Goal: Task Accomplishment & Management: Complete application form

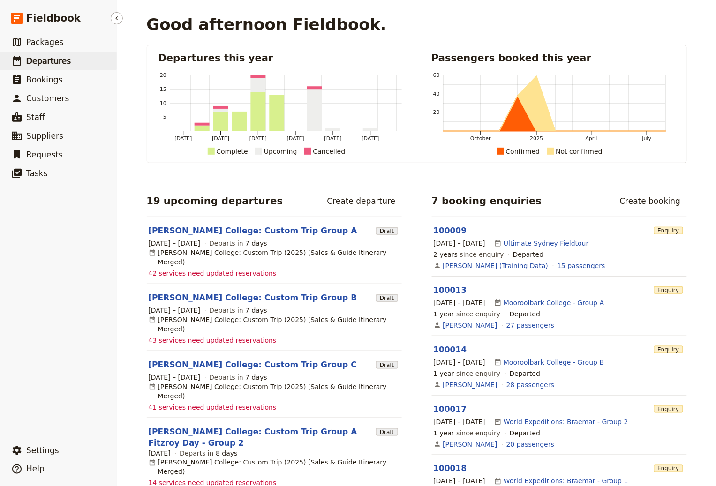
click at [78, 65] on link "​ Departures" at bounding box center [58, 61] width 117 height 19
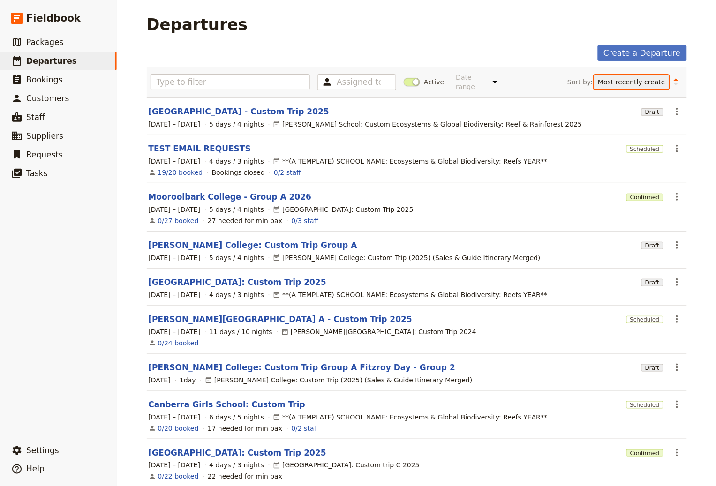
click at [499, 87] on select "Start date Name Status Most recently updated Most recently created" at bounding box center [631, 82] width 75 height 14
select select "UPDATED_AT"
click at [499, 75] on select "Start date Name Status Most recently updated Most recently created" at bounding box center [631, 82] width 75 height 14
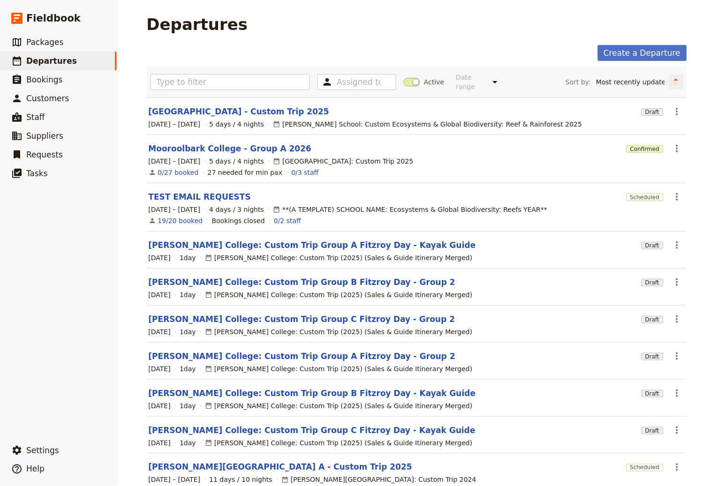
click at [499, 86] on icon "Change sort direction" at bounding box center [676, 81] width 6 height 9
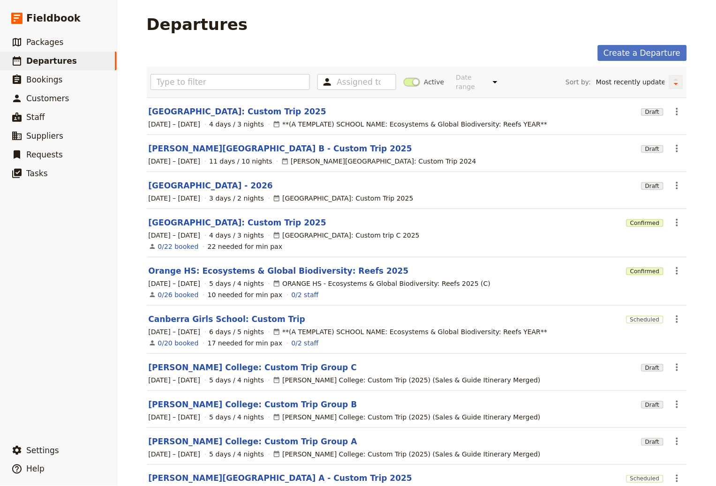
click at [499, 86] on icon "Change sort direction" at bounding box center [676, 81] width 6 height 9
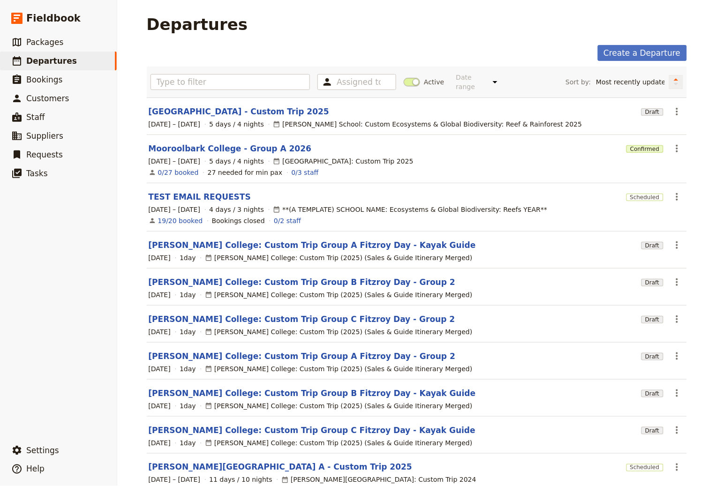
click at [499, 84] on button "Change sort direction" at bounding box center [676, 82] width 14 height 14
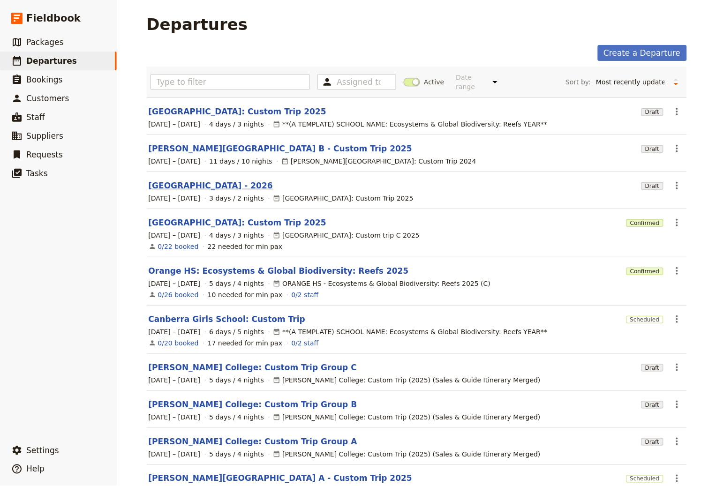
click at [206, 184] on link "[GEOGRAPHIC_DATA] - 2026" at bounding box center [211, 185] width 124 height 11
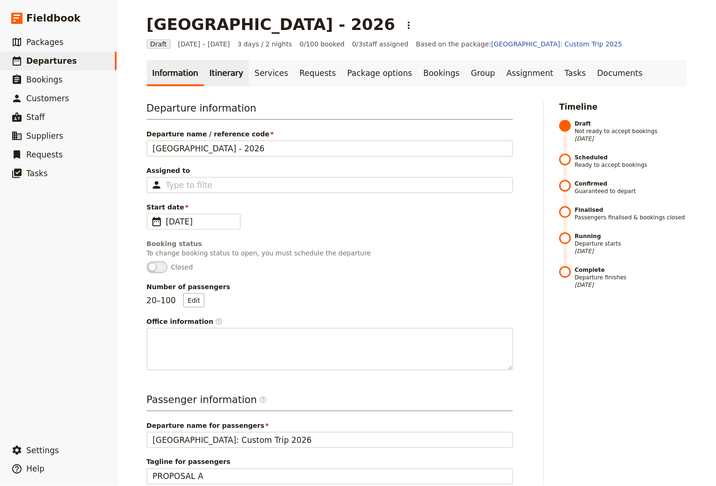
click at [215, 72] on link "Itinerary" at bounding box center [226, 73] width 45 height 26
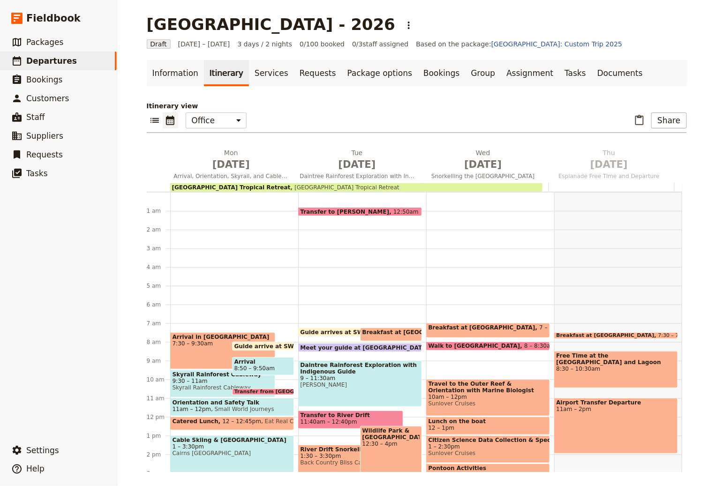
scroll to position [6, 0]
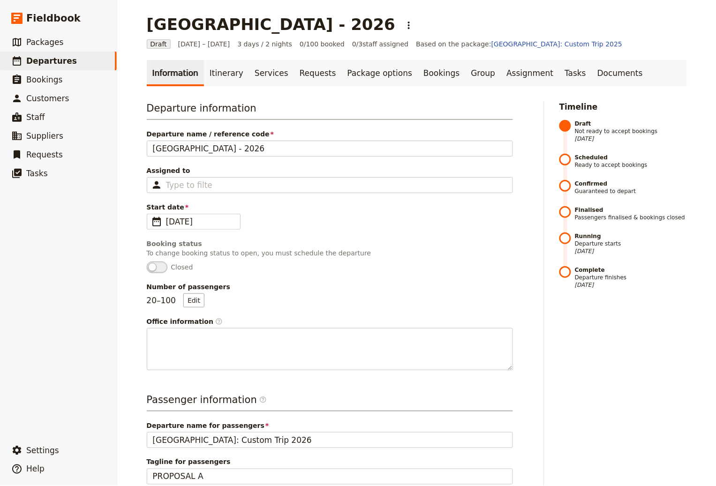
select select "UPDATED_AT"
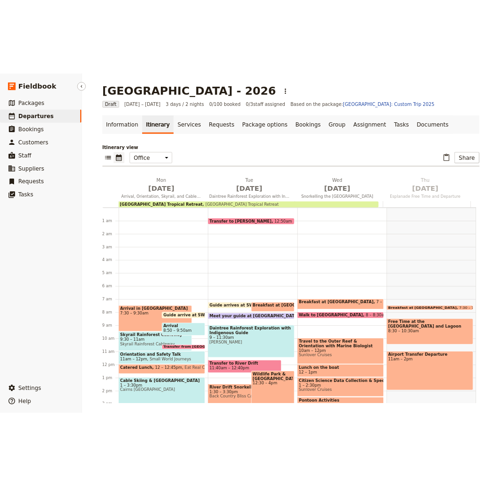
scroll to position [6, 0]
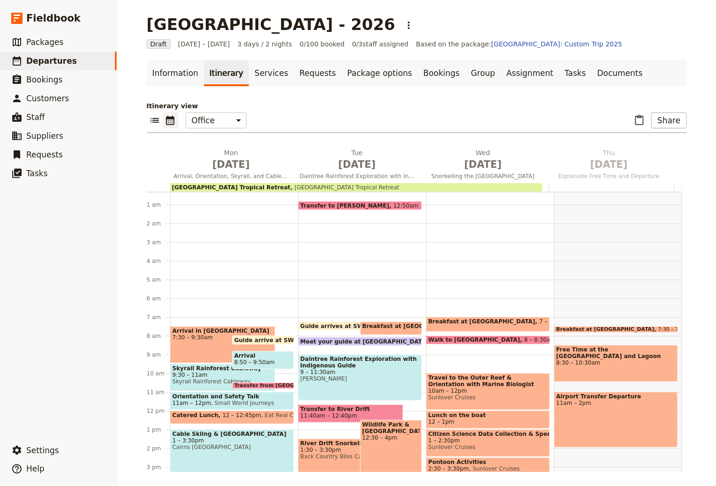
drag, startPoint x: 418, startPoint y: 26, endPoint x: 142, endPoint y: 18, distance: 276.3
click at [137, 26] on main "Mornington Secondary College - 2026 ​ Draft 8 – 10 Jun 2026 3 days / 2 nights 0…" at bounding box center [417, 243] width 563 height 487
copy h1 "[GEOGRAPHIC_DATA] - 2026"
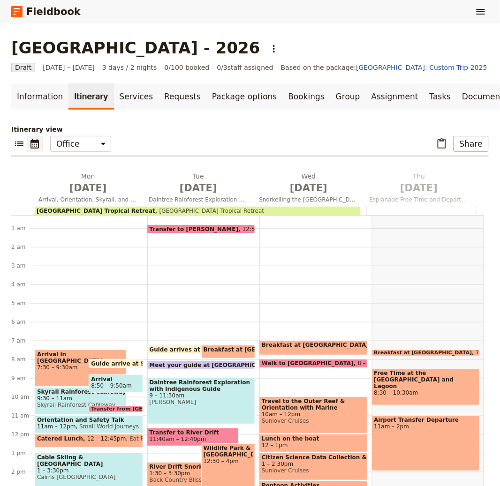
click at [245, 54] on h1 "[GEOGRAPHIC_DATA] - 2026" at bounding box center [135, 47] width 249 height 19
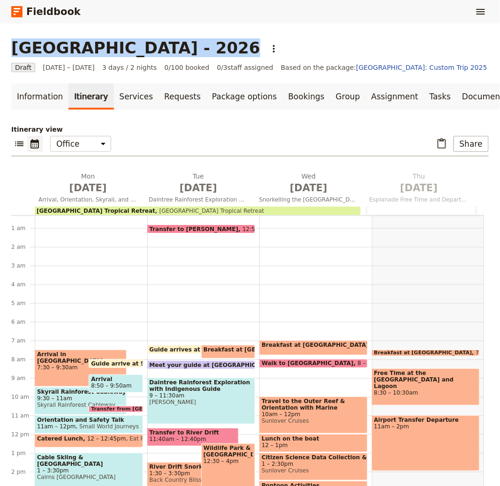
click at [245, 54] on h1 "[GEOGRAPHIC_DATA] - 2026" at bounding box center [135, 47] width 249 height 19
copy h1 "[GEOGRAPHIC_DATA] - 2026"
click at [30, 98] on link "Information" at bounding box center [39, 96] width 57 height 26
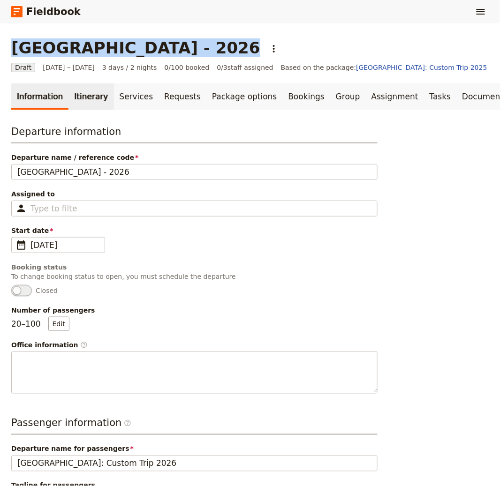
click at [73, 94] on link "Itinerary" at bounding box center [90, 96] width 45 height 26
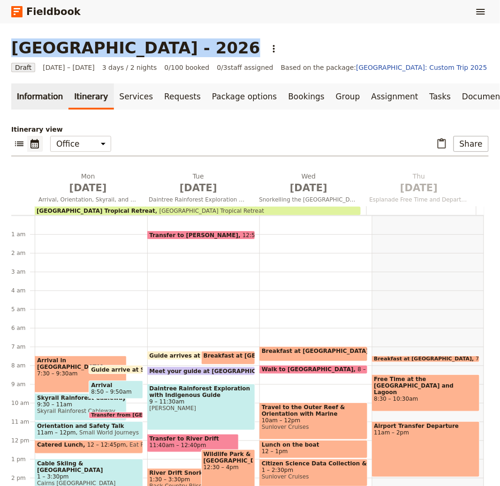
scroll to position [6, 0]
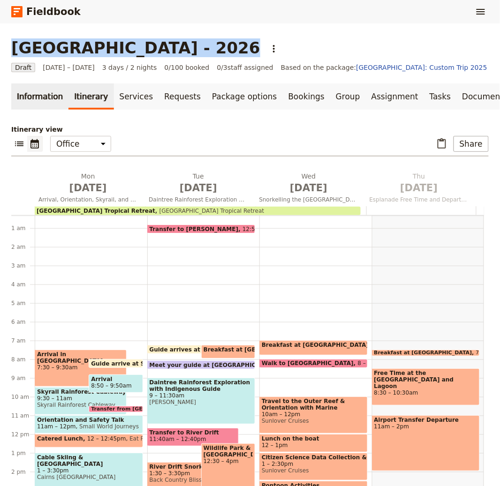
click at [45, 95] on link "Information" at bounding box center [39, 96] width 57 height 26
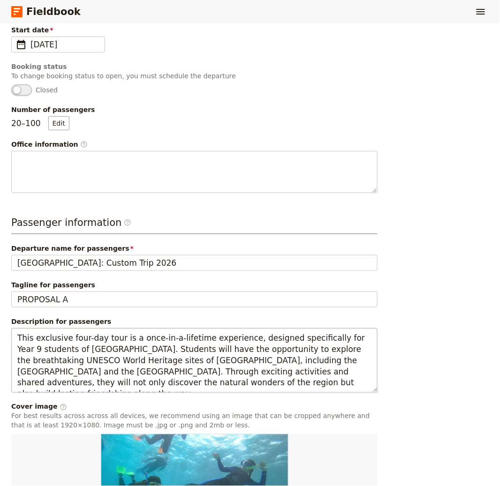
scroll to position [414, 0]
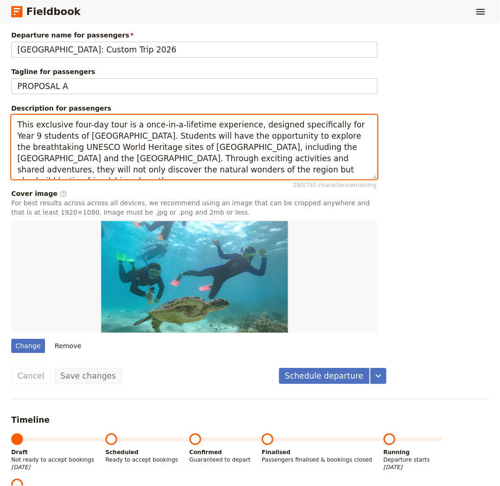
click at [128, 155] on textarea "This exclusive four-day tour is a once-in-a-lifetime experience, designed speci…" at bounding box center [194, 147] width 366 height 65
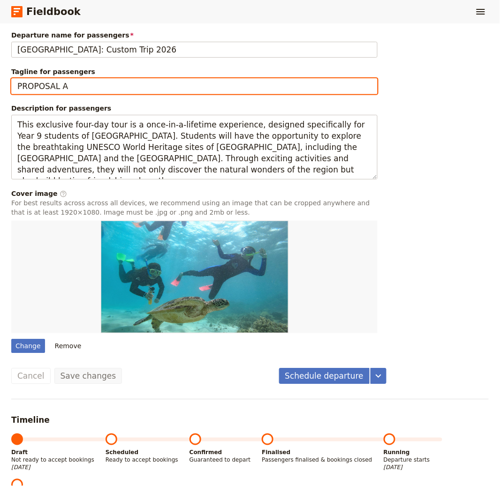
click at [41, 87] on input "PROPOSAL A" at bounding box center [194, 86] width 366 height 16
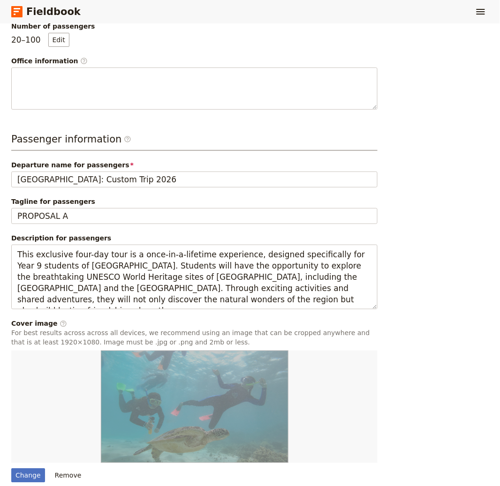
scroll to position [235, 0]
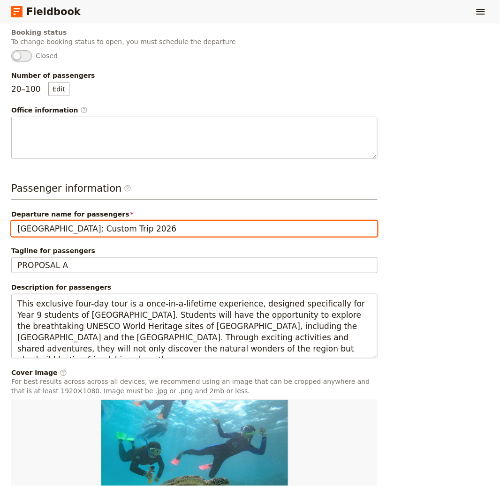
click at [133, 230] on input "[GEOGRAPHIC_DATA]: Custom Trip 2026" at bounding box center [194, 229] width 366 height 16
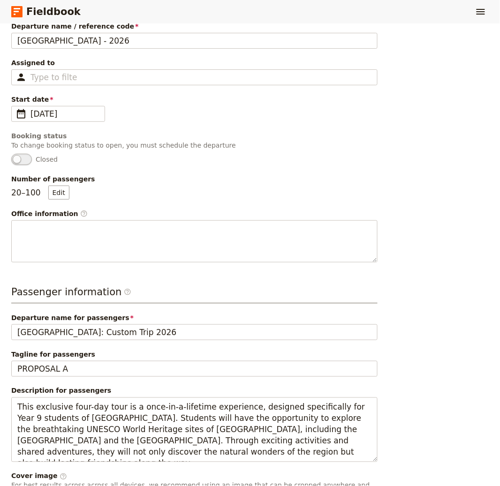
scroll to position [0, 0]
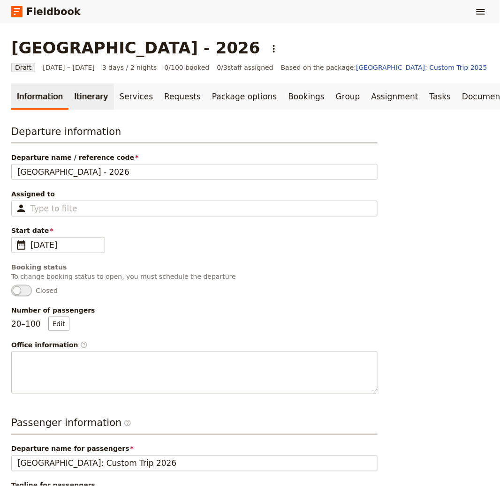
click at [83, 99] on link "Itinerary" at bounding box center [90, 96] width 45 height 26
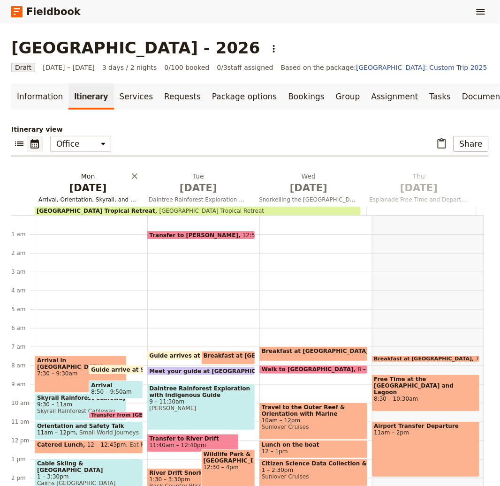
scroll to position [6, 0]
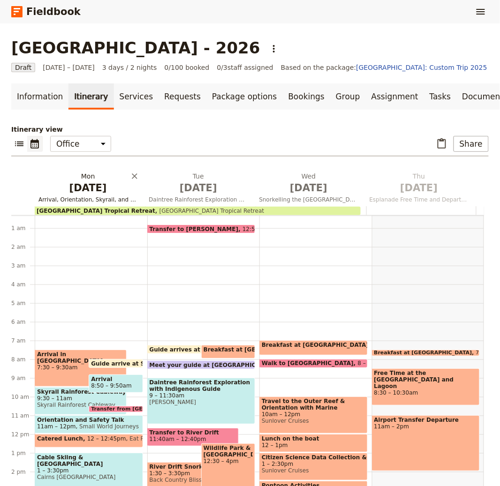
click at [77, 183] on span "Jun 8" at bounding box center [87, 188] width 99 height 14
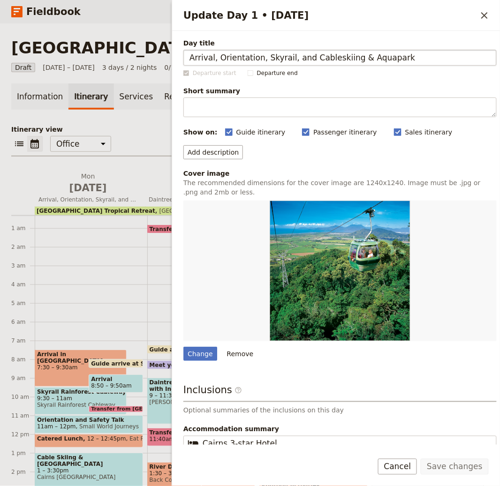
click at [322, 59] on input "Arrival, Orientation, Skyrail, and Cableskiing & Aquapark" at bounding box center [339, 58] width 313 height 16
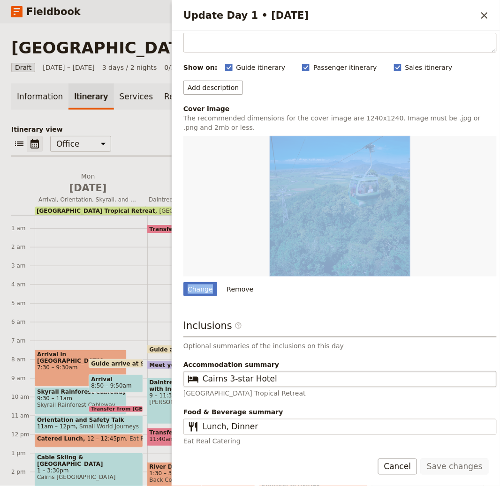
scroll to position [67, 0]
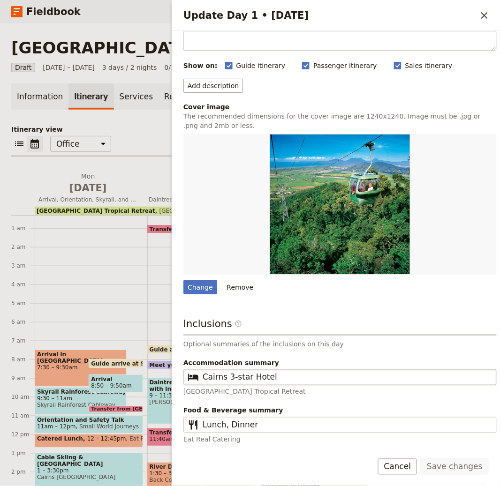
click at [301, 383] on fieldset "​ Cairns 3-star Hotel" at bounding box center [339, 378] width 313 height 16
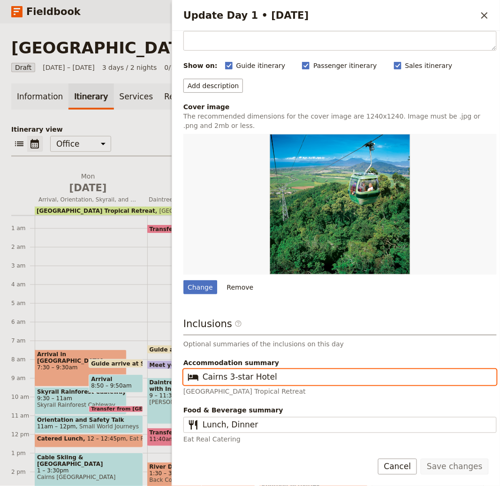
click at [301, 383] on input "Cairns 3-star Hotel" at bounding box center [347, 377] width 288 height 11
click at [272, 377] on input "Cairns 3-star Hotel" at bounding box center [347, 377] width 288 height 11
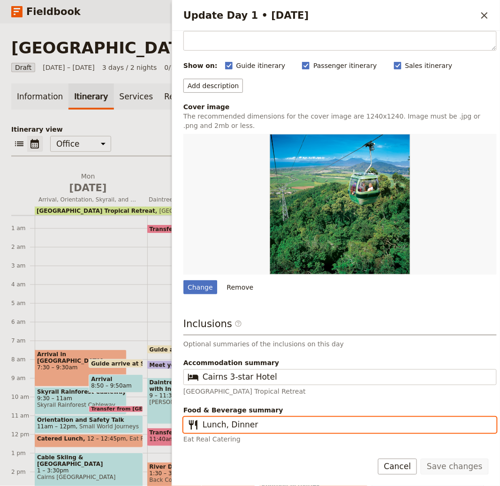
click at [242, 420] on input "Lunch, Dinner" at bounding box center [347, 425] width 288 height 11
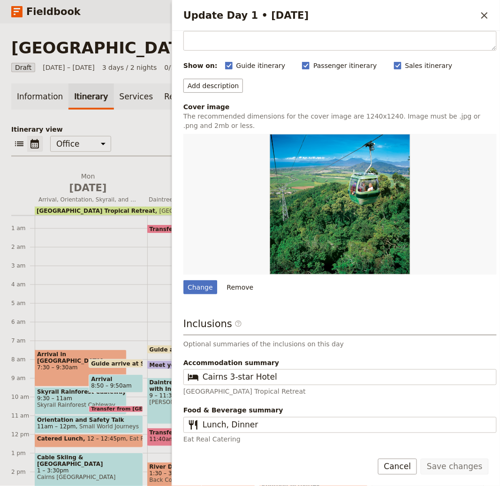
scroll to position [0, 0]
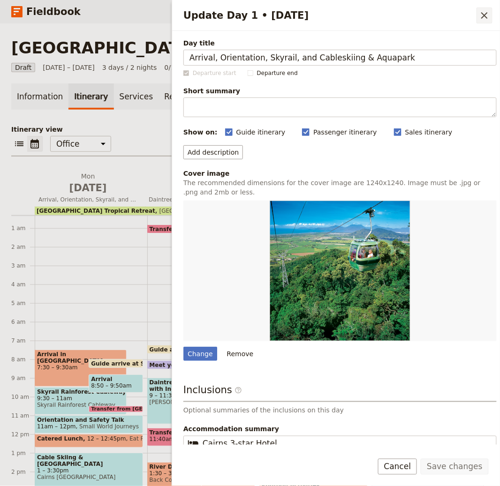
click at [486, 19] on icon "Close drawer" at bounding box center [484, 15] width 11 height 11
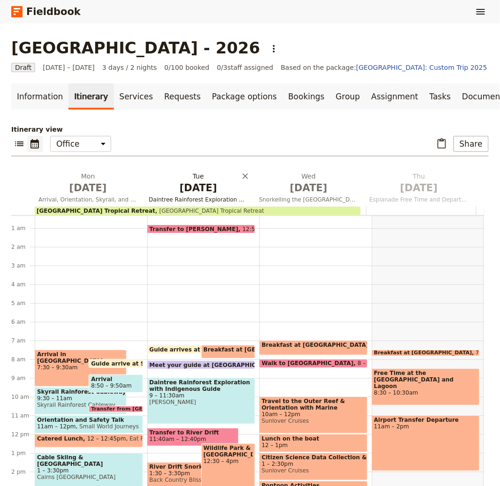
click at [178, 183] on span "Jun 9" at bounding box center [198, 188] width 99 height 14
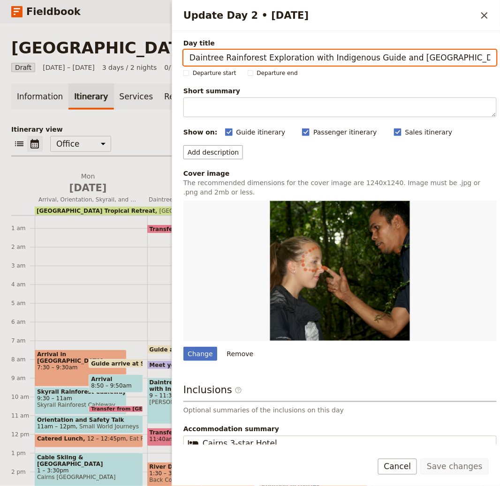
click at [295, 59] on input "Daintree Rainforest Exploration with Indigenous Guide and [GEOGRAPHIC_DATA]" at bounding box center [339, 58] width 313 height 16
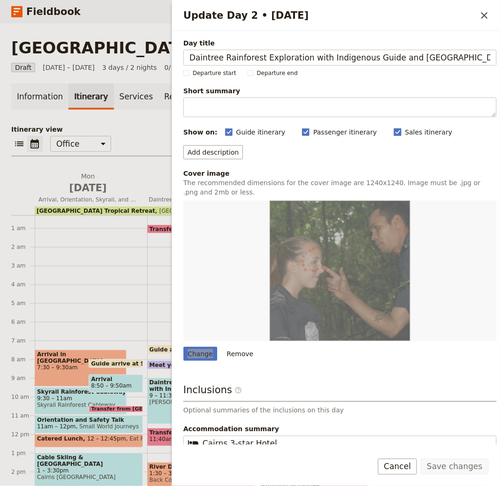
scroll to position [67, 0]
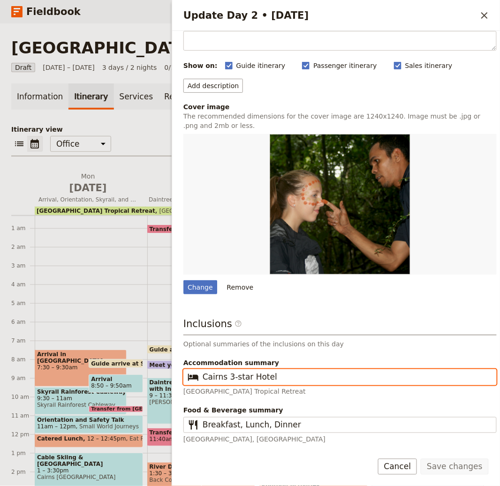
click at [256, 372] on input "Cairns 3-star Hotel" at bounding box center [347, 377] width 288 height 11
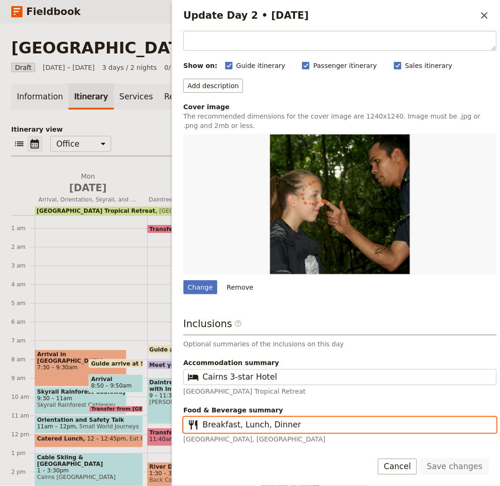
click at [274, 427] on input "Breakfast, Lunch, Dinner" at bounding box center [347, 425] width 288 height 11
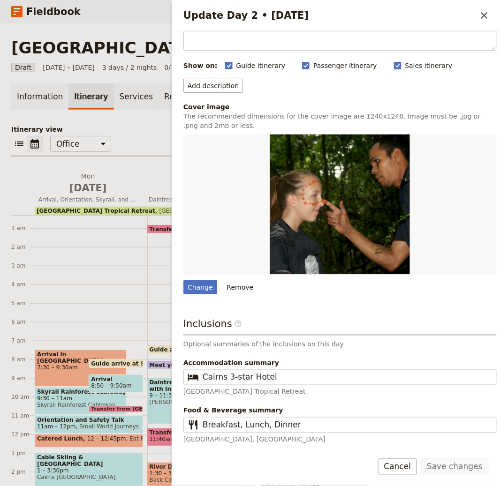
click at [402, 468] on button "Cancel" at bounding box center [397, 467] width 39 height 16
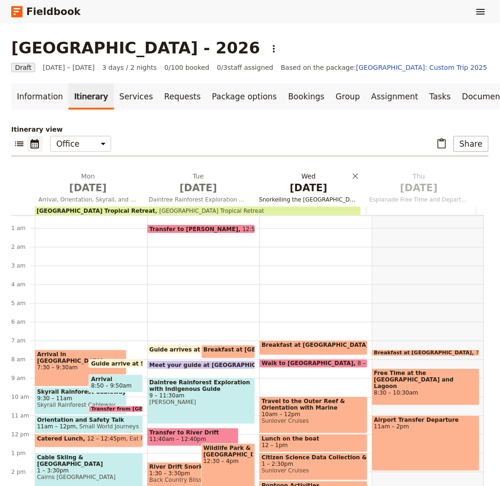
click at [315, 189] on span "Jun 10" at bounding box center [308, 188] width 99 height 14
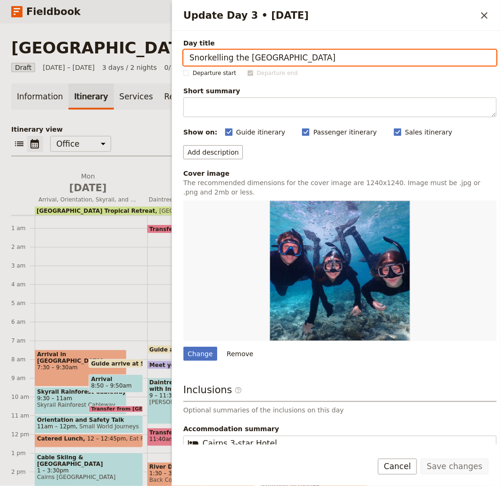
click at [232, 59] on input "Snorkelling the [GEOGRAPHIC_DATA]" at bounding box center [339, 58] width 313 height 16
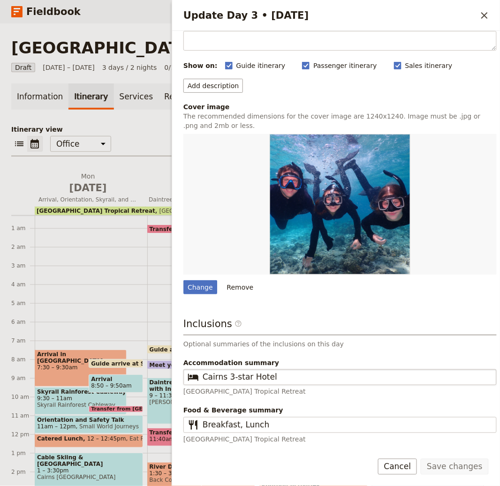
click at [269, 383] on fieldset "​ Cairns 3-star Hotel" at bounding box center [339, 378] width 313 height 16
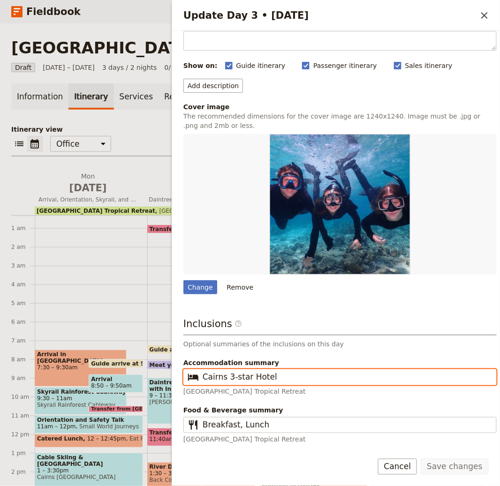
click at [269, 383] on input "Cairns 3-star Hotel" at bounding box center [347, 377] width 288 height 11
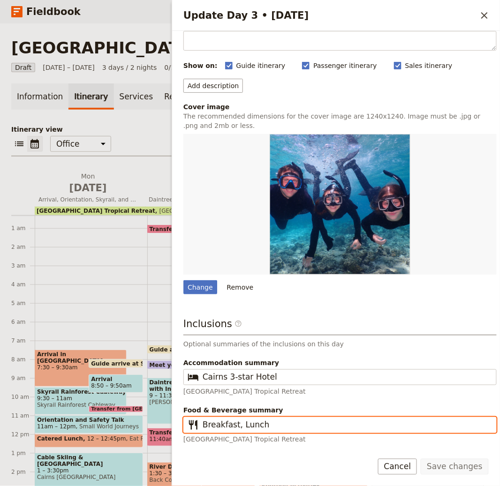
click at [244, 426] on input "Breakfast, Lunch" at bounding box center [347, 425] width 288 height 11
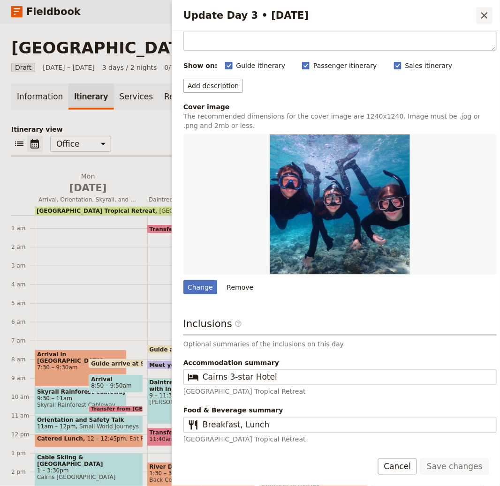
click at [487, 14] on icon "Close drawer" at bounding box center [484, 15] width 11 height 11
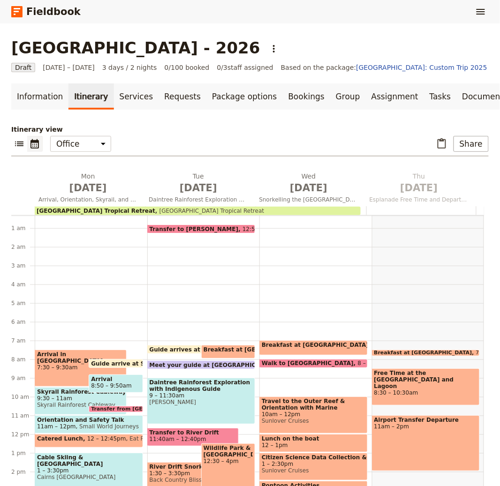
click at [178, 210] on span "[GEOGRAPHIC_DATA] Tropical Retreat" at bounding box center [209, 211] width 109 height 7
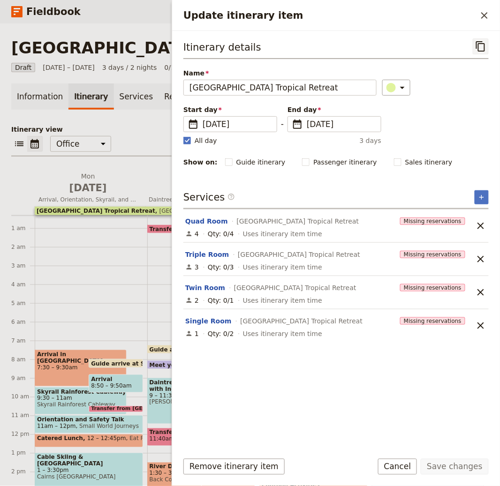
click at [480, 49] on icon "Copy itinerary item" at bounding box center [480, 46] width 11 height 11
click at [484, 11] on icon "Close drawer" at bounding box center [484, 15] width 11 height 11
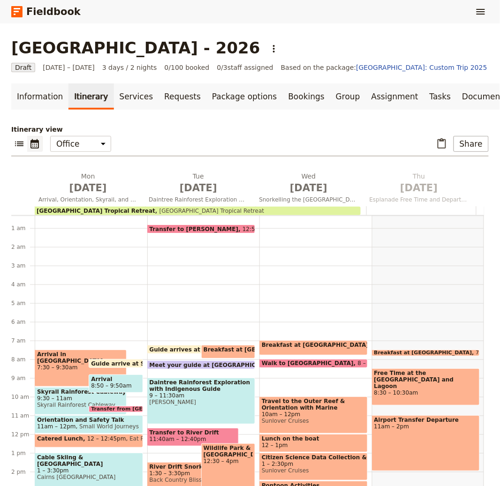
click at [59, 364] on span "7:30 – 9:30am" at bounding box center [80, 367] width 87 height 7
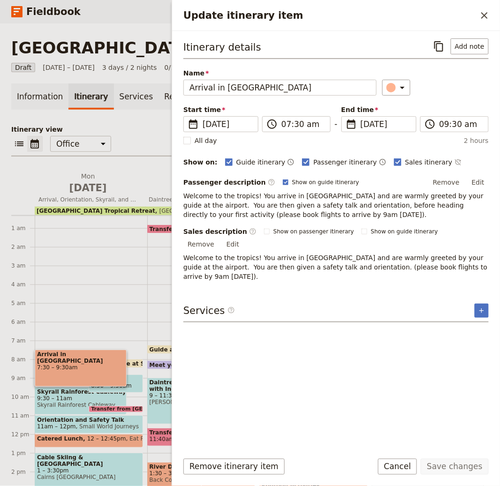
drag, startPoint x: 439, startPoint y: 53, endPoint x: 463, endPoint y: 30, distance: 33.2
click at [439, 53] on button "​" at bounding box center [439, 46] width 16 height 16
click at [488, 13] on icon "Close drawer" at bounding box center [484, 15] width 11 height 11
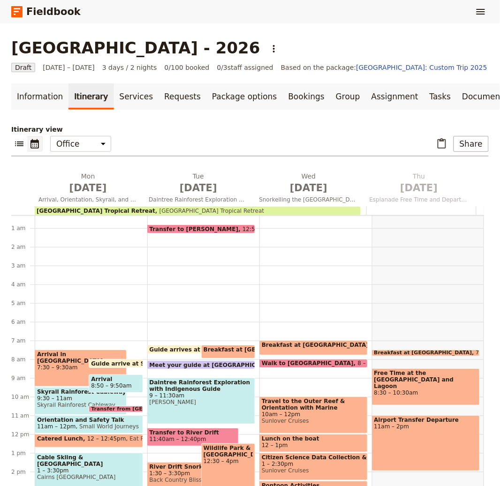
click at [110, 364] on span at bounding box center [115, 366] width 53 height 4
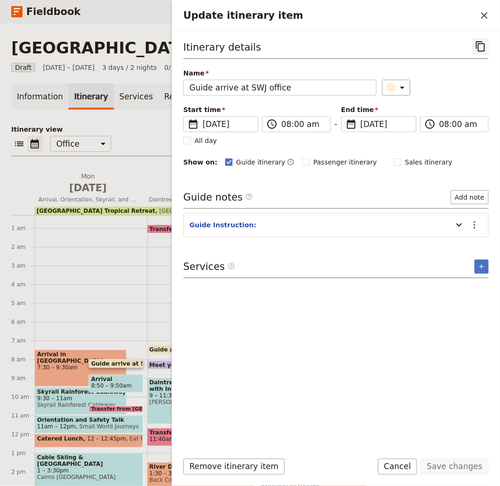
click at [485, 45] on icon "Copy itinerary item" at bounding box center [480, 46] width 11 height 11
click at [484, 16] on icon "Close drawer" at bounding box center [484, 15] width 7 height 7
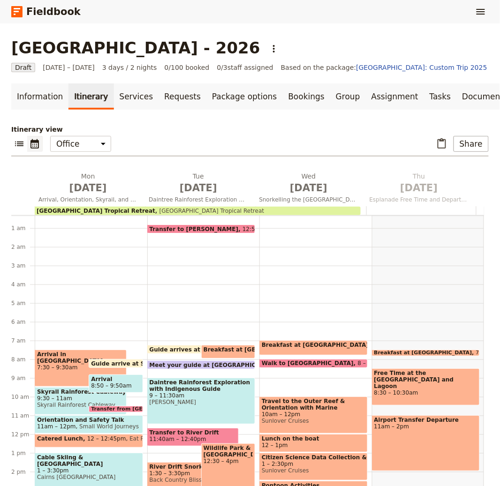
click at [102, 385] on span "8:50 – 9:50am" at bounding box center [111, 386] width 41 height 7
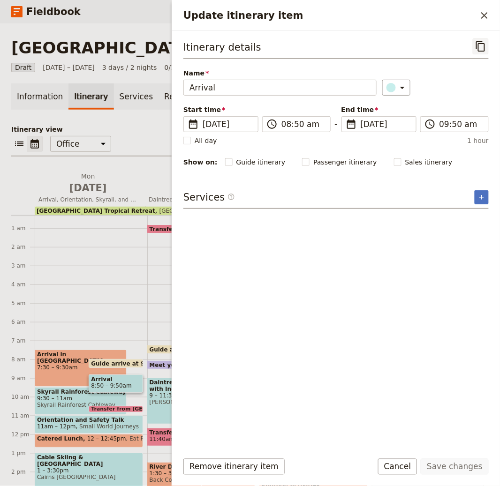
click at [482, 49] on icon "Copy itinerary item" at bounding box center [480, 46] width 11 height 11
click at [482, 10] on icon "Close drawer" at bounding box center [484, 15] width 11 height 11
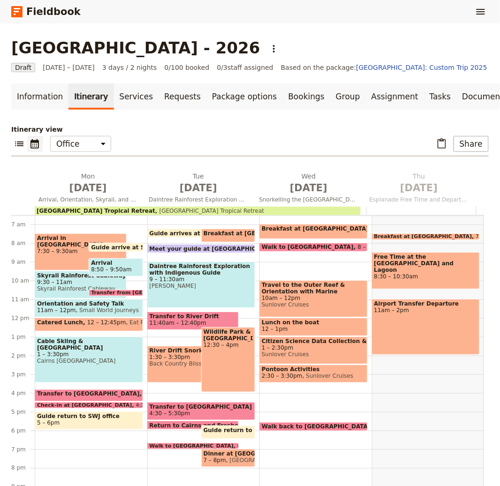
scroll to position [123, 0]
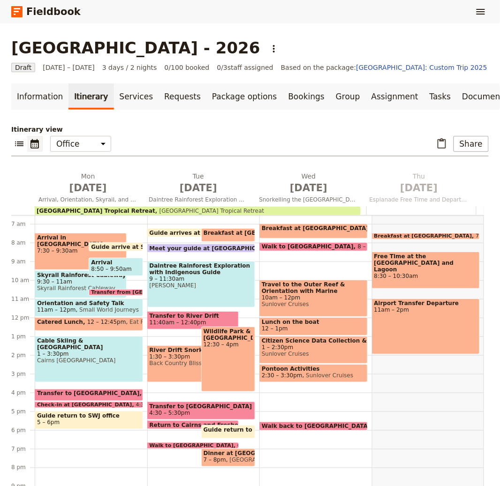
click at [63, 281] on span "9:30 – 11am" at bounding box center [80, 282] width 87 height 7
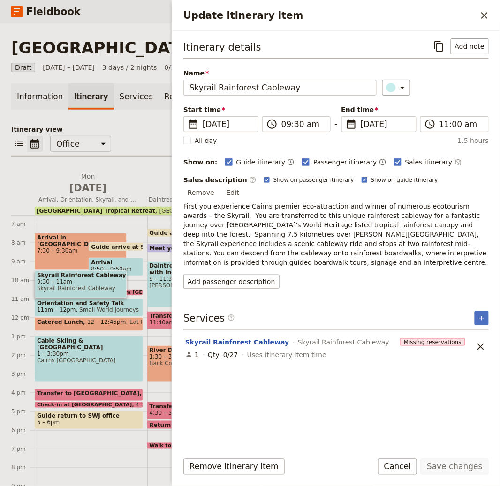
click at [444, 55] on div "Itinerary details ​ Add note" at bounding box center [335, 48] width 305 height 21
click at [440, 45] on icon "Copy itinerary item" at bounding box center [438, 46] width 11 height 11
click at [485, 17] on icon "Close drawer" at bounding box center [484, 15] width 7 height 7
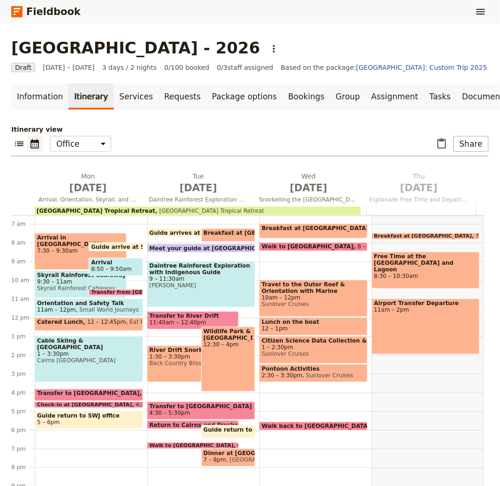
click at [105, 292] on span at bounding box center [115, 294] width 53 height 4
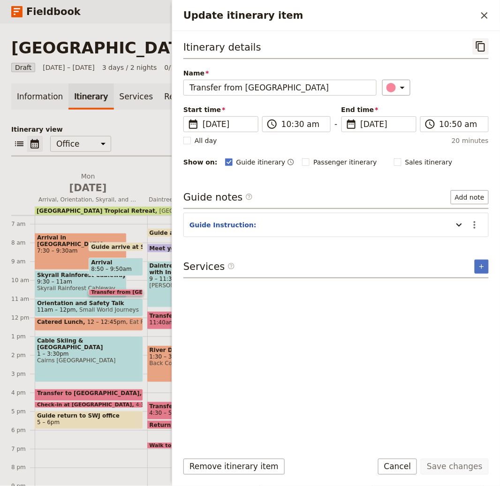
click at [483, 43] on icon "Copy itinerary item" at bounding box center [480, 46] width 11 height 11
click at [480, 12] on icon "Close drawer" at bounding box center [484, 15] width 11 height 11
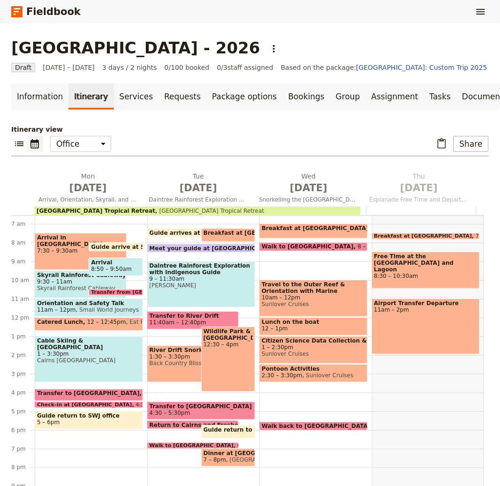
click at [67, 307] on span "11am – 12pm" at bounding box center [56, 310] width 39 height 7
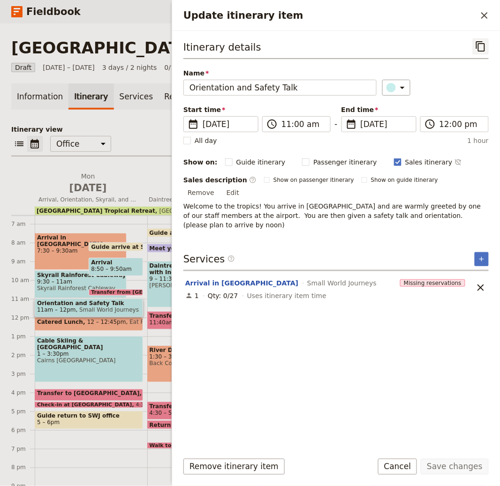
click at [474, 52] on button "​" at bounding box center [481, 46] width 16 height 16
click at [484, 13] on icon "Close drawer" at bounding box center [484, 15] width 11 height 11
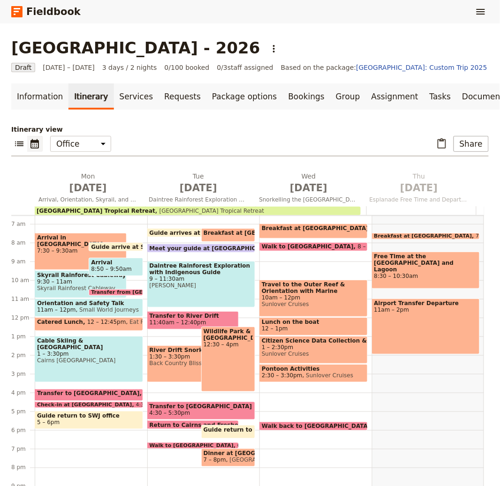
click at [94, 325] on span "12 – 12:45pm" at bounding box center [106, 324] width 39 height 11
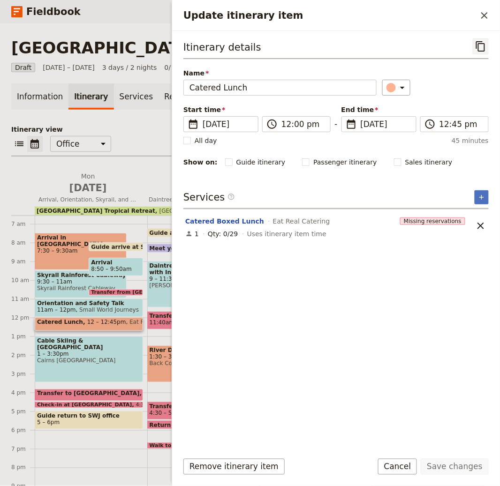
click at [476, 46] on icon "Copy itinerary item" at bounding box center [480, 46] width 11 height 11
click at [482, 28] on div "Update itinerary item ​" at bounding box center [336, 15] width 328 height 31
click at [483, 18] on icon "Close drawer" at bounding box center [484, 15] width 11 height 11
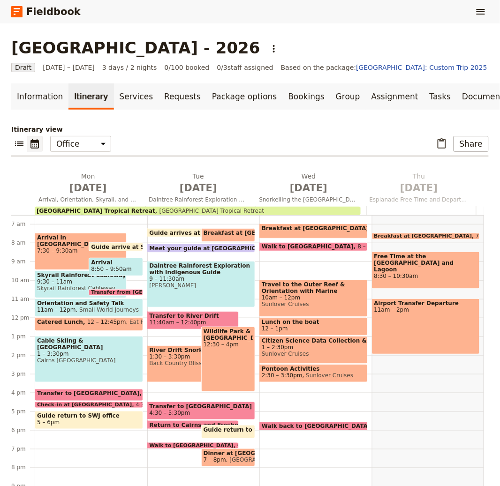
click at [91, 359] on div "Cable Skiing & Aqua Park 1 – 3:30pm Cairns Wake & Aqua Park" at bounding box center [89, 359] width 108 height 46
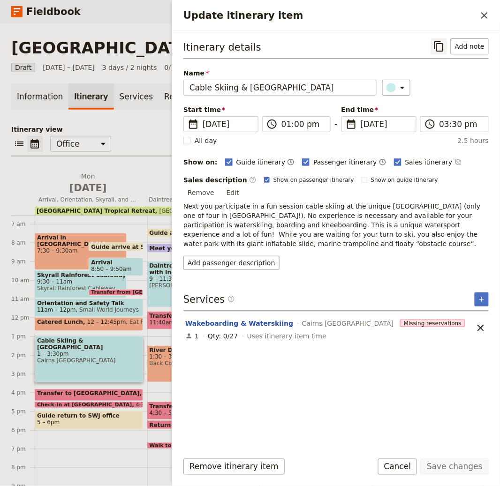
click at [444, 43] on icon "Copy itinerary item" at bounding box center [438, 46] width 11 height 11
click at [488, 14] on icon "Close drawer" at bounding box center [484, 15] width 11 height 11
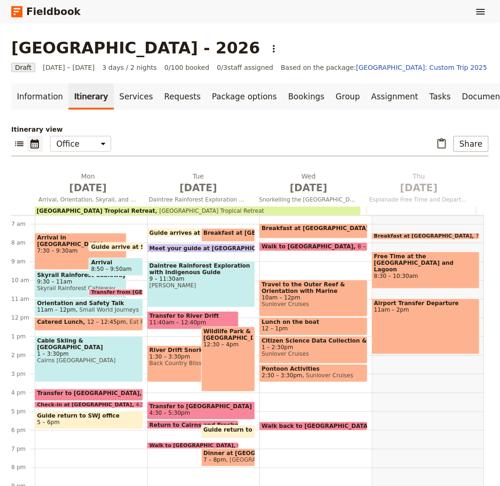
click at [85, 395] on span "Transfer to [GEOGRAPHIC_DATA]" at bounding box center [90, 393] width 107 height 7
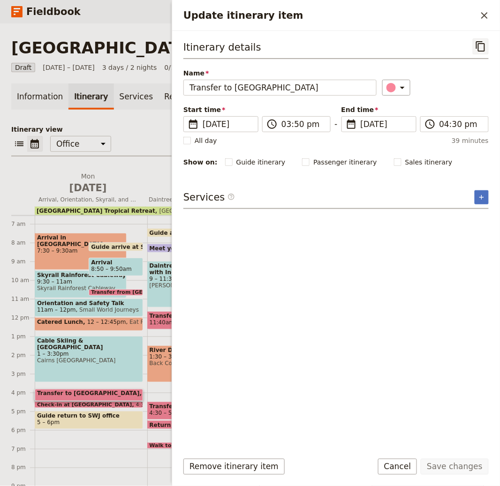
click at [483, 48] on icon "Copy itinerary item" at bounding box center [480, 46] width 11 height 11
click at [481, 10] on icon "Close drawer" at bounding box center [484, 15] width 11 height 11
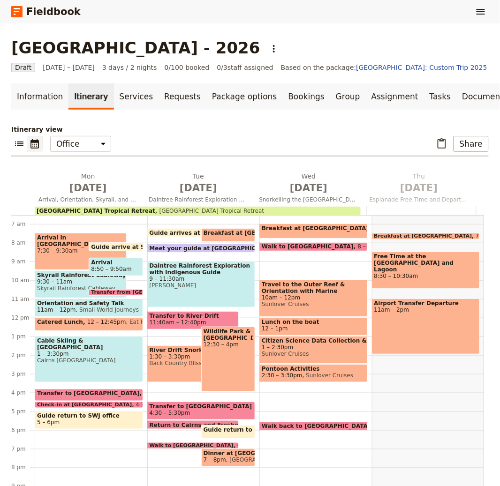
click at [77, 404] on span at bounding box center [88, 406] width 107 height 4
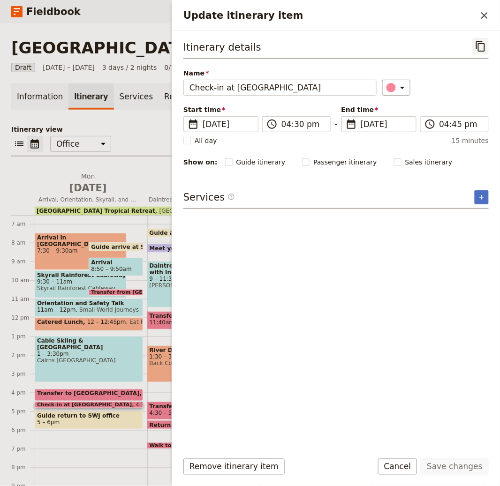
click at [478, 40] on button "​" at bounding box center [481, 46] width 16 height 16
drag, startPoint x: 488, startPoint y: 14, endPoint x: 499, endPoint y: 13, distance: 10.8
click at [488, 14] on icon "Close drawer" at bounding box center [484, 15] width 11 height 11
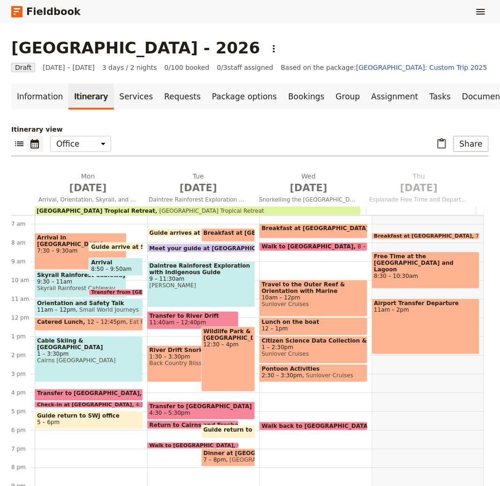
click at [77, 418] on span "Guide return to SWJ office" at bounding box center [89, 416] width 104 height 7
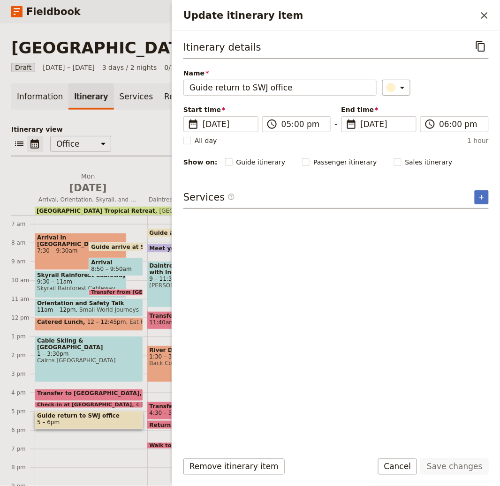
click at [477, 37] on div "Itinerary details ​ Name Guide return to SWJ office ​ Start time ​ 8 Jun 2026 0…" at bounding box center [336, 238] width 328 height 414
click at [476, 39] on button "​" at bounding box center [481, 46] width 16 height 16
click at [484, 22] on button "​" at bounding box center [484, 16] width 16 height 16
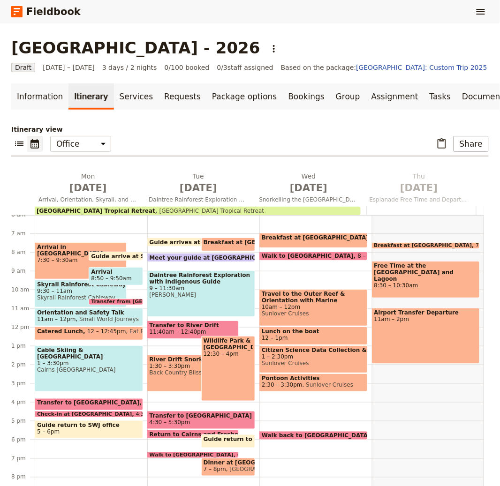
scroll to position [113, 0]
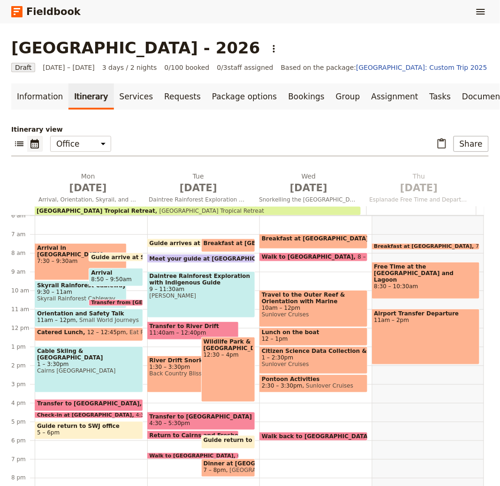
click at [162, 240] on span "Guide arrives at SWJ office" at bounding box center [194, 243] width 89 height 6
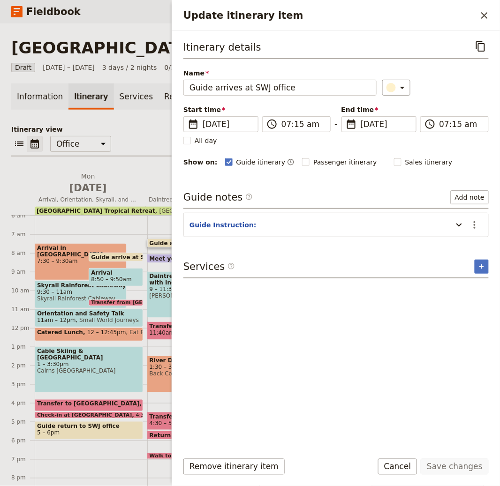
click at [469, 45] on div "Itinerary details ​" at bounding box center [335, 48] width 305 height 21
click at [484, 41] on icon "Copy itinerary item" at bounding box center [480, 46] width 11 height 11
drag, startPoint x: 486, startPoint y: 12, endPoint x: 493, endPoint y: 12, distance: 7.0
click at [486, 11] on icon "Close drawer" at bounding box center [484, 15] width 11 height 11
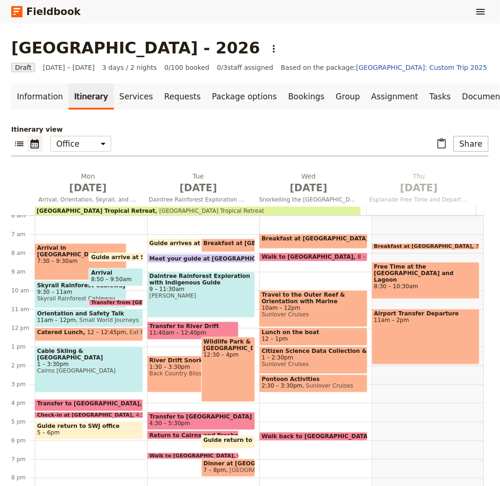
click at [202, 248] on span at bounding box center [228, 250] width 53 height 4
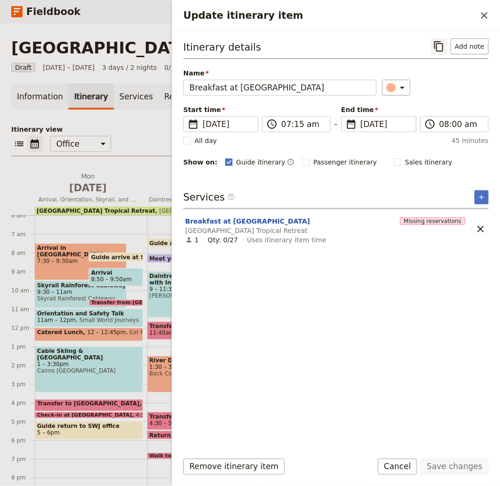
click at [443, 46] on icon "Copy itinerary item" at bounding box center [438, 46] width 11 height 11
click at [483, 17] on icon "Close drawer" at bounding box center [484, 15] width 7 height 7
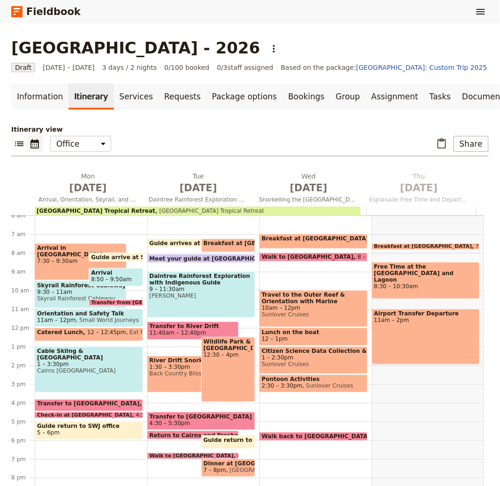
click at [202, 259] on span at bounding box center [201, 261] width 107 height 4
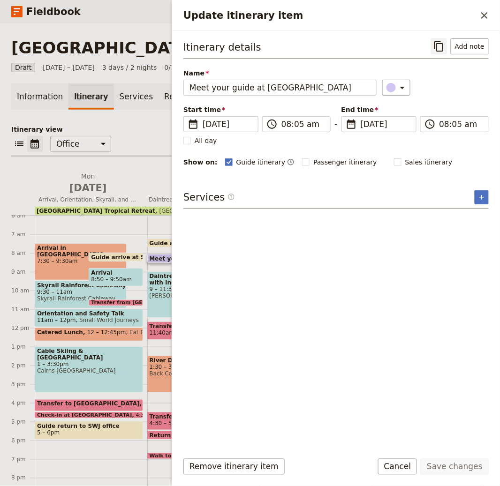
click at [443, 51] on icon "Copy itinerary item" at bounding box center [438, 46] width 9 height 10
click at [480, 21] on icon "Close drawer" at bounding box center [484, 15] width 11 height 11
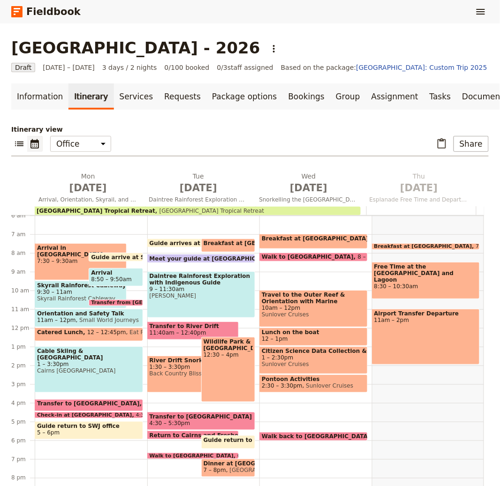
click at [196, 294] on span "[PERSON_NAME]" at bounding box center [202, 296] width 104 height 7
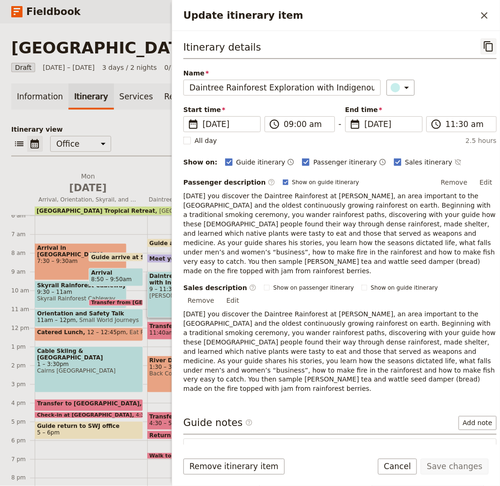
click at [483, 48] on icon "Copy itinerary item" at bounding box center [488, 46] width 11 height 11
click at [479, 22] on button "​" at bounding box center [484, 16] width 16 height 16
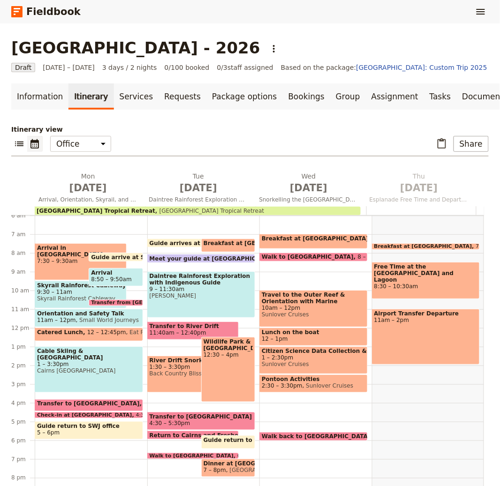
click at [186, 334] on span "11:40am – 12:40pm" at bounding box center [178, 333] width 57 height 7
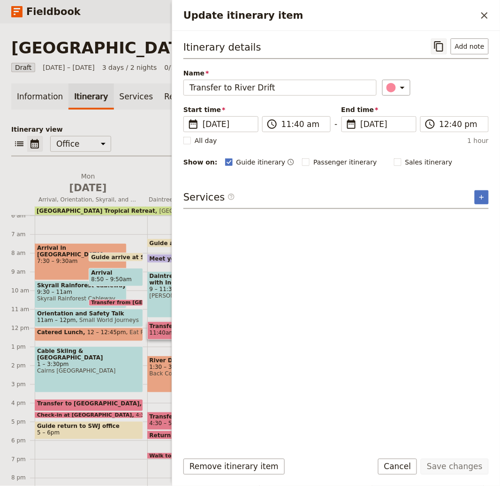
click at [441, 49] on icon "Copy itinerary item" at bounding box center [438, 46] width 11 height 11
click at [488, 18] on icon "Close drawer" at bounding box center [484, 15] width 11 height 11
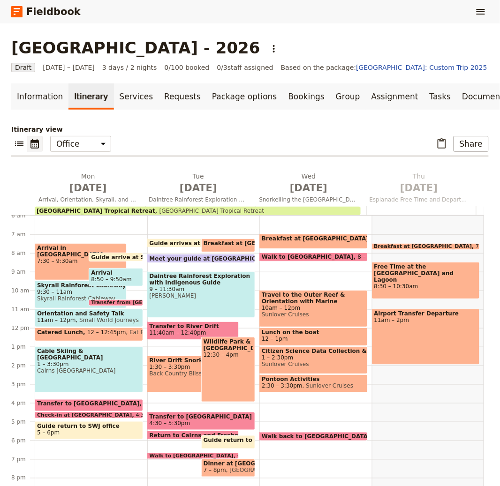
click at [225, 356] on span "12:30 – 4pm" at bounding box center [228, 355] width 49 height 7
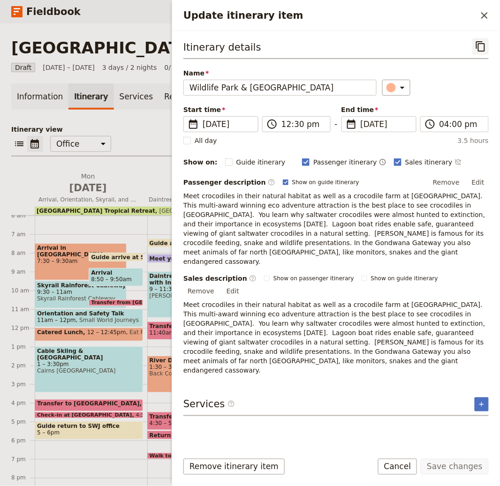
click at [487, 47] on button "​" at bounding box center [481, 46] width 16 height 16
click at [479, 17] on icon "Close drawer" at bounding box center [484, 15] width 11 height 11
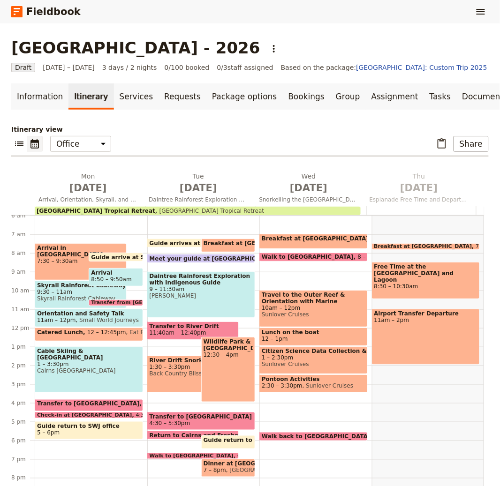
click at [171, 372] on span "Back Country Bliss Cairns" at bounding box center [193, 373] width 87 height 7
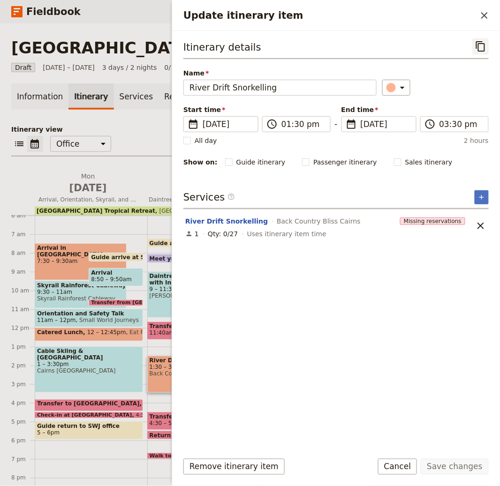
click at [482, 43] on icon "Copy itinerary item" at bounding box center [480, 46] width 11 height 11
click at [487, 22] on button "​" at bounding box center [484, 16] width 16 height 16
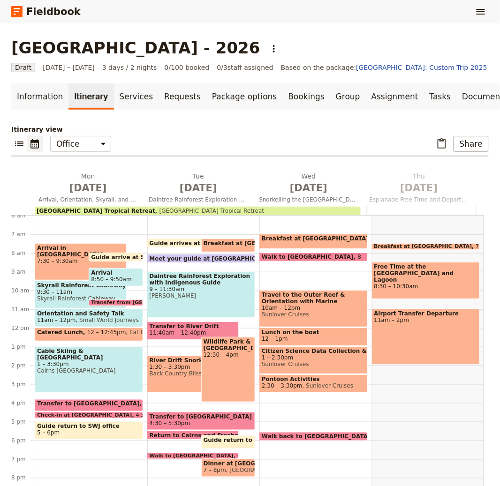
click at [232, 423] on span "4:30 – 5:30pm" at bounding box center [202, 423] width 104 height 7
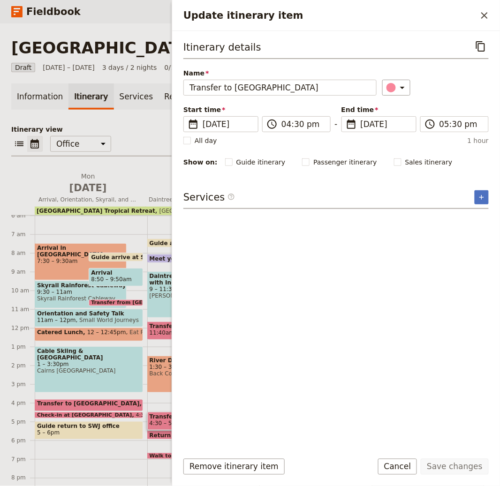
click at [491, 45] on div "Itinerary details ​ Name Transfer to Bay Village ​ Start time ​ 9 Jun 2026 09/0…" at bounding box center [336, 238] width 328 height 414
click at [478, 50] on icon "Copy itinerary item" at bounding box center [480, 46] width 9 height 10
click at [476, 10] on button "​" at bounding box center [484, 16] width 16 height 16
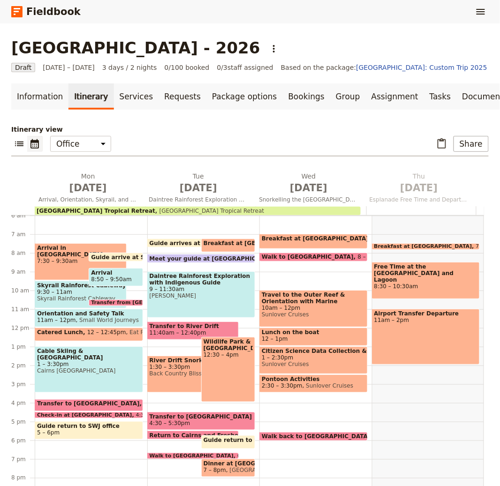
click at [168, 438] on span at bounding box center [193, 438] width 91 height 4
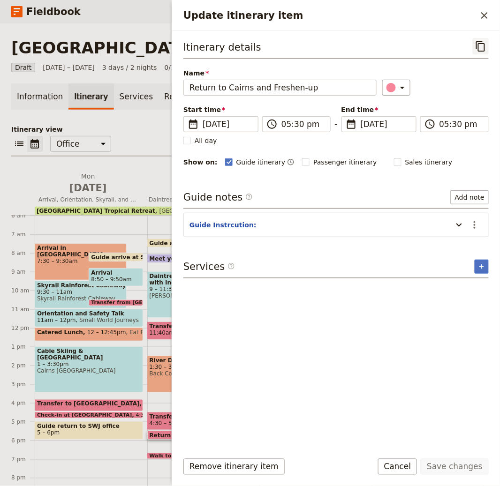
click at [477, 45] on icon "Copy itinerary item" at bounding box center [480, 46] width 11 height 11
click at [490, 18] on icon "Close drawer" at bounding box center [484, 15] width 11 height 11
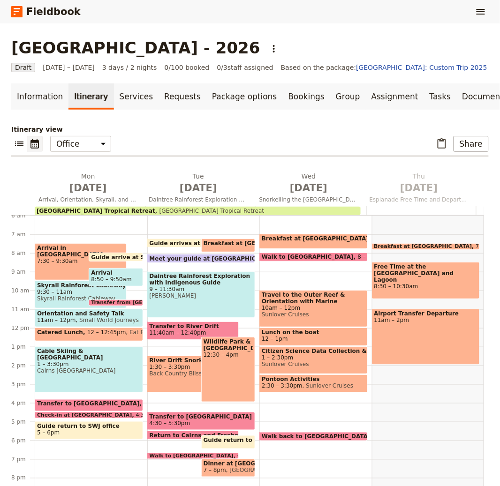
click at [226, 441] on span "Guide return to SWJ office" at bounding box center [247, 440] width 87 height 7
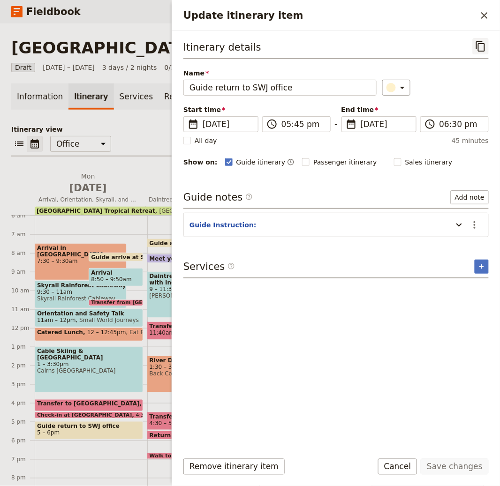
click at [476, 46] on icon "Copy itinerary item" at bounding box center [480, 46] width 9 height 10
click at [482, 19] on icon "Close drawer" at bounding box center [484, 15] width 11 height 11
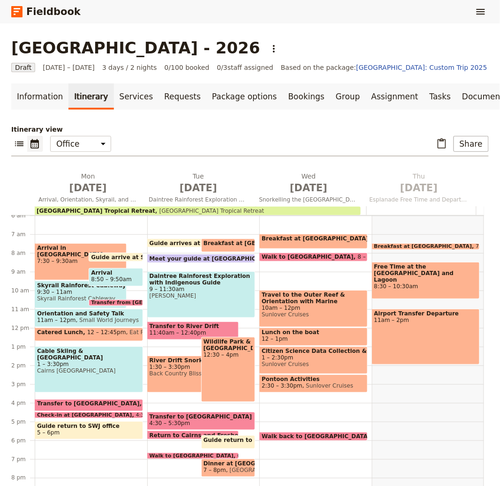
click at [171, 456] on span at bounding box center [193, 457] width 91 height 4
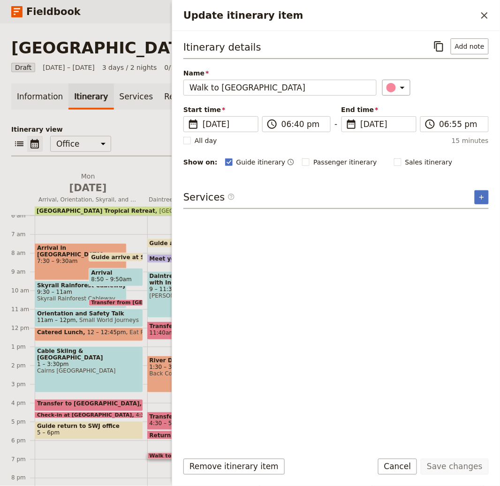
click at [450, 45] on div "​ Add note" at bounding box center [460, 46] width 58 height 16
click at [436, 45] on icon "Copy itinerary item" at bounding box center [438, 46] width 9 height 10
click at [491, 16] on button "​" at bounding box center [484, 16] width 16 height 16
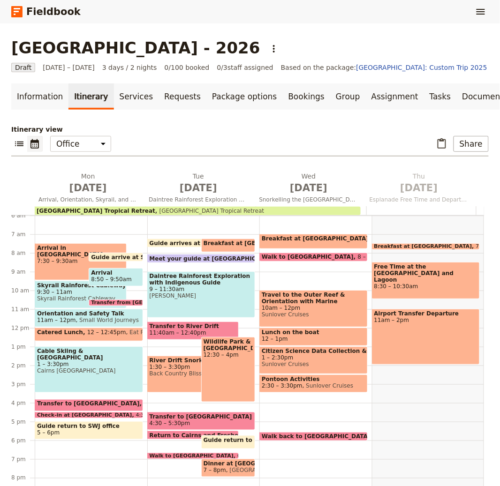
click at [226, 471] on span "[GEOGRAPHIC_DATA]" at bounding box center [257, 470] width 63 height 7
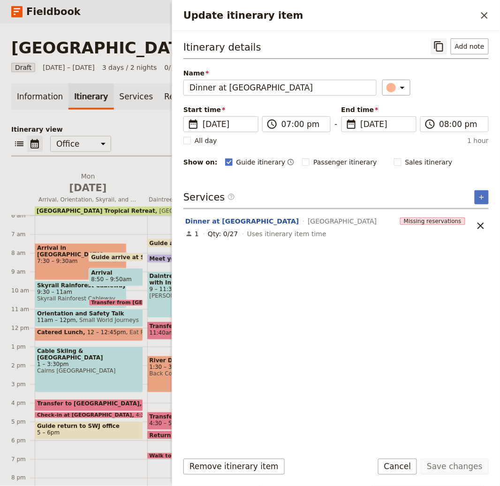
click at [437, 42] on icon "Copy itinerary item" at bounding box center [438, 46] width 11 height 11
click at [484, 12] on icon "Close drawer" at bounding box center [484, 15] width 11 height 11
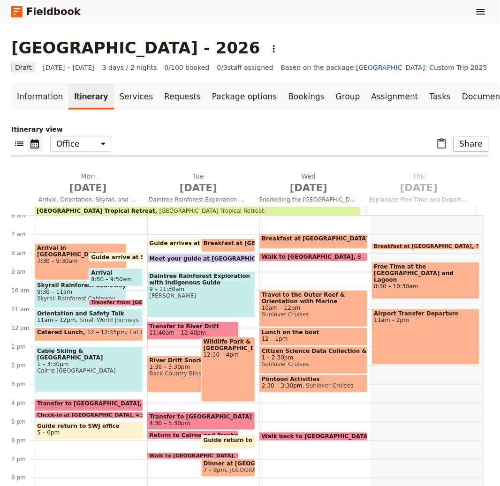
click at [298, 240] on span "Breakfast at [GEOGRAPHIC_DATA]" at bounding box center [317, 238] width 111 height 7
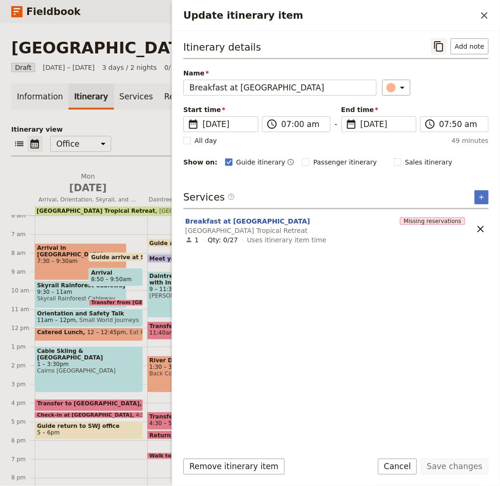
click at [439, 50] on icon "Copy itinerary item" at bounding box center [438, 46] width 11 height 11
click at [480, 13] on icon "Close drawer" at bounding box center [484, 15] width 11 height 11
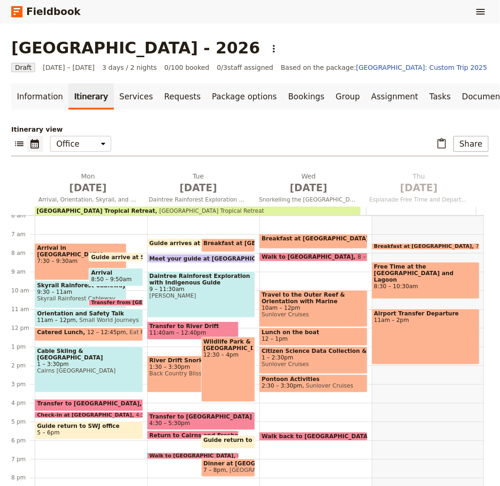
click at [297, 255] on span "Walk to [GEOGRAPHIC_DATA]" at bounding box center [310, 257] width 96 height 7
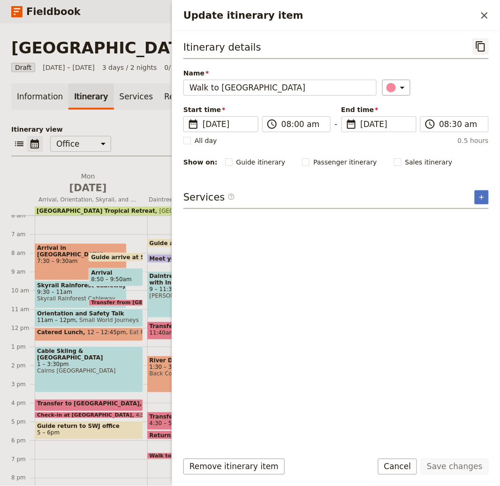
click at [485, 47] on icon "Copy itinerary item" at bounding box center [480, 46] width 11 height 11
click at [482, 14] on icon "Close drawer" at bounding box center [484, 15] width 11 height 11
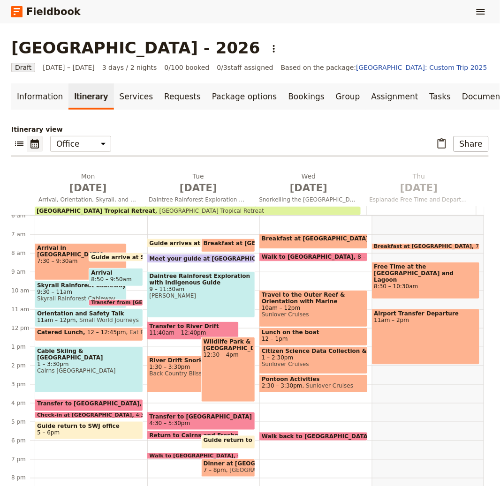
click at [302, 307] on span "10am – 12pm" at bounding box center [314, 308] width 104 height 7
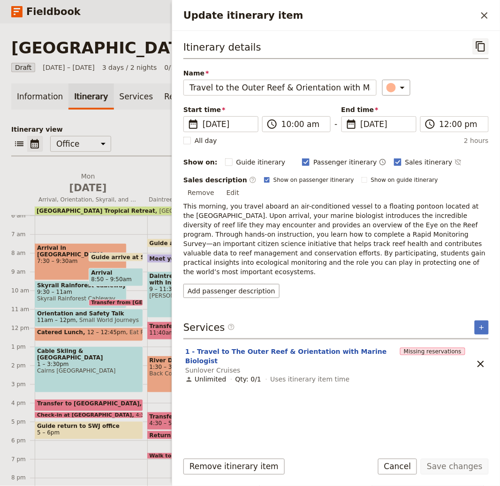
click at [477, 44] on icon "Copy itinerary item" at bounding box center [480, 46] width 11 height 11
click at [485, 20] on icon "Close drawer" at bounding box center [484, 15] width 11 height 11
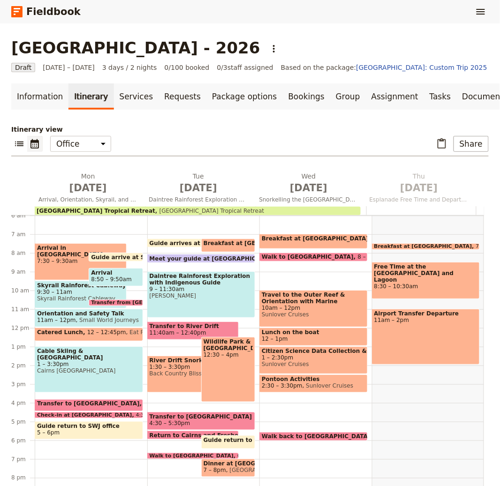
click at [302, 342] on span at bounding box center [313, 344] width 107 height 4
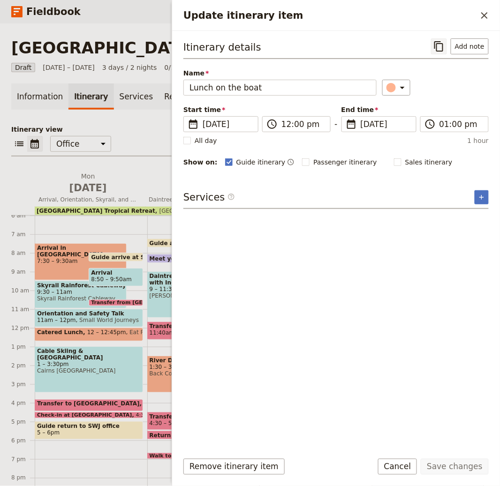
click at [440, 50] on icon "Copy itinerary item" at bounding box center [438, 46] width 11 height 11
click at [484, 14] on icon "Close drawer" at bounding box center [484, 15] width 11 height 11
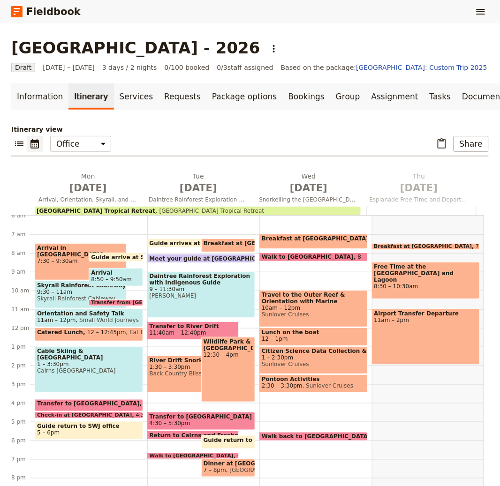
click at [302, 358] on span "1 – 2:30pm" at bounding box center [314, 358] width 104 height 7
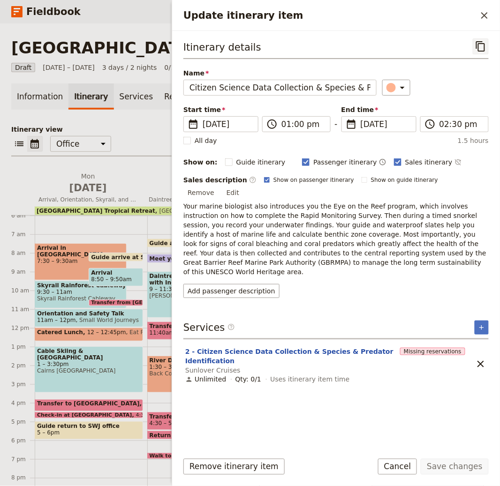
click at [482, 43] on icon "Copy itinerary item" at bounding box center [480, 46] width 9 height 10
click at [488, 14] on icon "Close drawer" at bounding box center [484, 15] width 11 height 11
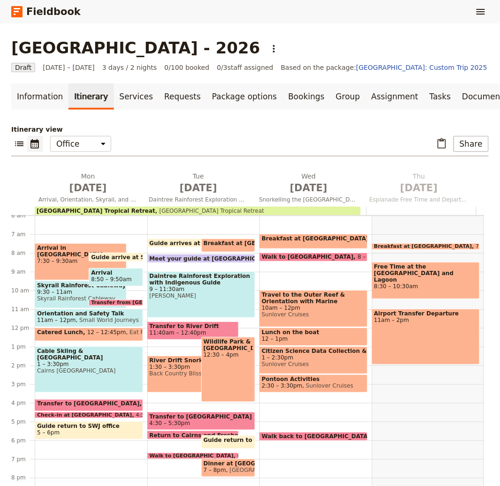
click at [302, 386] on span "Sunlover Cruises" at bounding box center [327, 386] width 51 height 7
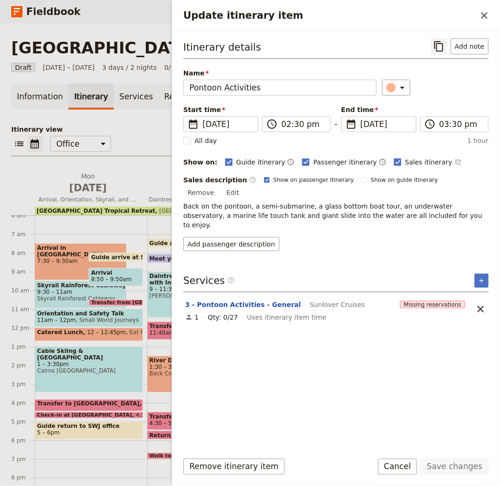
click at [445, 45] on icon "Copy itinerary item" at bounding box center [438, 46] width 11 height 11
click at [490, 19] on icon "Close drawer" at bounding box center [484, 15] width 11 height 11
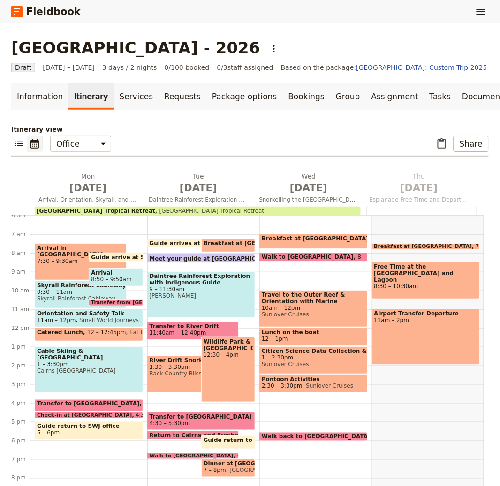
click at [314, 438] on span at bounding box center [313, 439] width 107 height 4
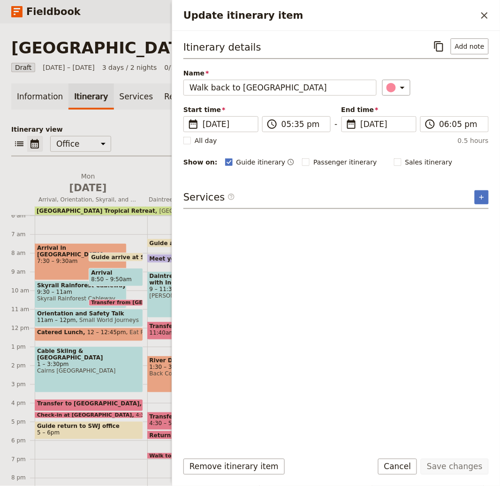
click at [435, 57] on div "Itinerary details ​ Add note" at bounding box center [335, 48] width 305 height 21
click at [443, 45] on icon "Copy itinerary item" at bounding box center [438, 46] width 9 height 10
click at [477, 18] on button "​" at bounding box center [484, 16] width 16 height 16
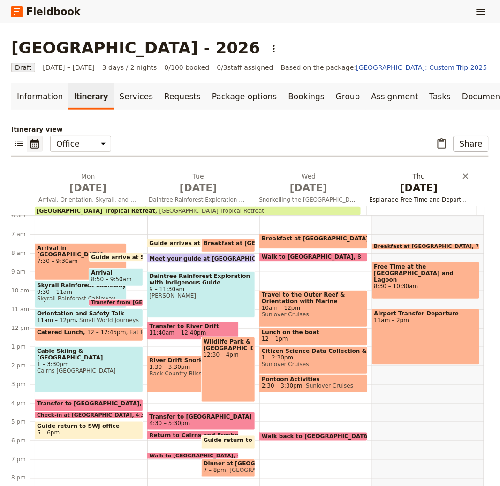
click at [403, 193] on span "Jun 11" at bounding box center [419, 188] width 99 height 14
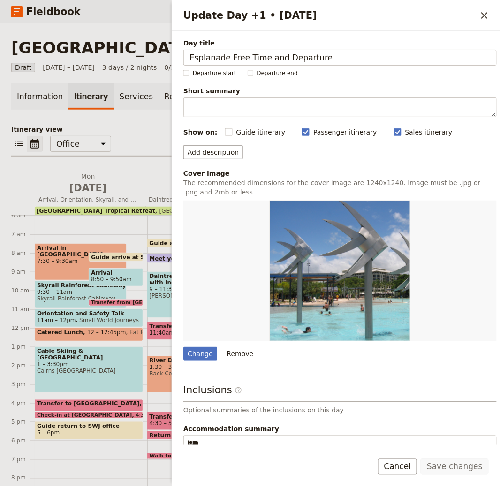
click at [286, 78] on div "Day title Esplanade Free Time and Departure Departure start Departure end Short…" at bounding box center [339, 263] width 313 height 450
click at [284, 74] on span "Departure end" at bounding box center [277, 73] width 41 height 8
click at [248, 69] on input "Departure end" at bounding box center [247, 69] width 0 height 0
checkbox input "true"
click at [455, 463] on button "Save changes" at bounding box center [455, 467] width 68 height 16
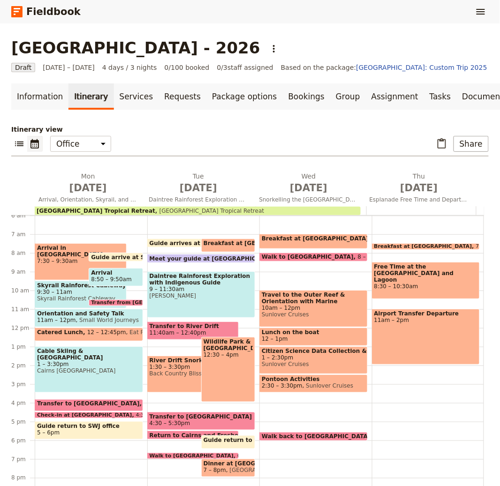
click at [403, 246] on span at bounding box center [425, 248] width 107 height 4
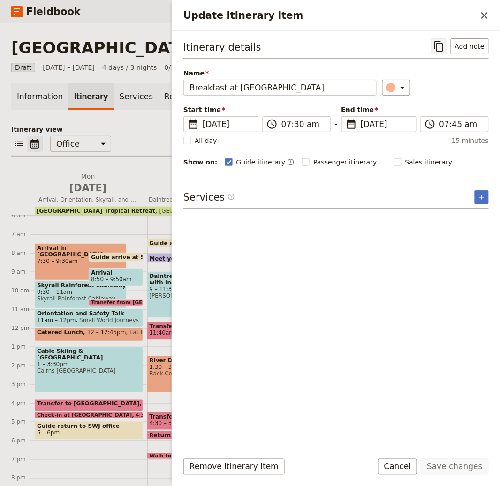
click at [438, 47] on icon "Copy itinerary item" at bounding box center [438, 46] width 9 height 10
click at [480, 17] on icon "Close drawer" at bounding box center [484, 15] width 11 height 11
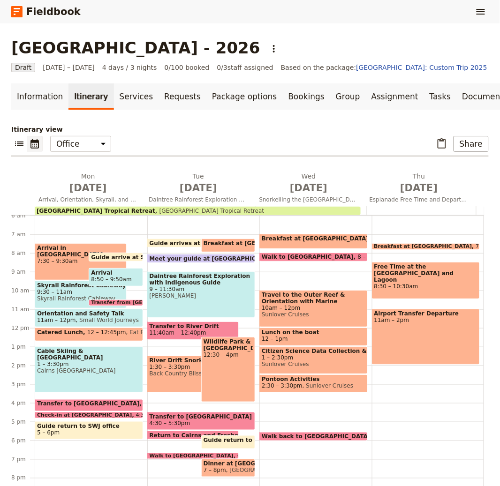
click at [390, 288] on div "Free Time at the Esplanade and Lagoon 8:30 – 10:30am" at bounding box center [426, 280] width 108 height 37
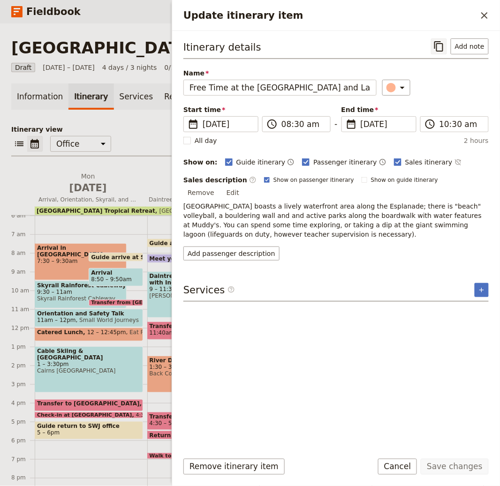
click at [441, 43] on icon "Copy itinerary item" at bounding box center [438, 46] width 11 height 11
click at [485, 17] on icon "Close drawer" at bounding box center [484, 15] width 11 height 11
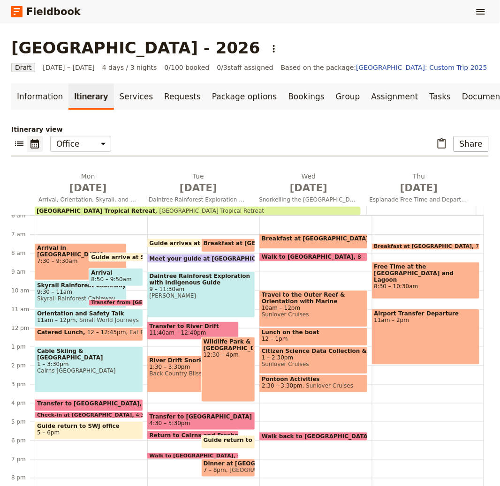
click at [388, 326] on div "Airport Transfer Departure 11am – 2pm" at bounding box center [426, 337] width 108 height 56
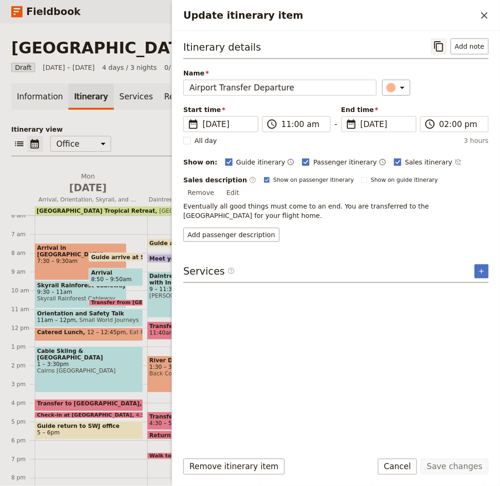
click at [443, 48] on icon "Copy itinerary item" at bounding box center [438, 46] width 9 height 10
click at [484, 16] on icon "Close drawer" at bounding box center [484, 15] width 7 height 7
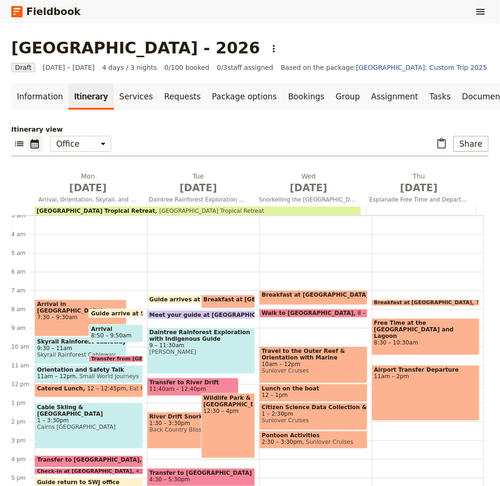
scroll to position [0, 0]
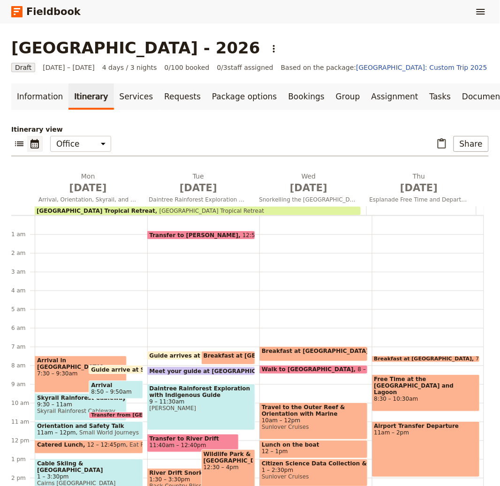
click at [177, 234] on span "Transfer to Mossman Gorge" at bounding box center [196, 235] width 93 height 6
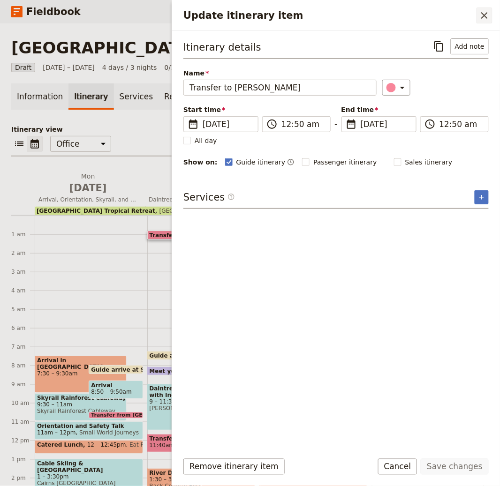
click at [482, 15] on icon "Close drawer" at bounding box center [484, 15] width 11 height 11
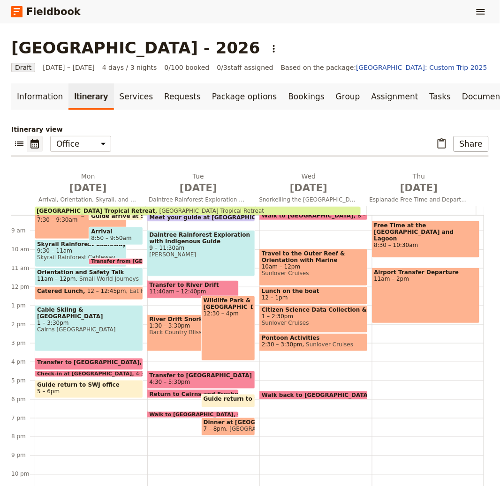
scroll to position [90, 0]
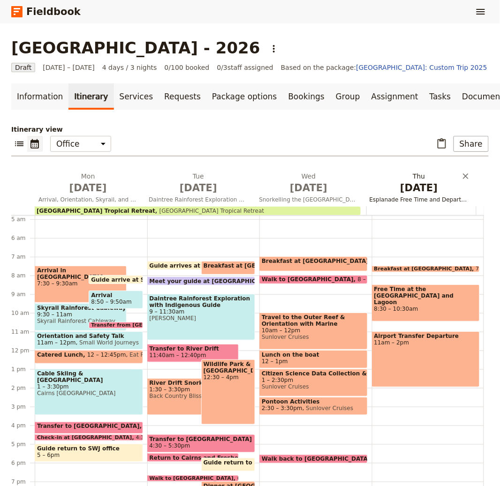
click at [378, 181] on span "Jun 11" at bounding box center [419, 188] width 99 height 14
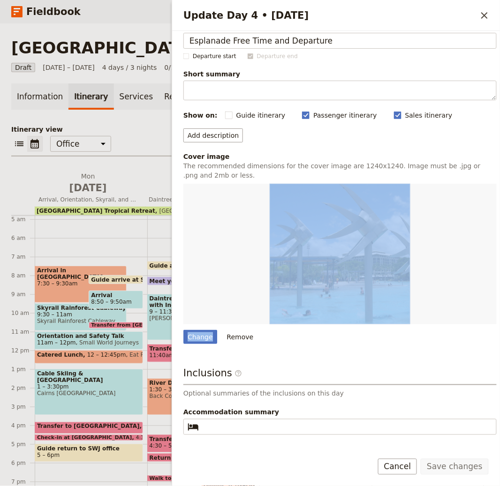
scroll to position [44, 0]
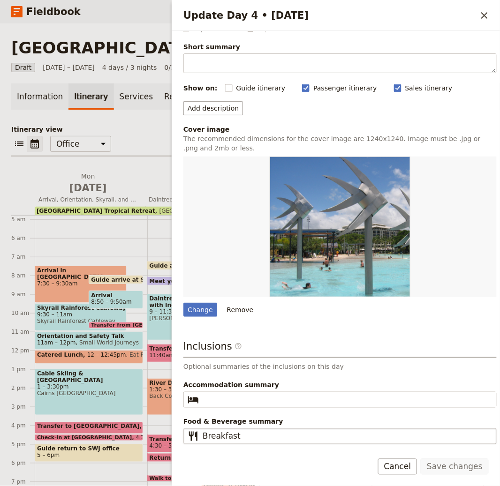
click at [276, 422] on span "Food & Beverage summary" at bounding box center [339, 421] width 313 height 9
click at [276, 431] on input "Breakfast" at bounding box center [347, 436] width 288 height 11
click at [238, 440] on input "Breakfast" at bounding box center [347, 436] width 288 height 11
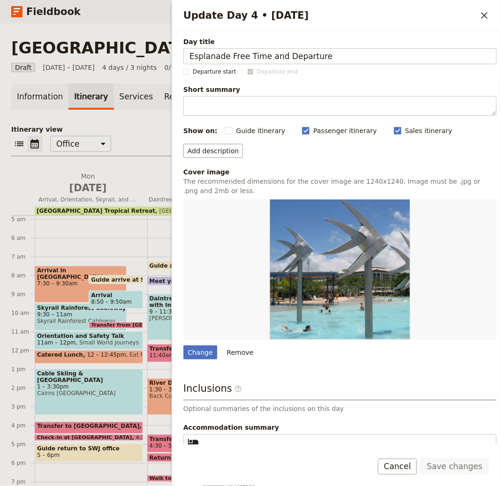
scroll to position [0, 0]
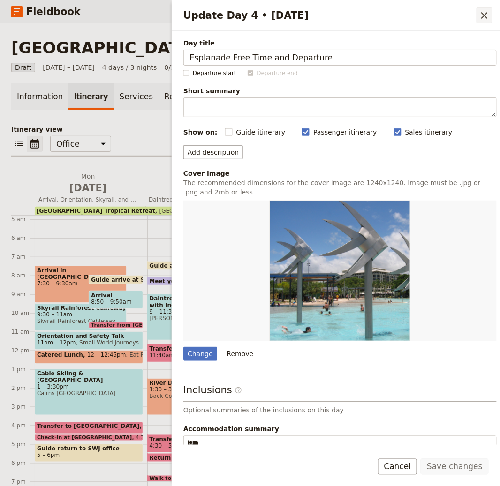
click at [483, 15] on icon "Close drawer" at bounding box center [484, 15] width 11 height 11
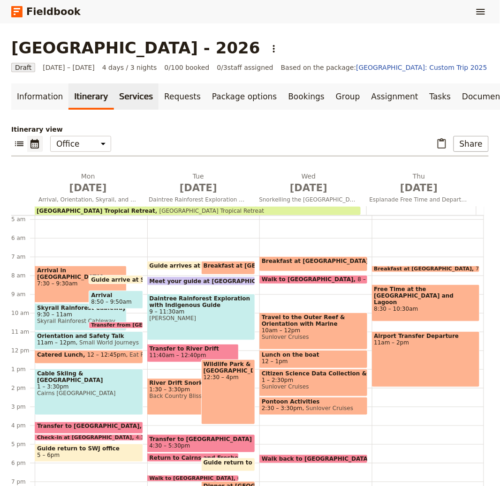
click at [118, 95] on link "Services" at bounding box center [136, 96] width 45 height 26
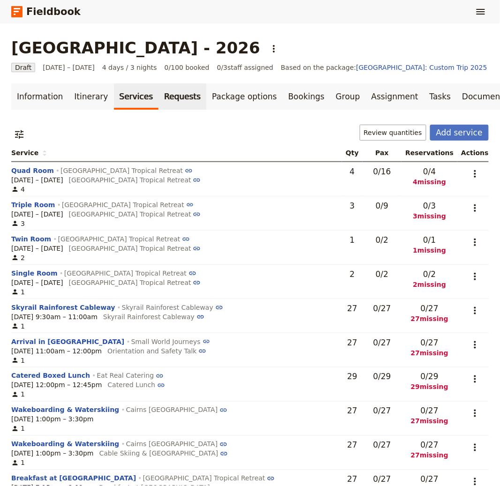
click at [160, 101] on link "Requests" at bounding box center [183, 96] width 48 height 26
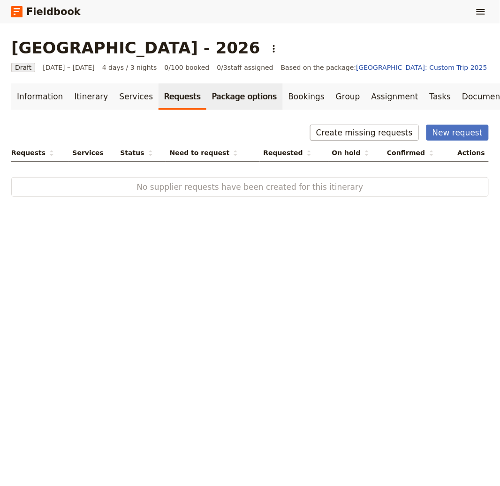
click at [216, 99] on link "Package options" at bounding box center [244, 96] width 76 height 26
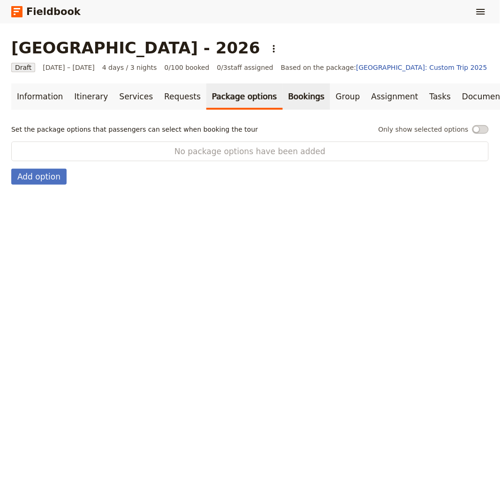
click at [285, 98] on link "Bookings" at bounding box center [306, 96] width 47 height 26
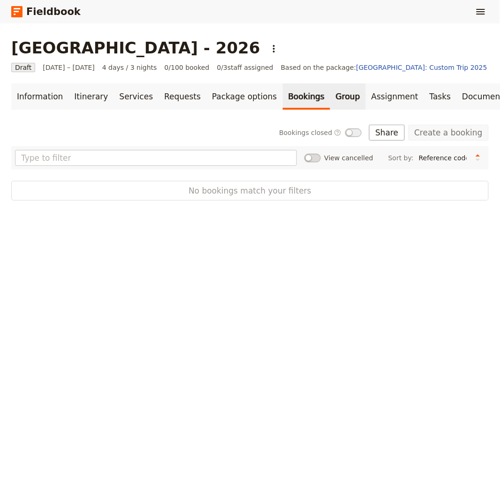
click at [330, 100] on link "Group" at bounding box center [348, 96] width 36 height 26
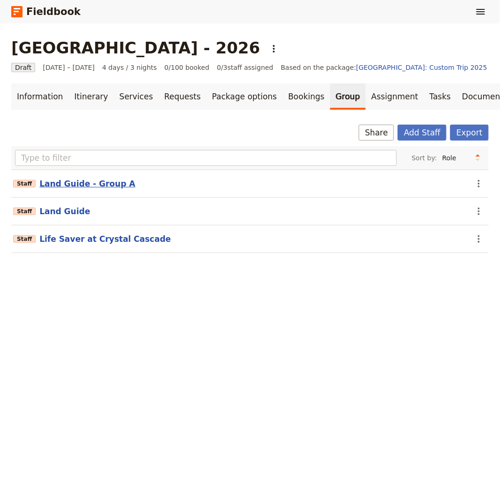
click at [101, 180] on button "Land Guide - Group A" at bounding box center [87, 183] width 96 height 11
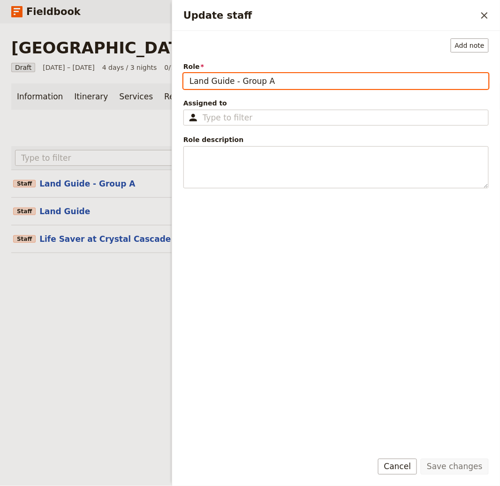
click at [65, 223] on section "Staff Land Guide ​" at bounding box center [249, 212] width 477 height 28
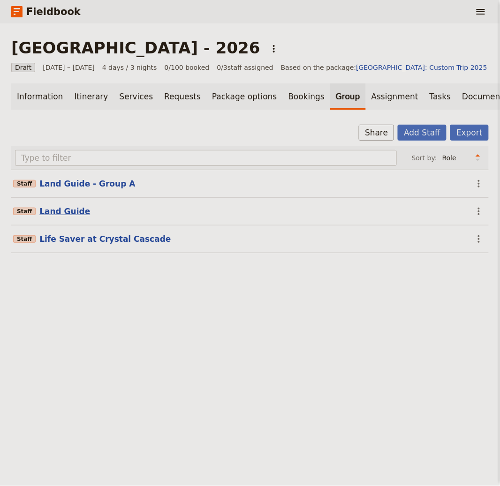
click at [66, 215] on button "Land Guide" at bounding box center [64, 211] width 51 height 11
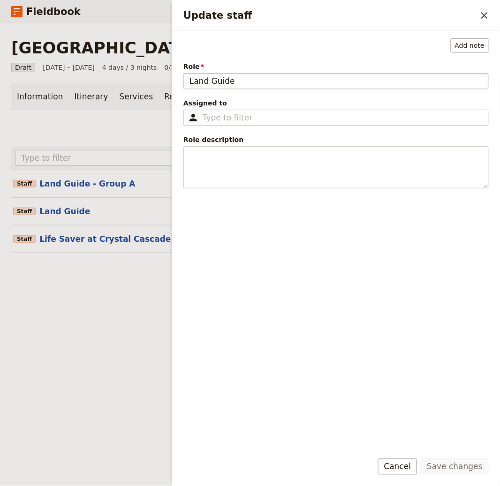
click at [260, 73] on input "Land Guide" at bounding box center [335, 81] width 305 height 16
click at [255, 79] on input "Land Guide" at bounding box center [335, 81] width 305 height 16
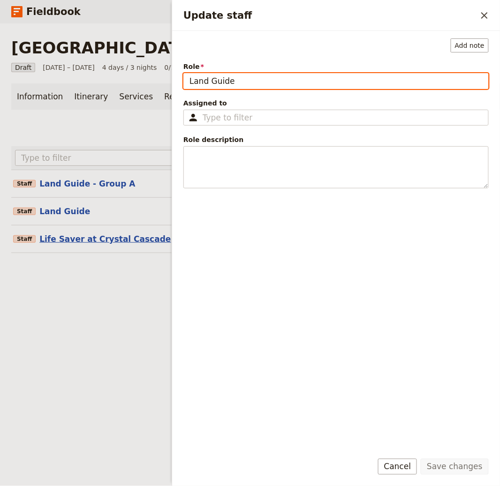
click at [55, 242] on button "Life Saver at Crystal Cascade" at bounding box center [104, 239] width 131 height 11
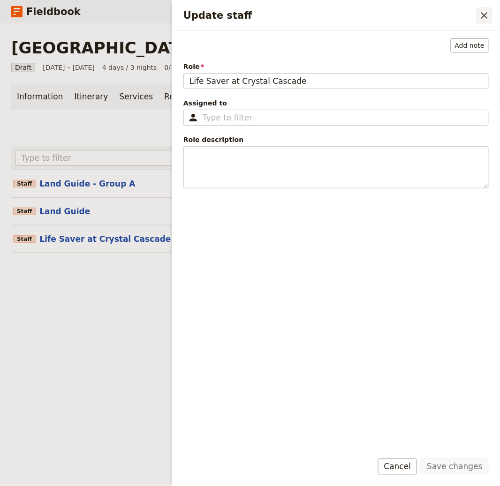
click at [480, 14] on icon "Close drawer" at bounding box center [484, 15] width 11 height 11
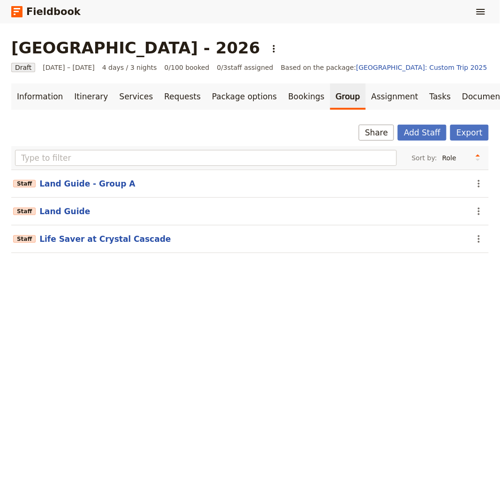
click at [346, 122] on div "Information Itinerary Services Requests Package options Bookings Group Assignme…" at bounding box center [249, 173] width 477 height 181
click at [366, 100] on link "Assignment" at bounding box center [395, 96] width 58 height 26
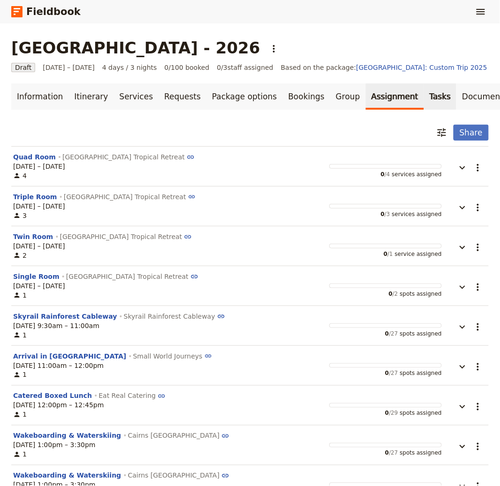
click at [424, 99] on link "Tasks" at bounding box center [440, 96] width 33 height 26
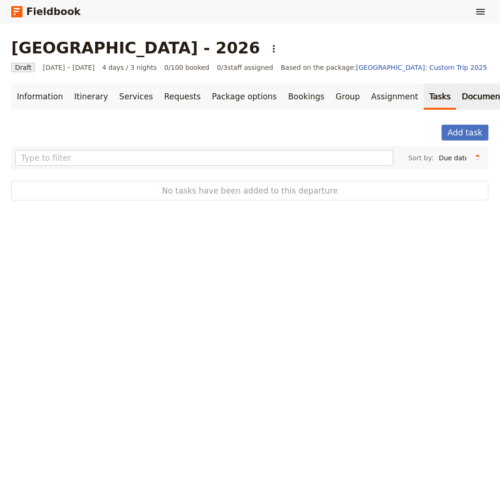
click at [456, 99] on link "Documents" at bounding box center [484, 96] width 57 height 26
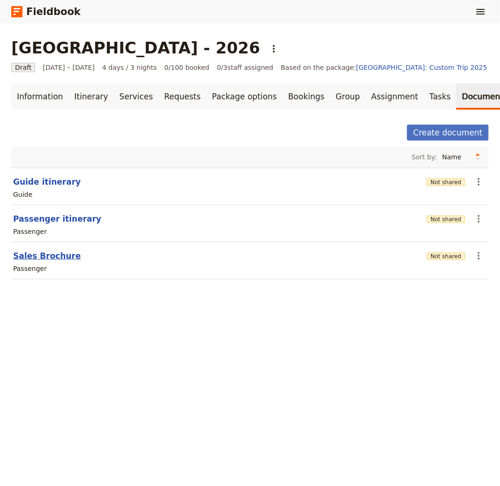
click at [46, 254] on button "Sales Brochure" at bounding box center [47, 255] width 68 height 11
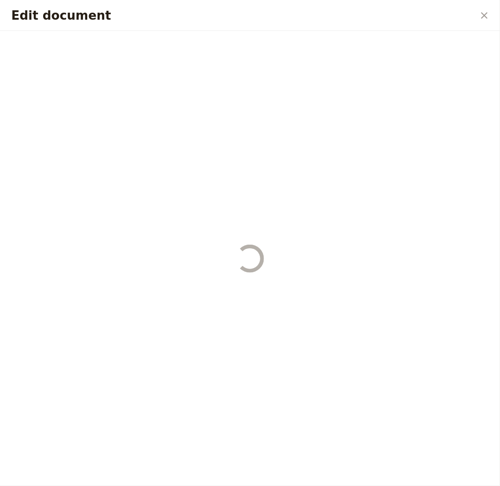
select select "PASSENGER"
select select "DEFAULT"
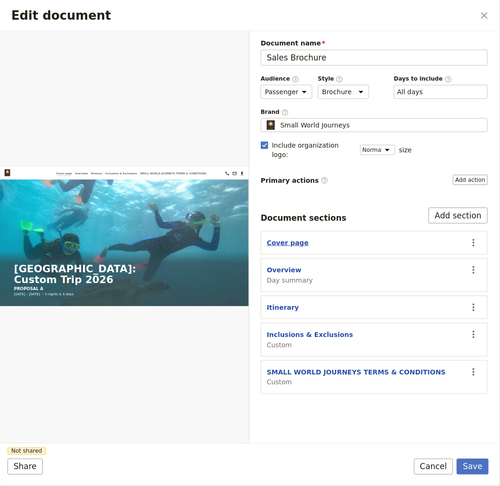
click at [290, 238] on button "Cover page" at bounding box center [288, 242] width 42 height 9
click at [280, 265] on button "Overview" at bounding box center [284, 269] width 35 height 9
select select "DAY_SUMMARY"
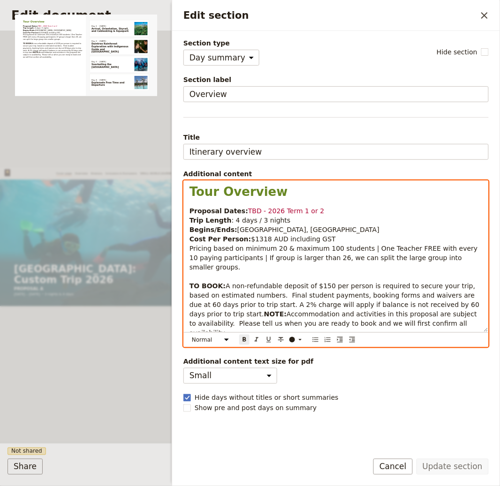
click at [251, 239] on span "$1318 AUD including GST" at bounding box center [293, 239] width 85 height 8
select select "h1"
copy div "Tour Overview Proposal Dates: TBD - 2026 Term 1 or 2 Trip Length : 4 days / 3 n…"
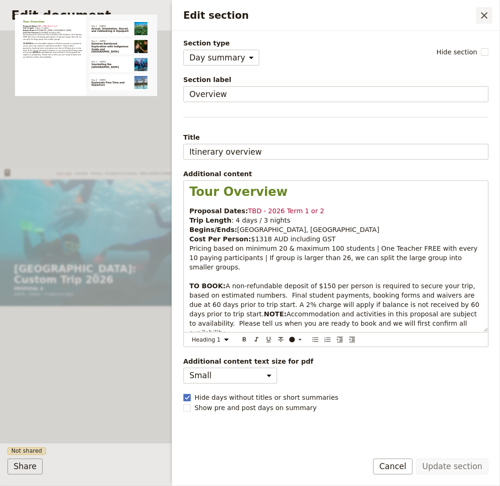
click at [482, 15] on icon "Close drawer" at bounding box center [484, 15] width 11 height 11
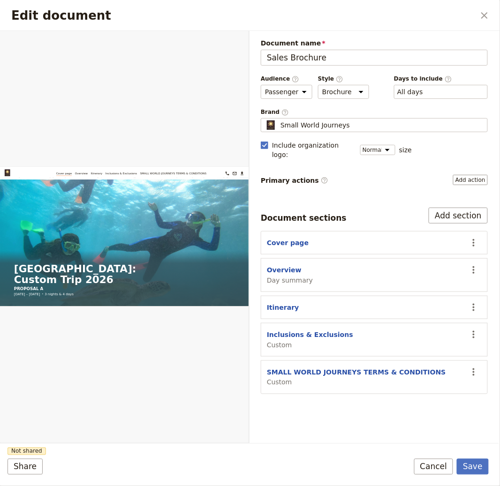
click at [301, 340] on span "Custom" at bounding box center [310, 344] width 86 height 9
click at [300, 332] on div "Inclusions & Exclusions Custom" at bounding box center [310, 340] width 86 height 20
click at [311, 330] on button "Inclusions & Exclusions" at bounding box center [310, 334] width 86 height 9
select select "CUSTOM"
select select "default"
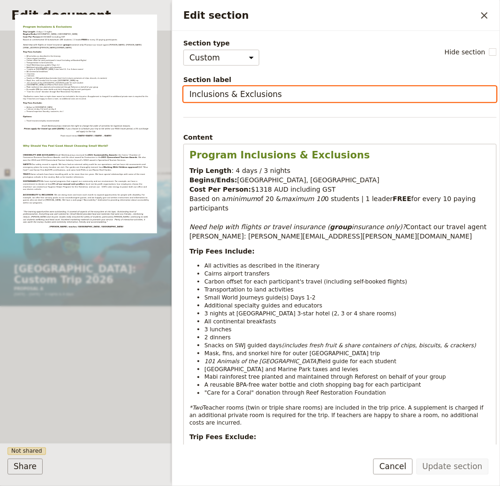
click at [268, 92] on input "Inclusions & Exclusions" at bounding box center [339, 94] width 313 height 16
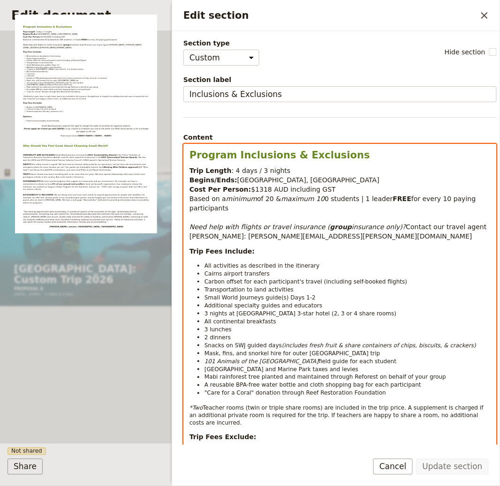
click at [251, 190] on span "$1318 AUD including GST" at bounding box center [293, 190] width 85 height 8
copy div "Program Inclusions & Exclusions Trip Length : 4 days / 3 nights Begins/Ends: Ca…"
click at [290, 279] on span "Carbon offset for each participant's travel (including self-booked flights)" at bounding box center [305, 282] width 203 height 7
select select "paragraph-small"
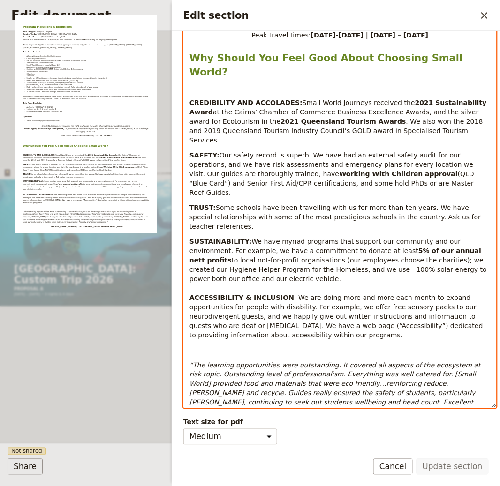
scroll to position [507, 0]
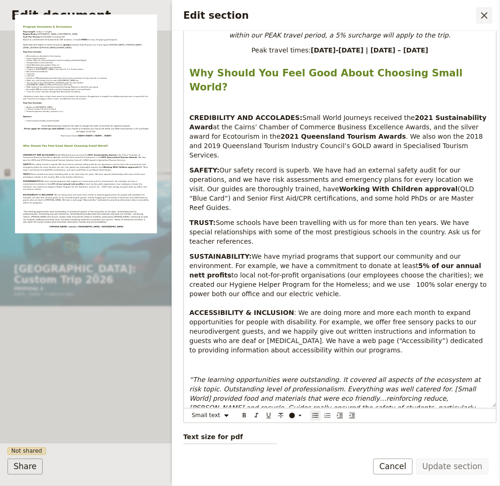
click at [484, 15] on icon "Close drawer" at bounding box center [484, 15] width 7 height 7
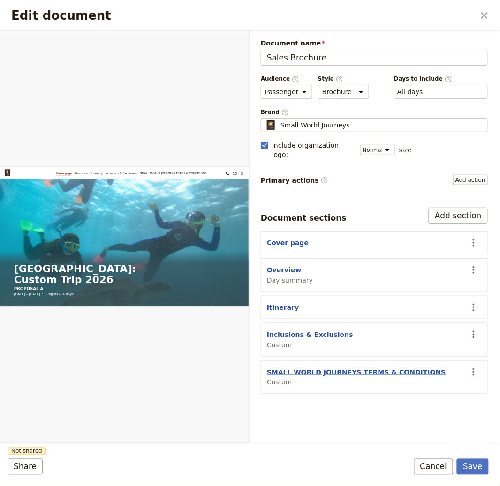
click at [364, 368] on button "SMALL WORLD JOURNEYS TERMS & CONDITIONS" at bounding box center [356, 372] width 179 height 9
select select "CUSTOM"
select select "default"
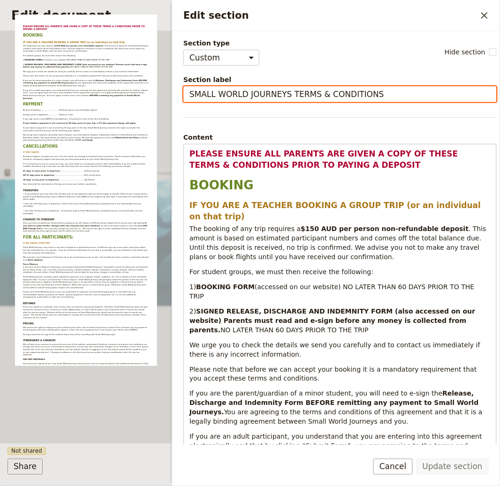
click at [294, 96] on input "SMALL WORLD JOURNEYS TERMS & CONDITIONS" at bounding box center [339, 94] width 313 height 16
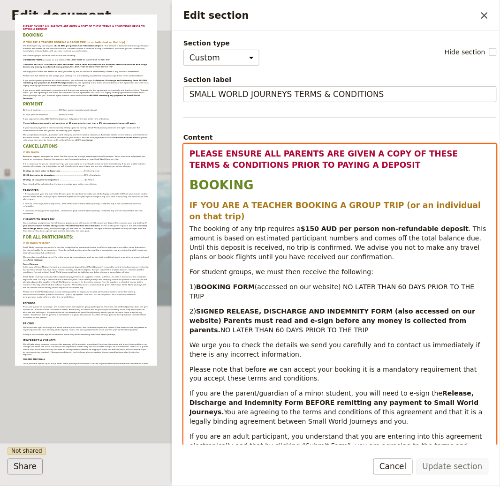
select select "h3"
click at [378, 211] on h3 "IF YOU ARE A TEACHER BOOKING A GROUP TRIP (or an individual on that trip)" at bounding box center [339, 211] width 301 height 23
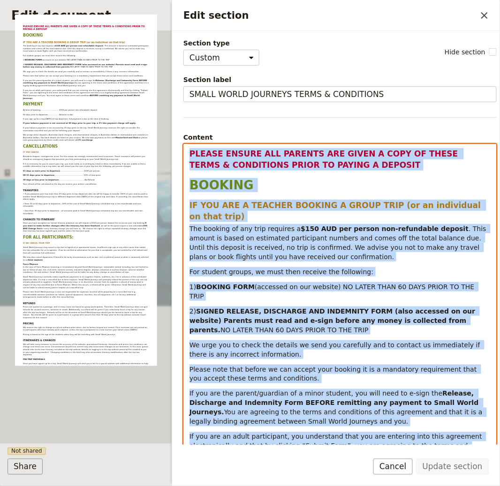
copy div "PLEASE ENSURE ALL PARENTS ARE GIVEN A COPY OF THESE TERMS & CONDITIONS PRIOR TO…"
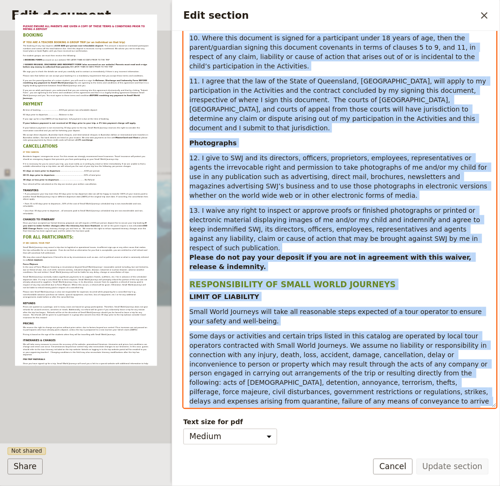
scroll to position [3181, 0]
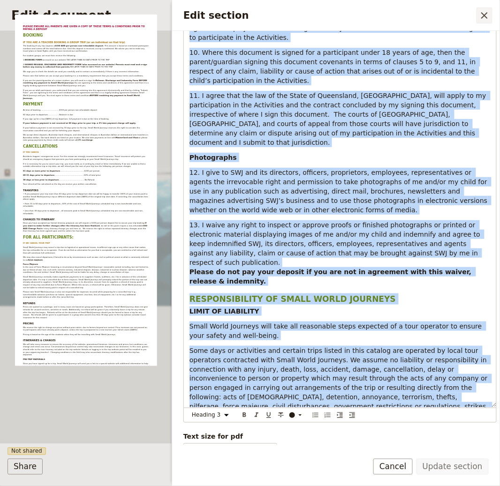
click at [485, 12] on icon "Close drawer" at bounding box center [484, 15] width 11 height 11
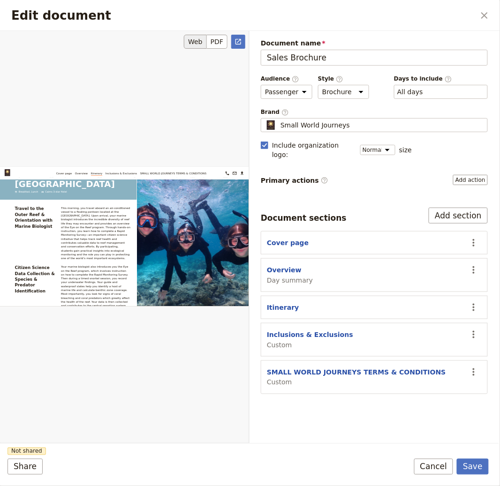
scroll to position [0, 0]
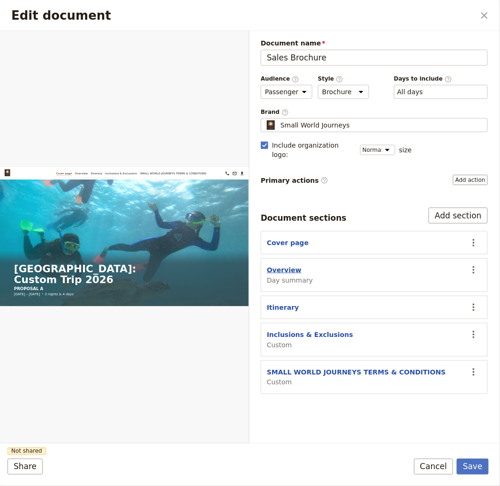
click at [290, 265] on button "Overview" at bounding box center [284, 269] width 35 height 9
select select "DAY_SUMMARY"
click at [470, 20] on h2 "Edit document" at bounding box center [242, 15] width 463 height 14
click at [476, 15] on button "​" at bounding box center [484, 16] width 16 height 16
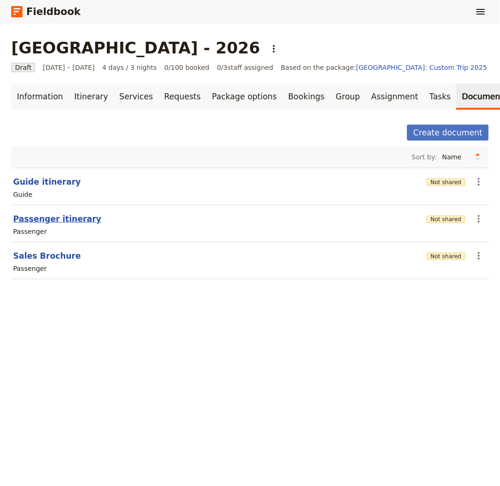
click at [47, 217] on button "Passenger itinerary" at bounding box center [57, 218] width 88 height 11
select select "PASSENGER"
select select "RUN_SHEET"
select select "DEFAULT"
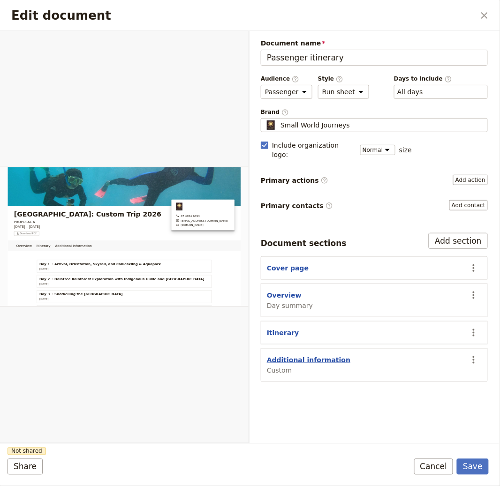
click at [307, 355] on button "Additional information" at bounding box center [308, 359] width 83 height 9
select select "CUSTOM"
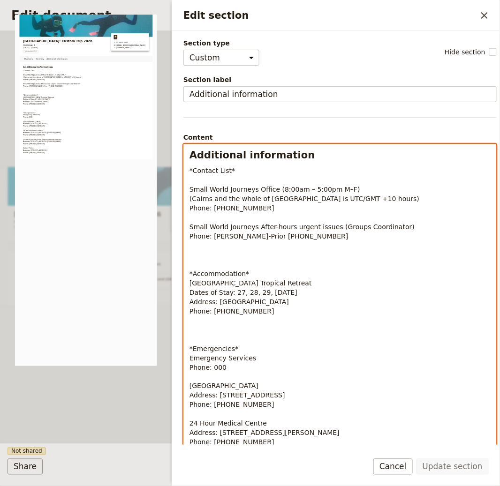
click at [307, 205] on p "*Contact List* Small World Journeys Office (8:00am – 5:00pm M–F) (Cairns and th…" at bounding box center [339, 344] width 301 height 356
select select "h2"
copy div "Additional information *Contact List* Small World Journeys Office (8:00am – 5:0…"
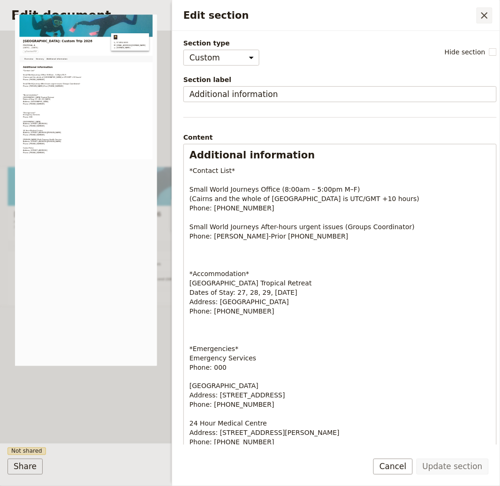
click at [486, 19] on icon "Close drawer" at bounding box center [484, 15] width 11 height 11
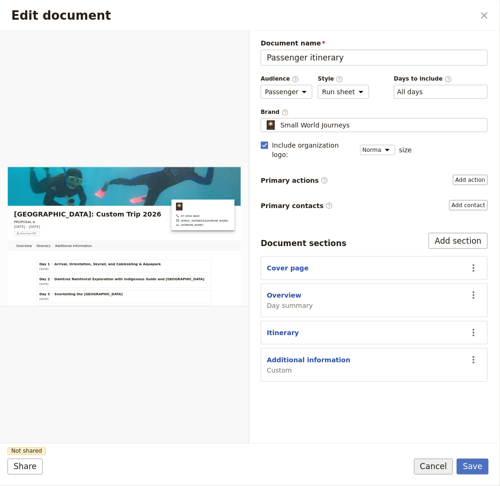
click at [425, 470] on button "Cancel" at bounding box center [433, 467] width 39 height 16
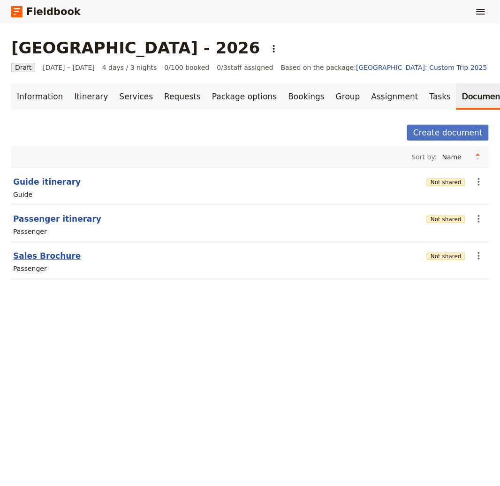
click at [57, 256] on button "Sales Brochure" at bounding box center [47, 255] width 68 height 11
select select "PASSENGER"
select select "DEFAULT"
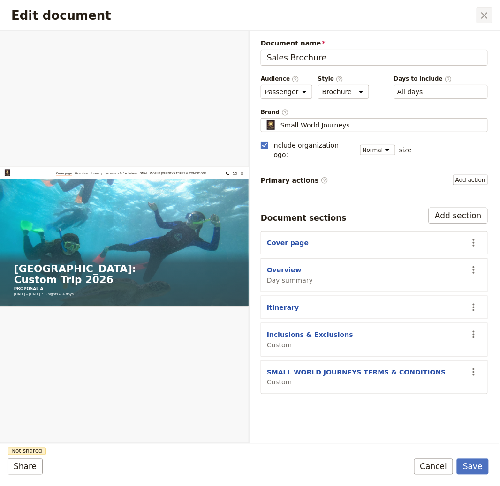
click at [487, 19] on icon "Close dialog" at bounding box center [484, 15] width 11 height 11
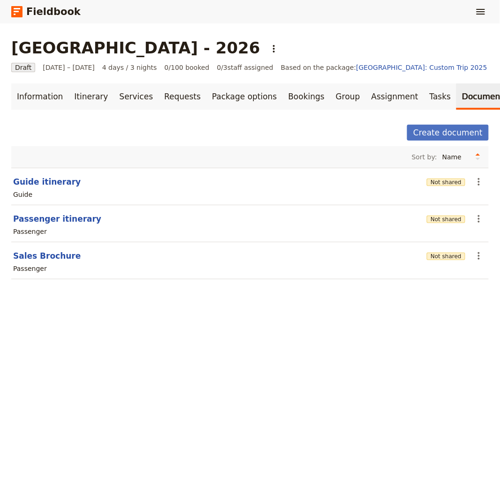
click at [468, 336] on div "Mornington Secondary College - 2026 ​ Draft 8 – 11 Jun 2026 4 days / 3 nights 0…" at bounding box center [250, 254] width 500 height 463
click at [50, 181] on button "Guide itinerary" at bounding box center [47, 181] width 68 height 11
select select "STAFF"
select select "RUN_SHEET"
select select "DEFAULT"
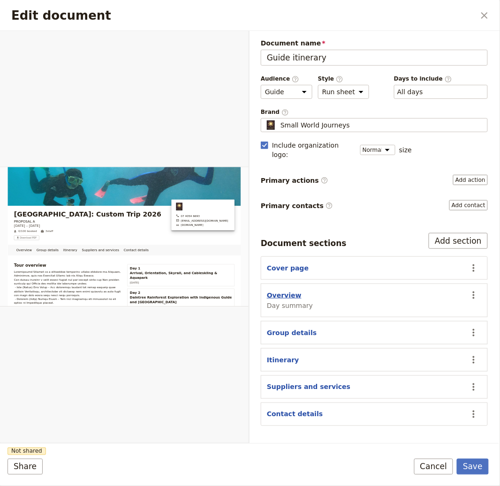
click at [280, 291] on button "Overview" at bounding box center [284, 295] width 35 height 9
select select "DAY_SUMMARY"
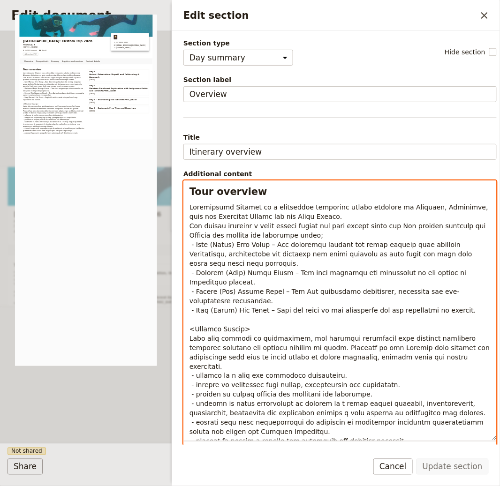
click at [298, 246] on span "Edit section" at bounding box center [340, 325] width 302 height 242
select select "h2"
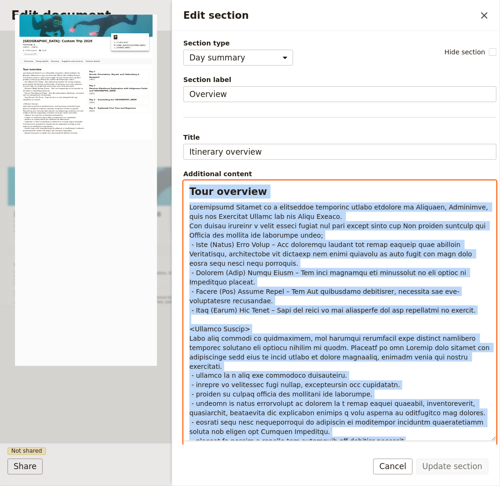
copy div "Tour overview Mooroolbark College is a government secondary school situated in …"
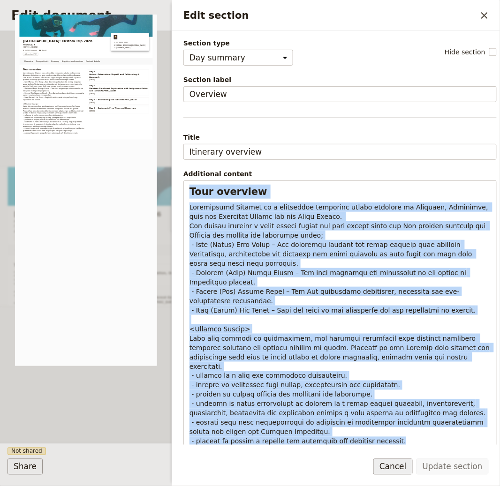
click at [392, 468] on button "Cancel" at bounding box center [392, 467] width 39 height 16
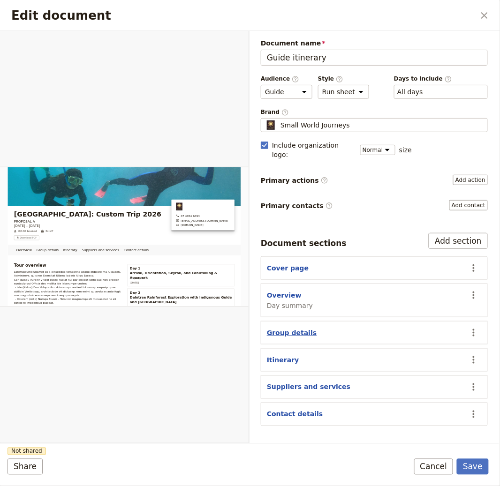
click at [288, 328] on button "Group details" at bounding box center [292, 332] width 50 height 9
select select "GROUP_DETAILS"
click at [282, 355] on button "Itinerary" at bounding box center [283, 359] width 32 height 9
select select "ITINERARY"
click at [296, 383] on button "Suppliers and services" at bounding box center [308, 387] width 83 height 9
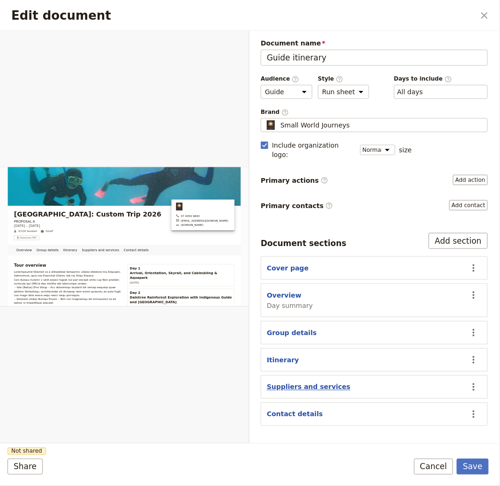
select select "SUPPLIERS_AND_SERVICES"
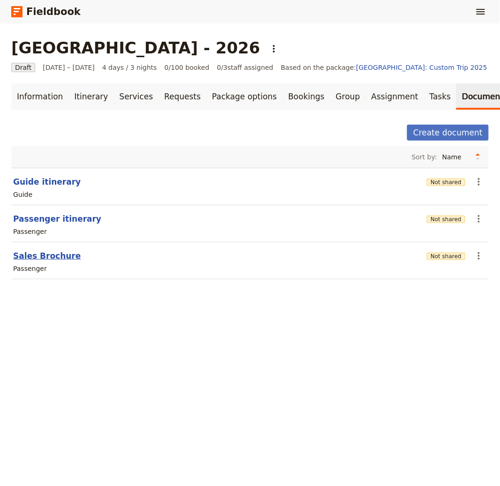
click at [57, 255] on button "Sales Brochure" at bounding box center [47, 255] width 68 height 11
select select "PASSENGER"
select select "DEFAULT"
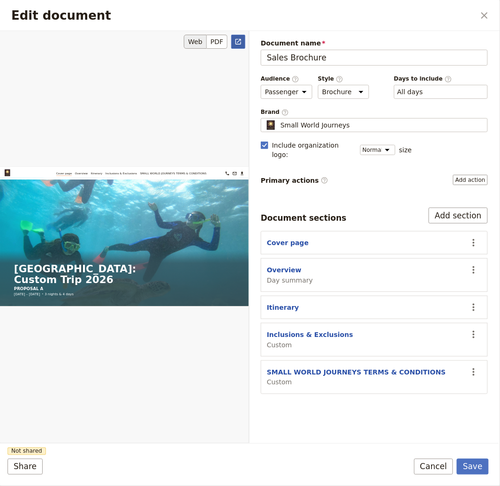
click at [233, 43] on link "​" at bounding box center [238, 42] width 14 height 14
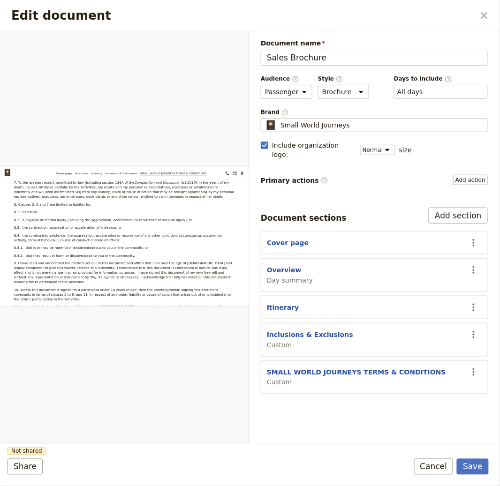
scroll to position [6404, 0]
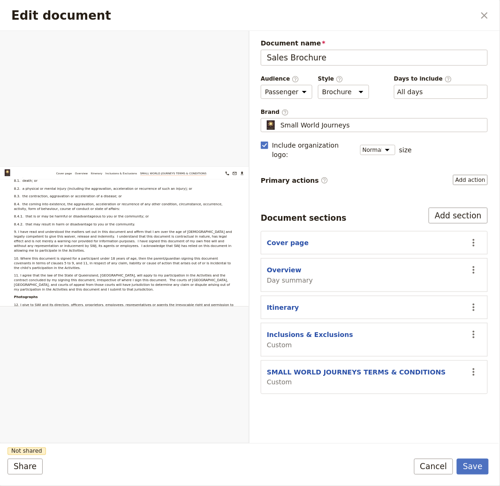
drag, startPoint x: 436, startPoint y: 467, endPoint x: 466, endPoint y: 446, distance: 36.4
click at [436, 467] on button "Cancel" at bounding box center [433, 467] width 39 height 16
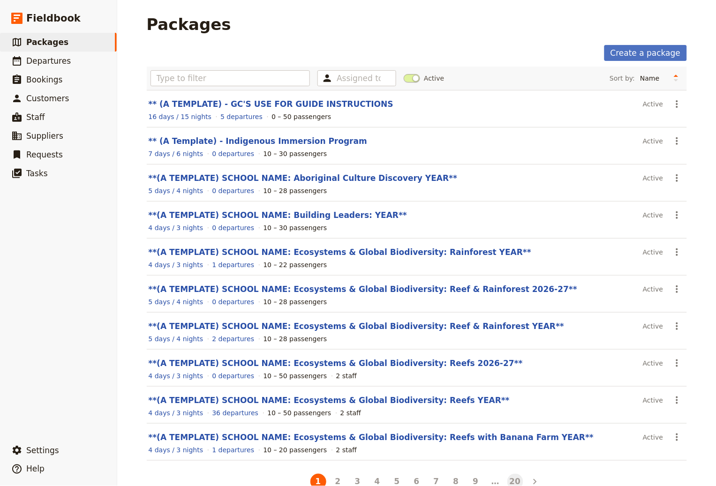
click at [509, 480] on button "20" at bounding box center [515, 482] width 16 height 16
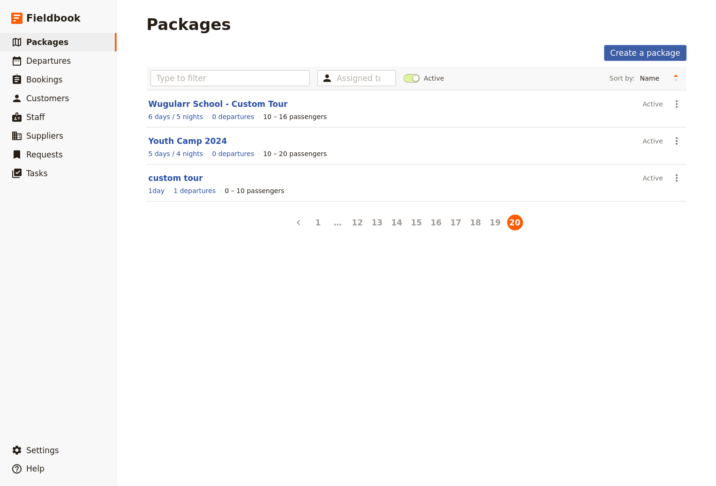
click at [655, 50] on link "Create a package" at bounding box center [646, 53] width 82 height 16
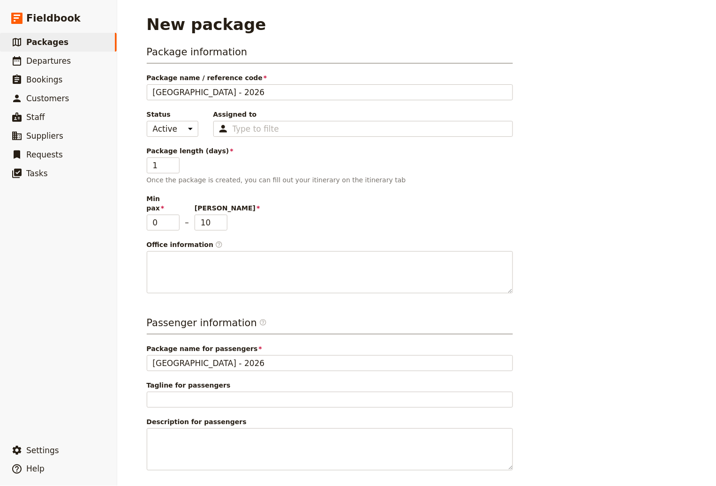
type input "[GEOGRAPHIC_DATA] - 2026"
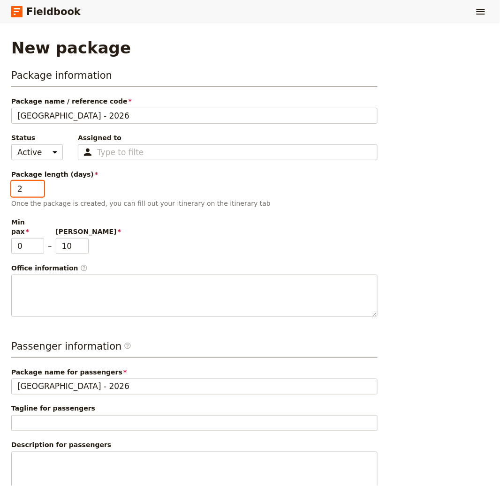
click at [39, 184] on input "2" at bounding box center [27, 189] width 33 height 16
click at [39, 184] on input "3" at bounding box center [27, 189] width 33 height 16
type input "4"
click at [39, 184] on input "4" at bounding box center [27, 189] width 33 height 16
click at [66, 461] on textarea "Description for passengers 750 / 750 characters remaining" at bounding box center [194, 473] width 366 height 42
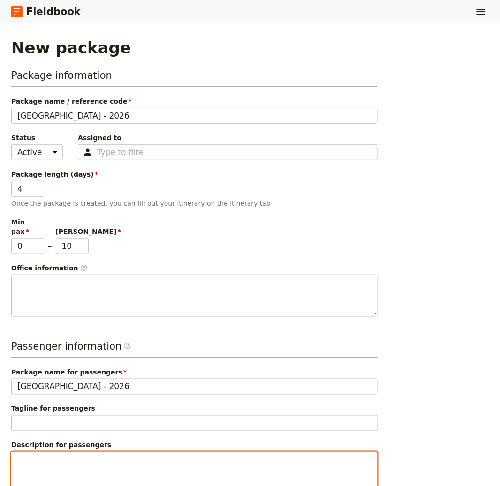
paste textarea "This exclusive four-day tour is a once-in-a-lifetime experience, designed speci…"
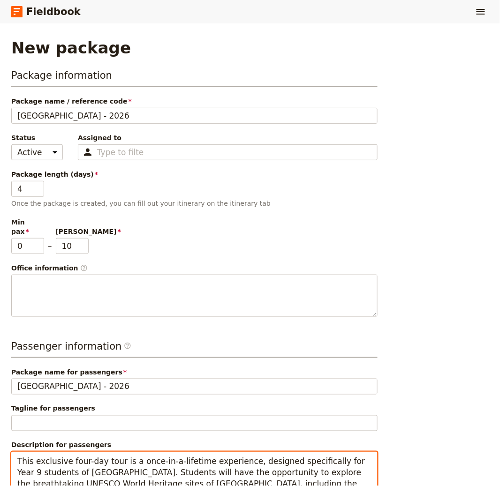
scroll to position [15, 0]
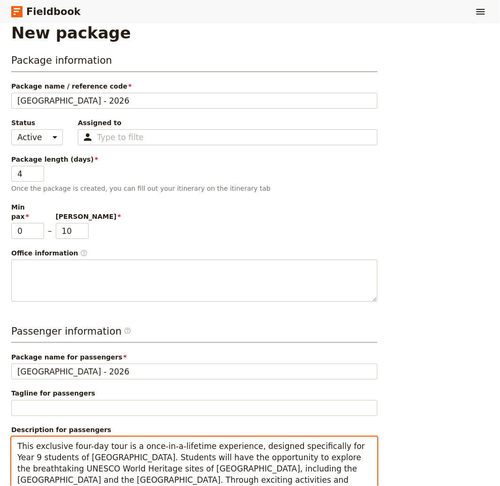
type textarea "This exclusive four-day tour is a once-in-a-lifetime experience, designed speci…"
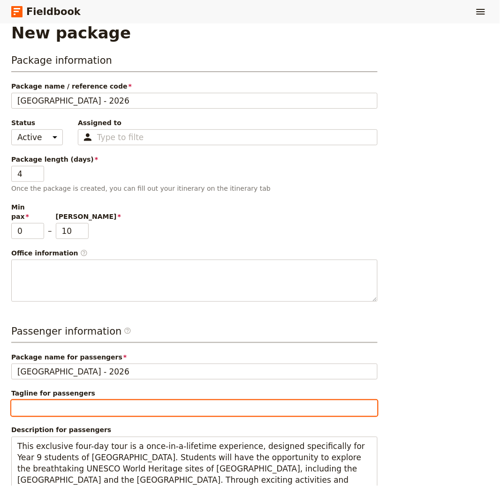
click at [41, 405] on input "Tagline for passengers" at bounding box center [194, 409] width 366 height 16
paste input "PROPOSAL A"
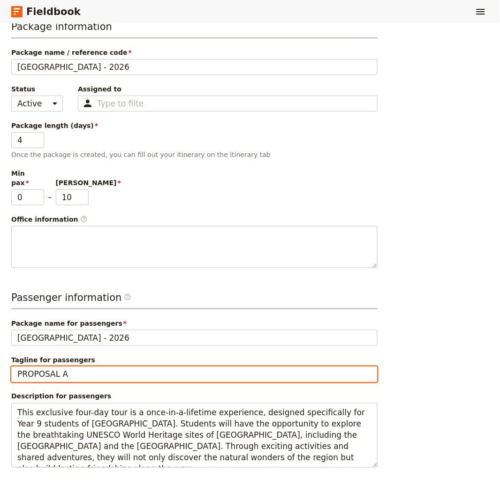
scroll to position [77, 0]
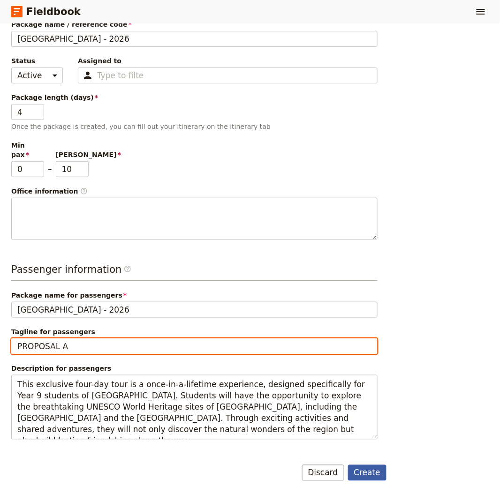
type input "PROPOSAL A"
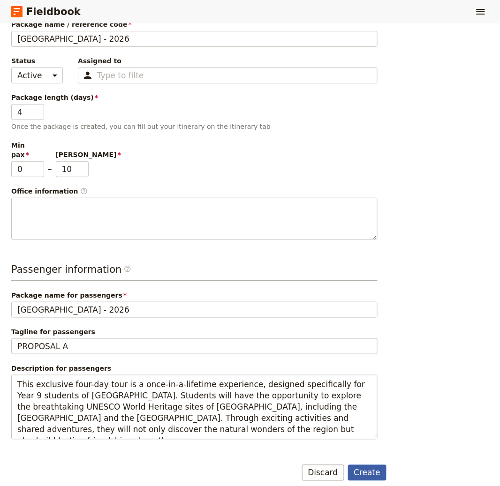
click at [377, 467] on button "Create" at bounding box center [367, 473] width 39 height 16
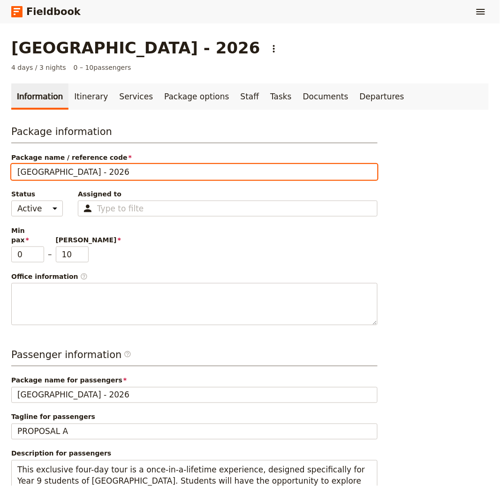
click at [190, 172] on input "[GEOGRAPHIC_DATA] - 2026" at bounding box center [194, 172] width 366 height 16
type input "[GEOGRAPHIC_DATA] - 2026 [Awaiting Review]"
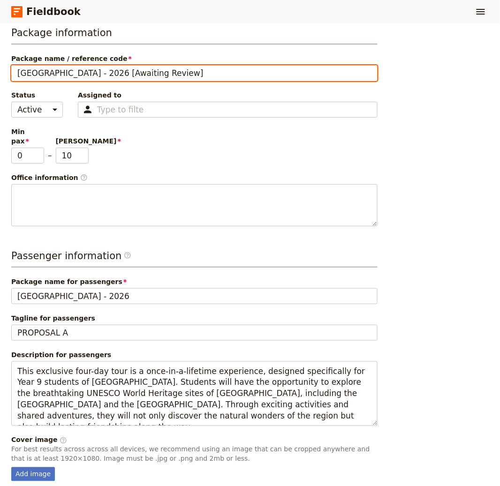
scroll to position [185, 0]
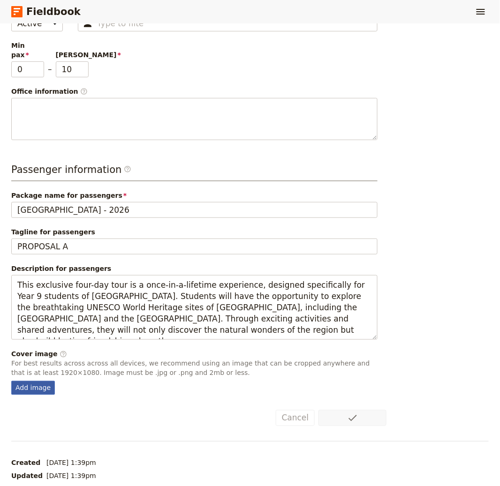
click at [40, 382] on div "Add image" at bounding box center [33, 388] width 44 height 14
click at [11, 381] on input "Add image" at bounding box center [11, 381] width 0 height 0
type input "C:\fakepath\68a556f33c335b2476cdd0b4.jpeg"
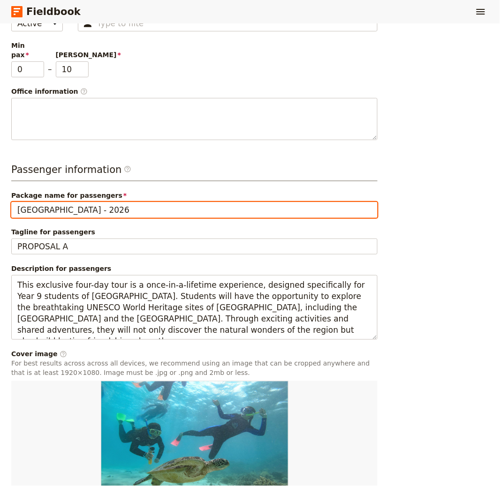
click at [59, 202] on input "[GEOGRAPHIC_DATA] - 2026" at bounding box center [194, 210] width 366 height 16
paste input ": Custom Trip"
type input "[GEOGRAPHIC_DATA]: Custom Trip 2026"
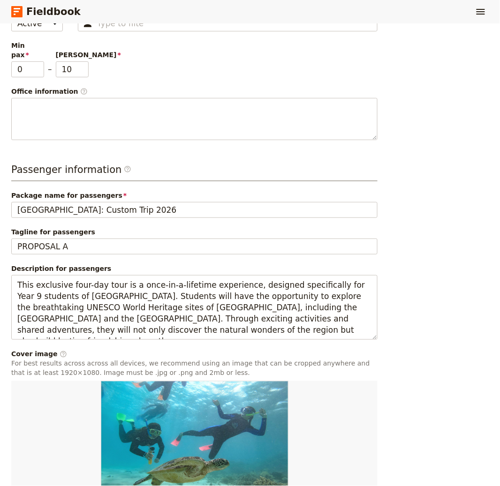
click at [459, 264] on div "Package information Package name / reference code [GEOGRAPHIC_DATA] - 2026 [Awa…" at bounding box center [249, 242] width 477 height 605
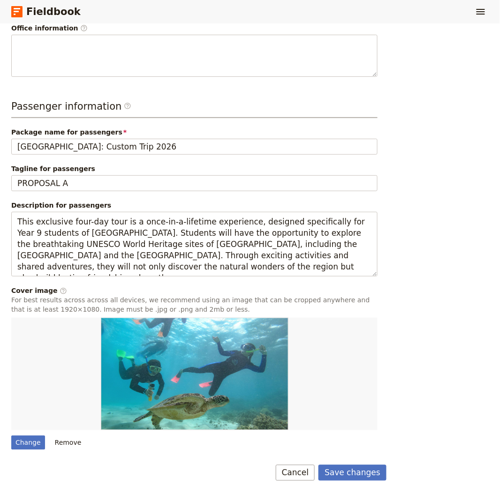
scroll to position [303, 0]
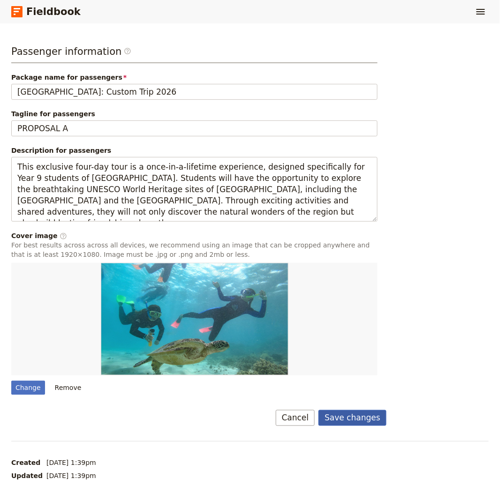
click at [363, 410] on button "Save changes" at bounding box center [352, 418] width 68 height 16
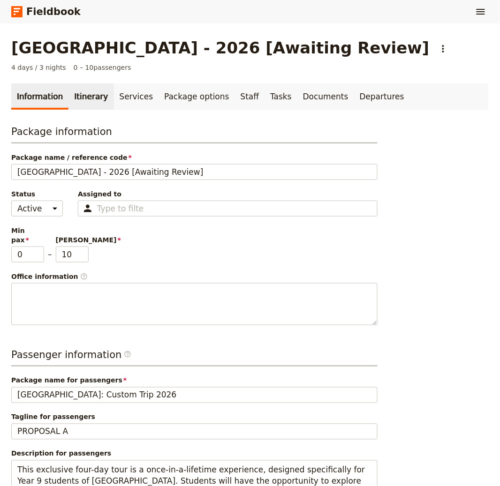
click at [83, 94] on link "Itinerary" at bounding box center [90, 96] width 45 height 26
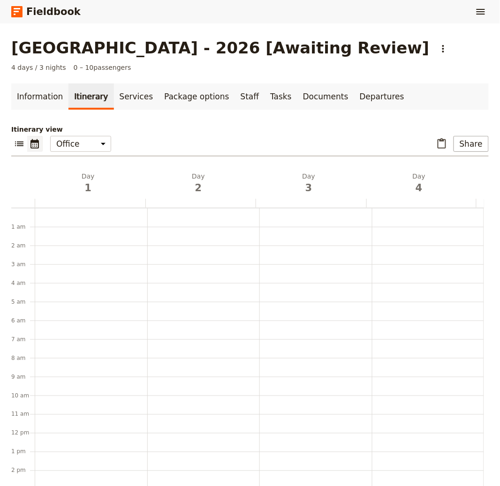
scroll to position [122, 0]
click at [92, 178] on h2 "Day 1" at bounding box center [87, 183] width 99 height 23
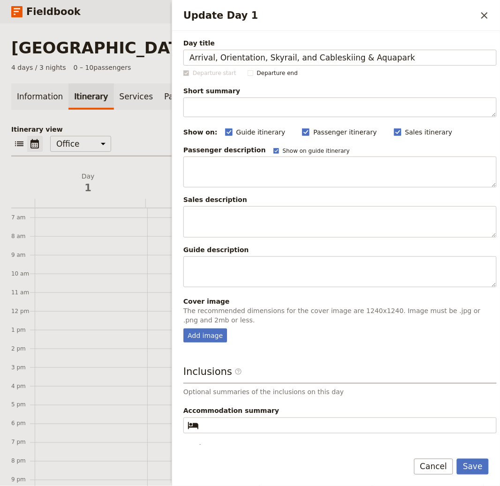
type input "Arrival, Orientation, Skyrail, and Cableskiing & Aquapark"
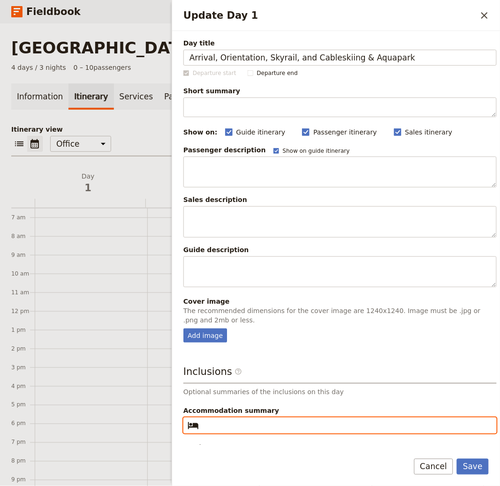
click at [233, 427] on input "Accommodation summary ​" at bounding box center [347, 425] width 288 height 11
paste input "Cairns 3-star Hotel"
type input "Cairns 3-star Hotel"
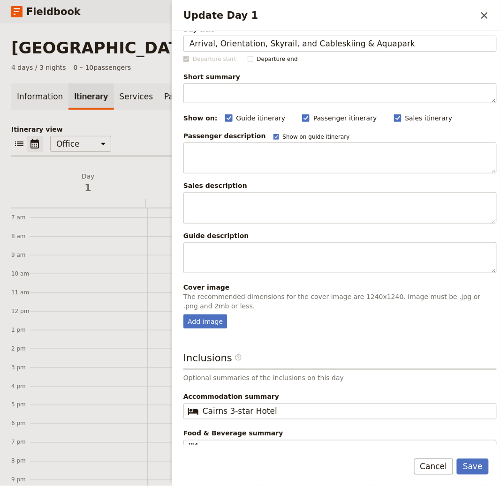
scroll to position [25, 0]
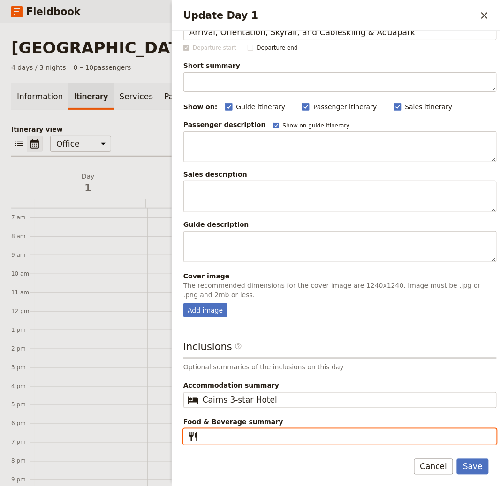
click at [225, 438] on input "Food & Beverage summary ​" at bounding box center [347, 436] width 288 height 11
paste input "Lunch, Dinner"
type input "Lunch, Dinner"
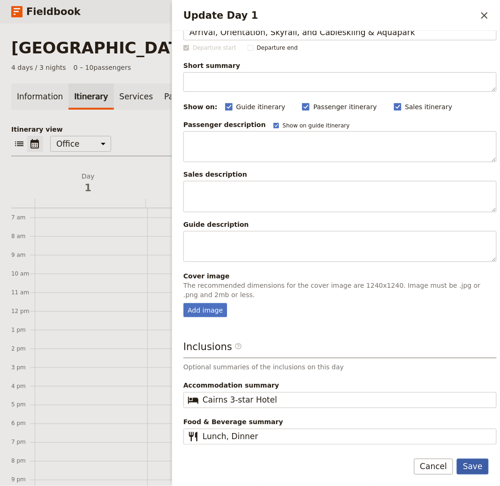
click at [477, 463] on button "Save" at bounding box center [473, 467] width 32 height 16
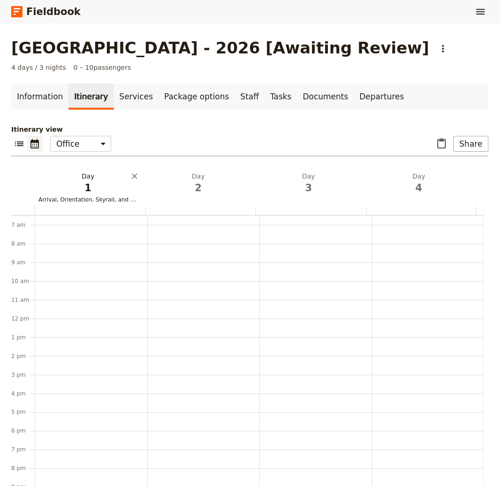
click at [83, 185] on span "1" at bounding box center [87, 188] width 99 height 14
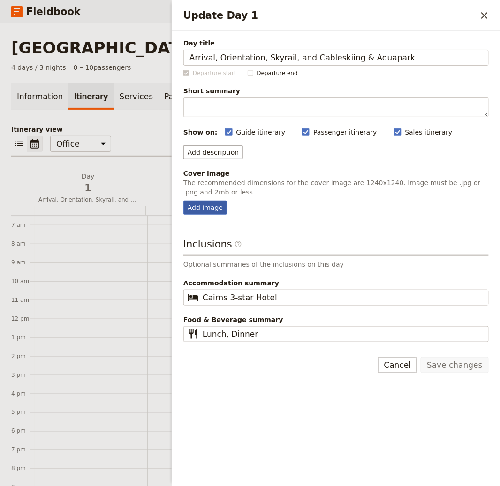
click at [198, 201] on div "Add image" at bounding box center [205, 208] width 44 height 14
click at [183, 201] on input "Add image" at bounding box center [183, 200] width 0 height 0
type input "C:\fakepath\68a55a293c335b2476cdd0b8.jpeg"
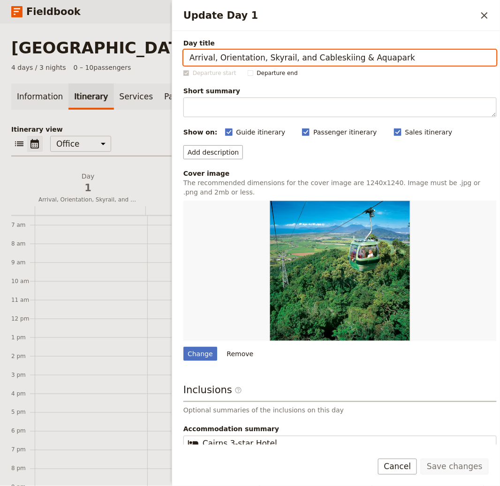
click at [136, 141] on div "​ ​ Office Guide Passenger Sales ​ Share" at bounding box center [249, 146] width 477 height 21
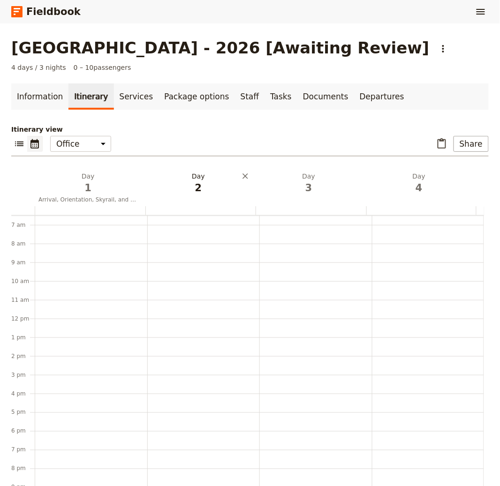
click at [195, 188] on span "2" at bounding box center [198, 188] width 99 height 14
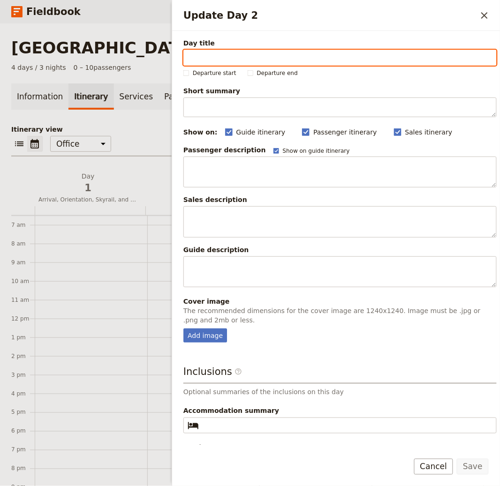
click at [227, 57] on input "Day title" at bounding box center [339, 58] width 313 height 16
paste input "Daintree Rainforest Exploration with Indigenous Guide and [GEOGRAPHIC_DATA]"
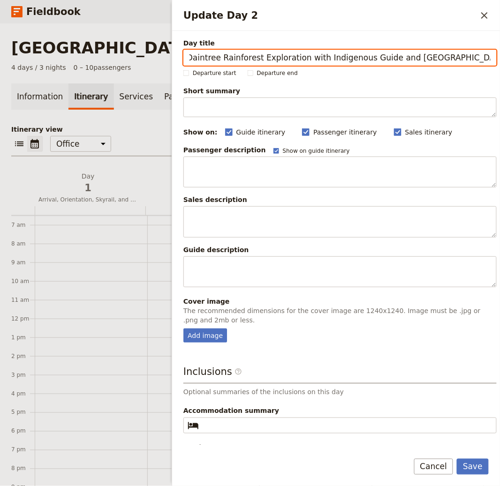
type input "Daintree Rainforest Exploration with Indigenous Guide and [GEOGRAPHIC_DATA]"
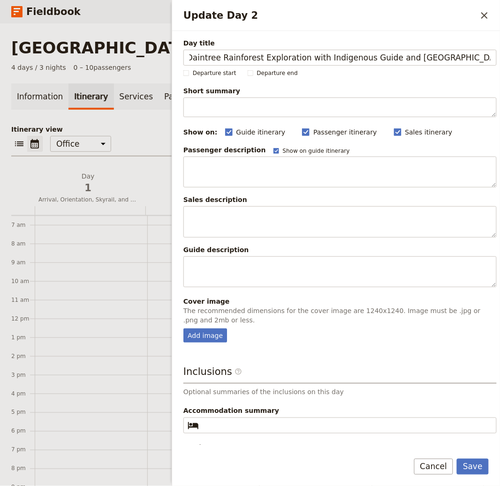
scroll to position [0, 0]
click at [219, 332] on div "Add image" at bounding box center [205, 336] width 44 height 14
click at [183, 329] on input "Add image" at bounding box center [183, 328] width 0 height 0
type input "C:\fakepath\68a55ad03c335b2476cdd0b9.jpeg"
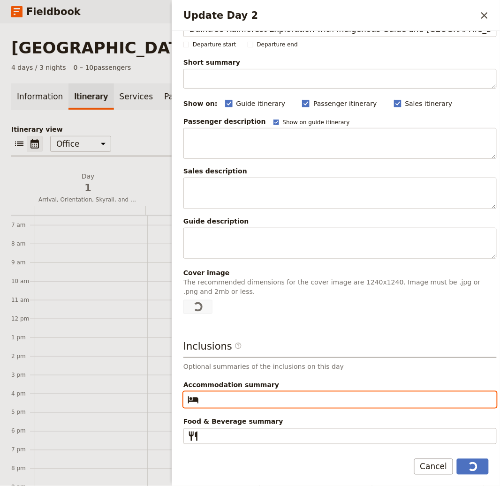
click at [233, 404] on input "Accommodation summary ​" at bounding box center [347, 399] width 288 height 11
paste input "Cairns 3-star Hotel"
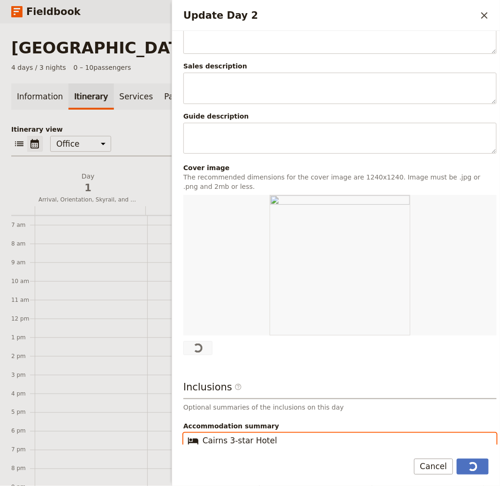
type input "Cairns 3-star Hotel"
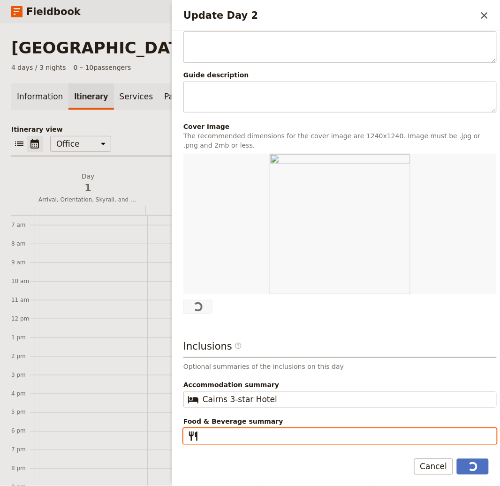
click at [216, 432] on input "Food & Beverage summary ​" at bounding box center [347, 436] width 288 height 11
paste input "Breakfast, Lunch, Dinner"
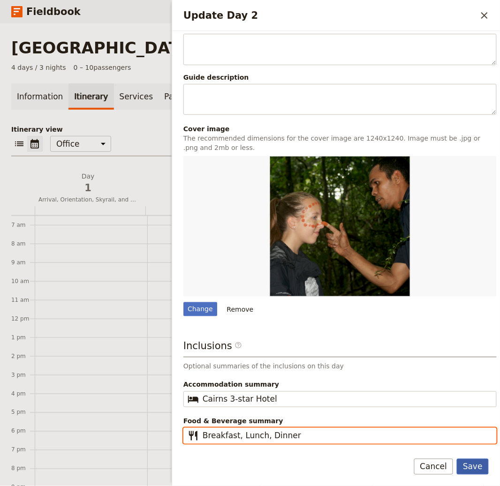
scroll to position [172, 0]
type input "Breakfast, Lunch, Dinner"
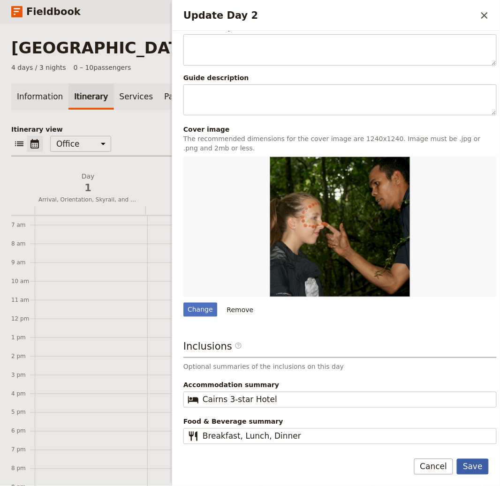
click at [487, 464] on button "Save" at bounding box center [473, 467] width 32 height 16
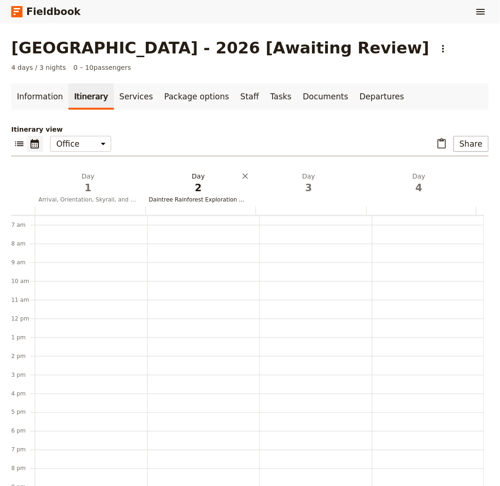
click at [183, 190] on span "2" at bounding box center [198, 188] width 99 height 14
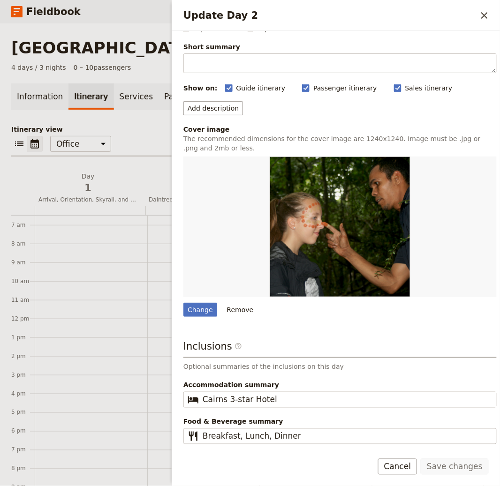
scroll to position [0, 0]
click at [478, 13] on button "​" at bounding box center [484, 16] width 16 height 16
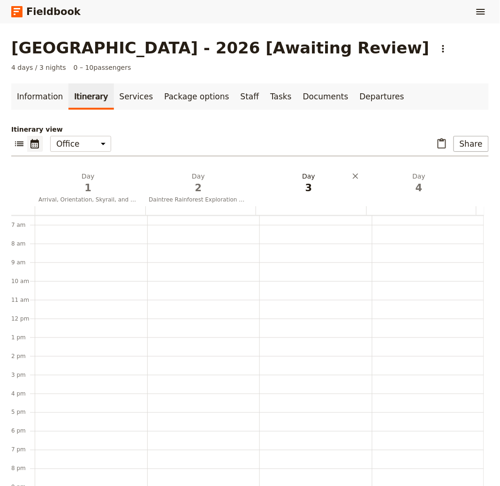
click at [309, 194] on span "3" at bounding box center [308, 188] width 99 height 14
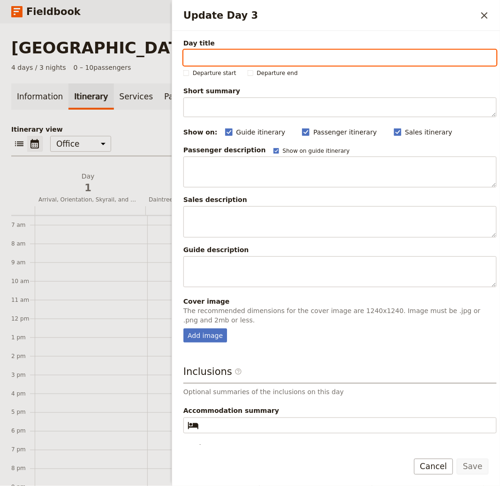
click at [217, 58] on input "Day title" at bounding box center [339, 58] width 313 height 16
paste input "Snorkelling the [GEOGRAPHIC_DATA]"
type input "Snorkelling the [GEOGRAPHIC_DATA]"
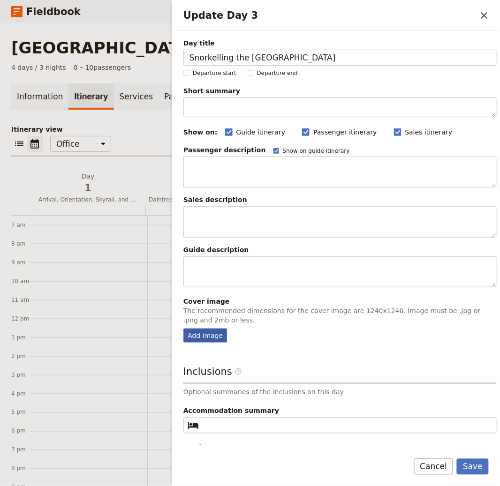
click at [205, 339] on div "Add image" at bounding box center [205, 336] width 44 height 14
click at [183, 329] on input "Add image" at bounding box center [183, 328] width 0 height 0
type input "C:\fakepath\685cb486a358b9e345ccfd11.jpeg"
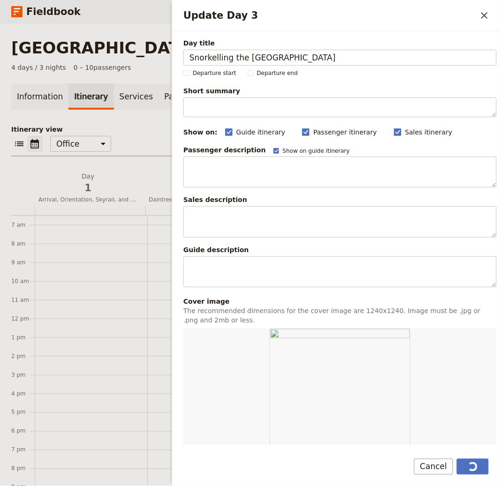
click at [215, 426] on div "Update Day 3" at bounding box center [339, 399] width 313 height 141
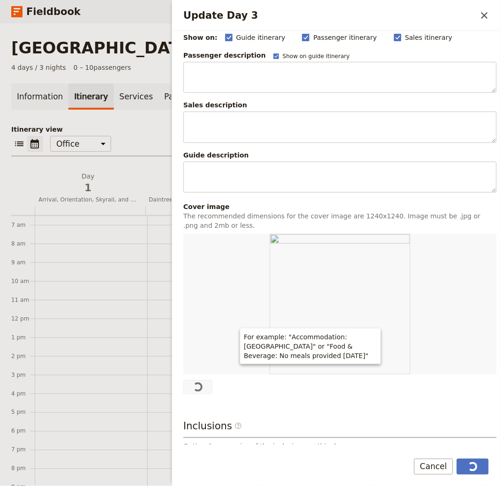
scroll to position [175, 0]
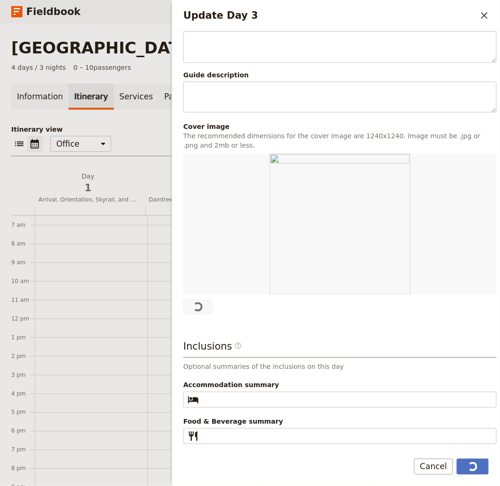
click at [230, 413] on div "Inclusions ​ Optional summaries of the inclusions on this day Accommodation sum…" at bounding box center [339, 392] width 313 height 105
click at [231, 406] on fieldset "​" at bounding box center [339, 400] width 313 height 16
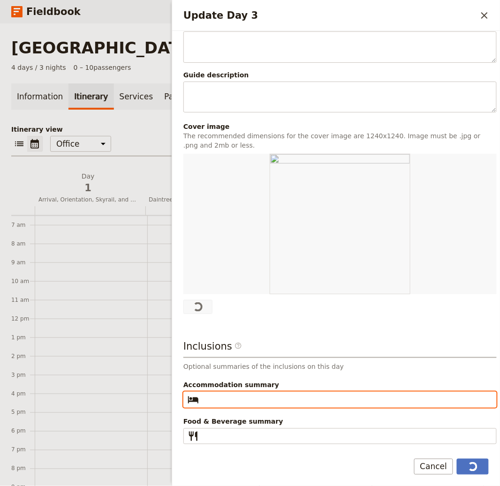
click at [231, 406] on input "Accommodation summary ​" at bounding box center [347, 399] width 288 height 11
paste input "Cairns 3-star Hotel"
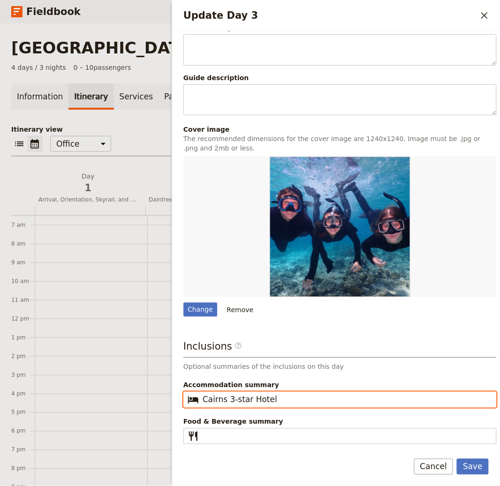
type input "Cairns 3-star Hotel"
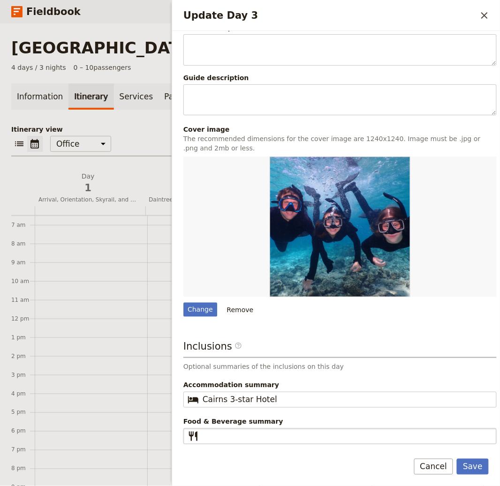
click at [206, 429] on fieldset "​" at bounding box center [339, 437] width 313 height 16
click at [206, 431] on input "Food & Beverage summary ​" at bounding box center [347, 436] width 288 height 11
paste input "Breakfast, Lunch"
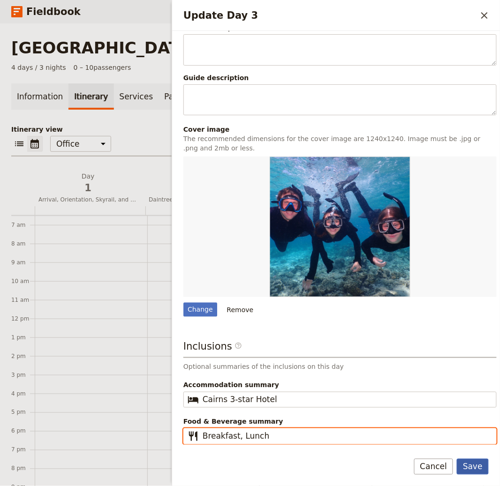
type input "Breakfast, Lunch"
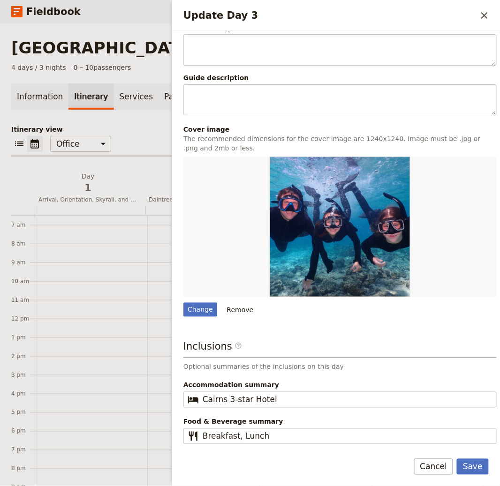
drag, startPoint x: 483, startPoint y: 463, endPoint x: 391, endPoint y: 464, distance: 91.9
click at [483, 464] on button "Save" at bounding box center [473, 467] width 32 height 16
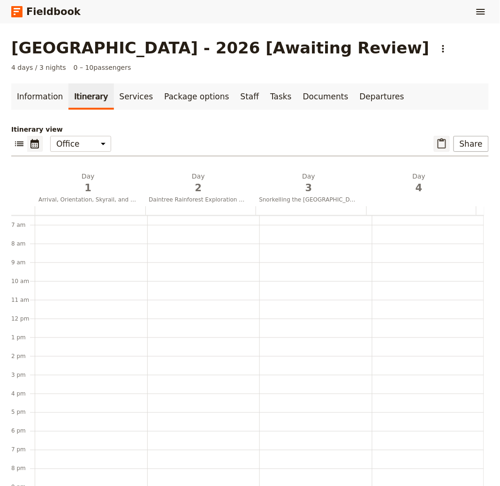
click at [436, 142] on icon "Paste itinerary item" at bounding box center [441, 143] width 11 height 11
select select "3"
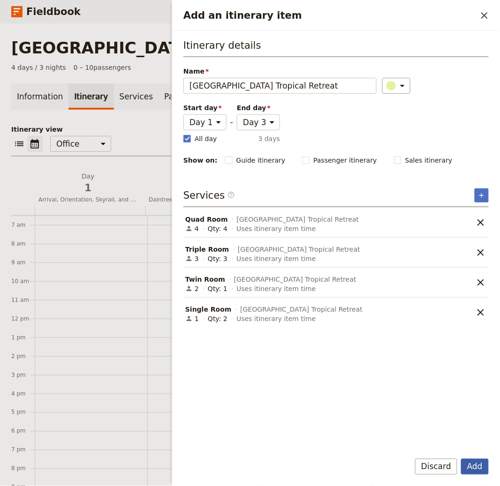
click at [474, 463] on button "Add" at bounding box center [475, 467] width 28 height 16
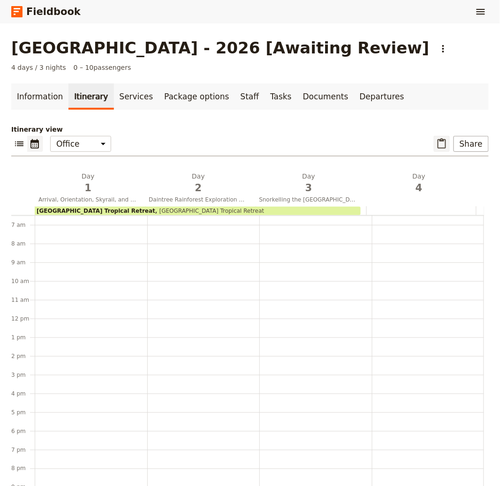
click at [436, 143] on icon "Paste itinerary item" at bounding box center [441, 143] width 11 height 11
click at [435, 143] on div "[GEOGRAPHIC_DATA] - 2026 [Awaiting Review] ​ 4 days / 3 nights 0 – 10 passenger…" at bounding box center [250, 254] width 500 height 463
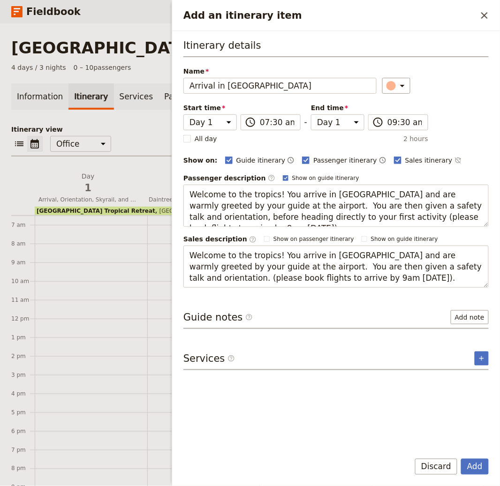
click at [461, 459] on button "Add" at bounding box center [475, 467] width 28 height 16
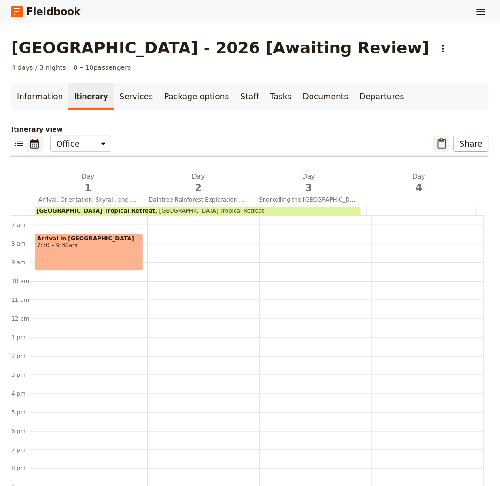
click at [436, 146] on icon "Paste itinerary item" at bounding box center [441, 143] width 11 height 11
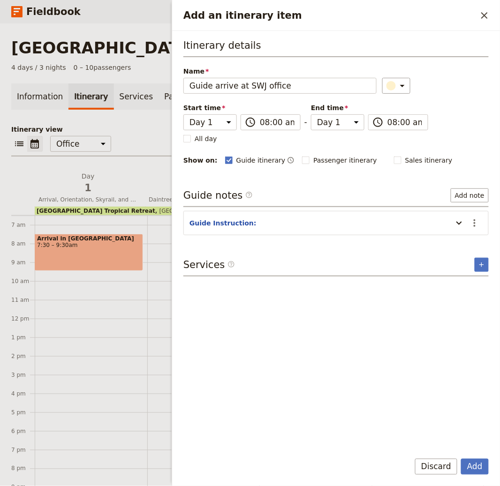
click at [461, 459] on button "Add" at bounding box center [475, 467] width 28 height 16
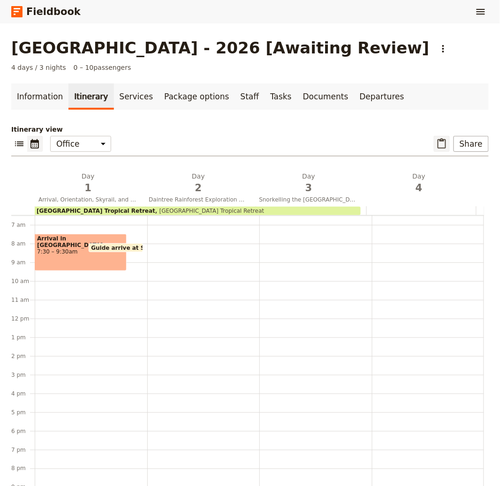
click at [438, 141] on icon "Paste itinerary item" at bounding box center [442, 143] width 8 height 10
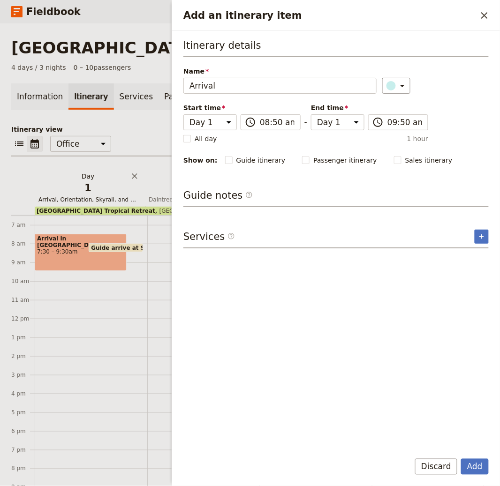
click at [461, 459] on button "Add" at bounding box center [475, 467] width 28 height 16
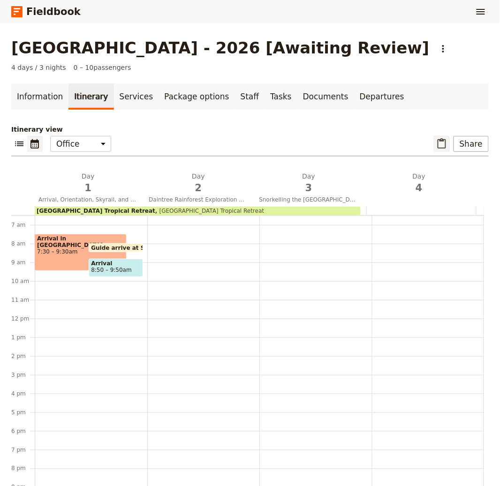
click at [436, 143] on icon "Paste itinerary item" at bounding box center [441, 143] width 11 height 11
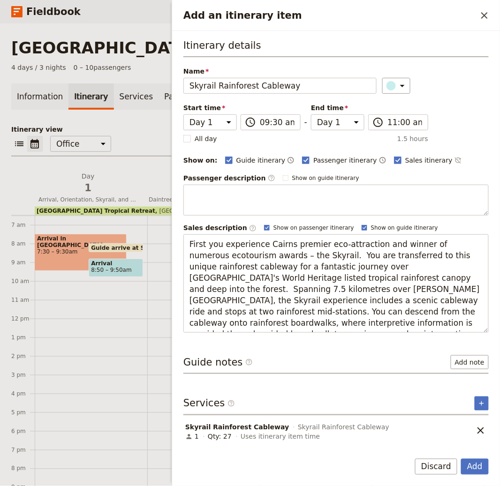
click at [461, 459] on button "Add" at bounding box center [475, 467] width 28 height 16
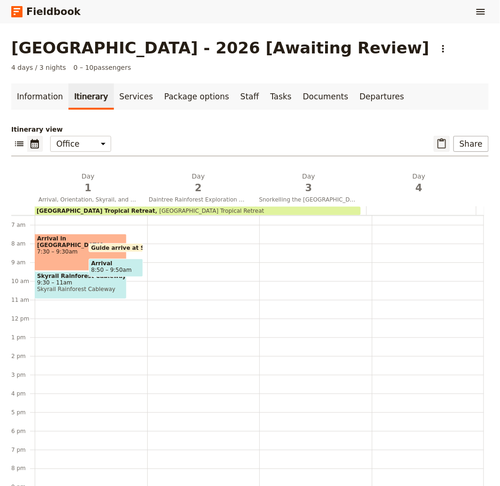
click at [441, 147] on icon "Paste itinerary item" at bounding box center [441, 143] width 11 height 11
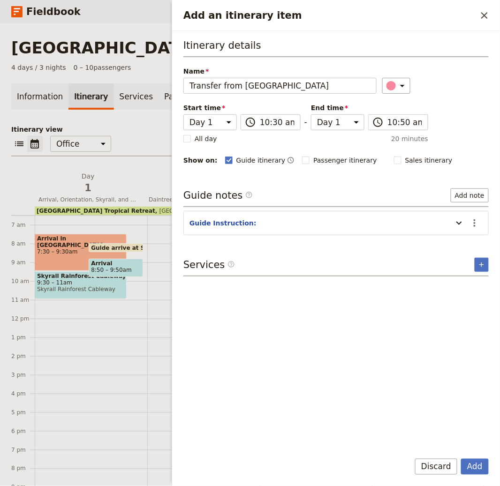
click at [461, 459] on button "Add" at bounding box center [475, 467] width 28 height 16
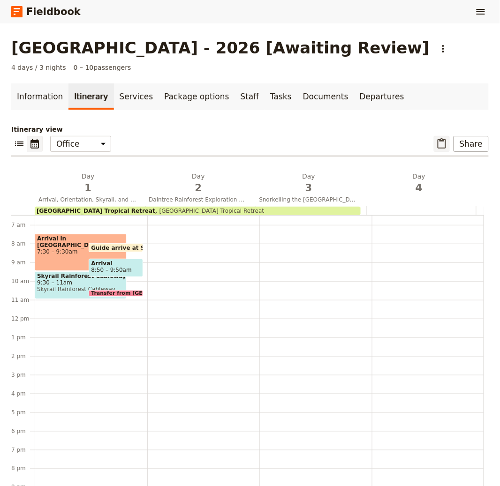
click at [436, 143] on icon "Paste itinerary item" at bounding box center [441, 143] width 11 height 11
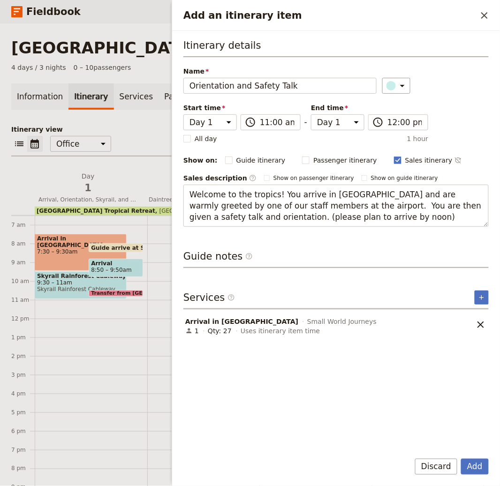
click at [461, 459] on button "Add" at bounding box center [475, 467] width 28 height 16
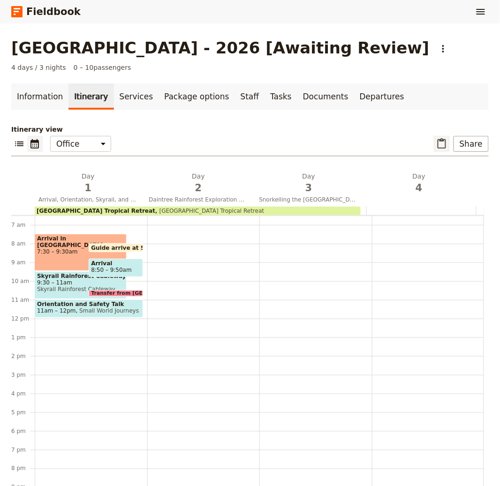
click at [438, 139] on icon "Paste itinerary item" at bounding box center [442, 143] width 8 height 10
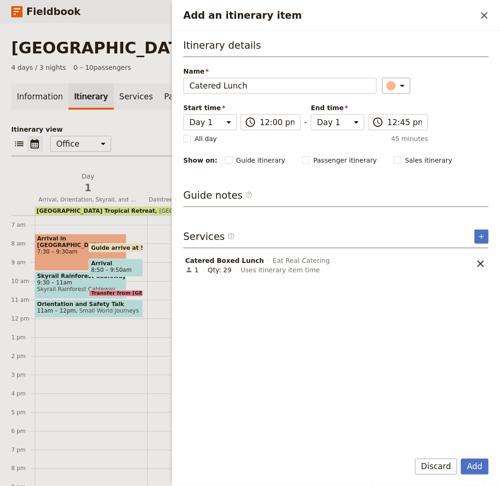
click at [461, 459] on button "Add" at bounding box center [475, 467] width 28 height 16
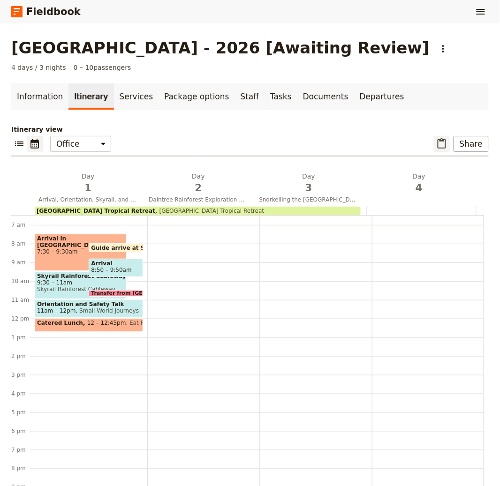
click at [436, 143] on icon "Paste itinerary item" at bounding box center [441, 143] width 11 height 11
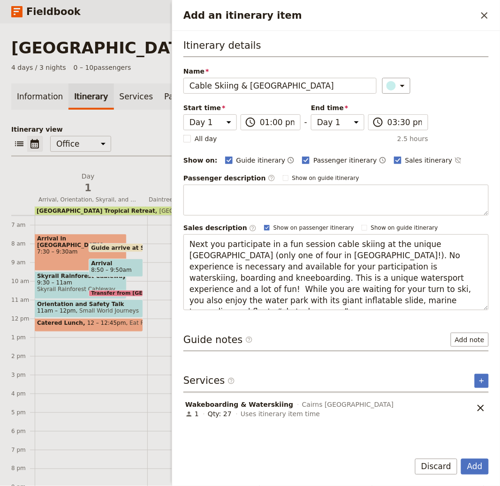
click at [461, 459] on button "Add" at bounding box center [475, 467] width 28 height 16
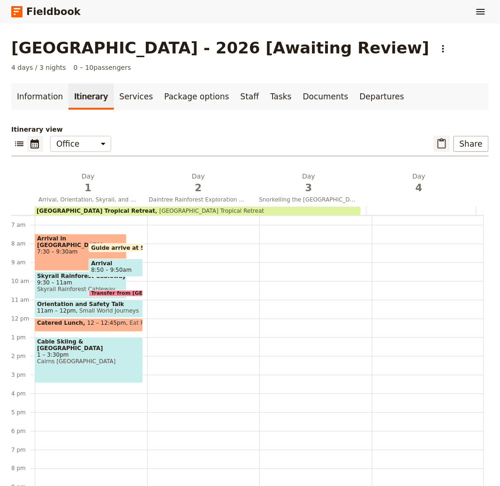
click at [436, 139] on icon "Paste itinerary item" at bounding box center [441, 143] width 11 height 11
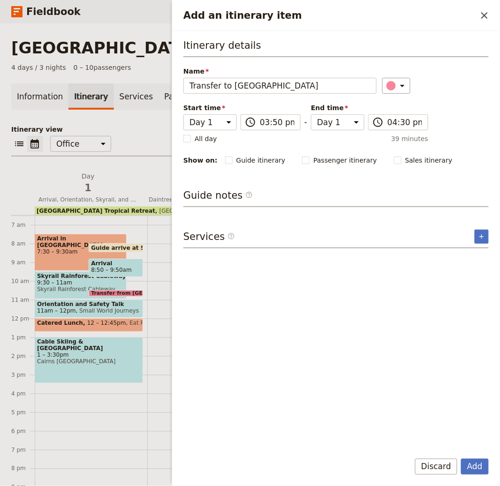
click at [461, 459] on button "Add" at bounding box center [475, 467] width 28 height 16
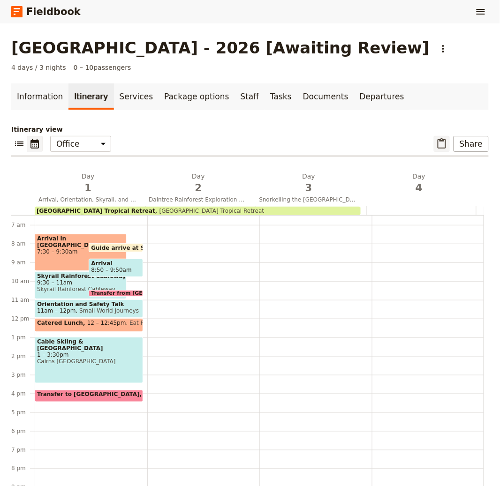
click at [443, 143] on button "​" at bounding box center [442, 144] width 16 height 16
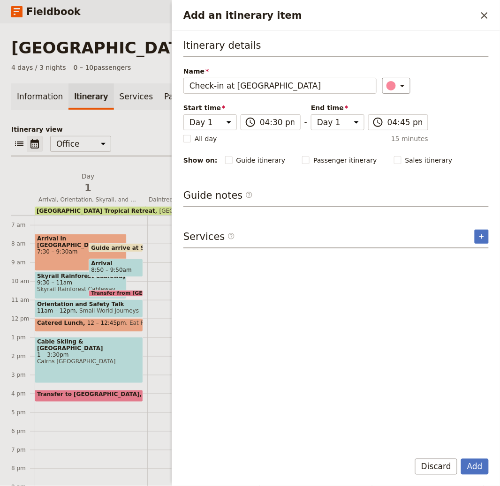
click at [461, 459] on button "Add" at bounding box center [475, 467] width 28 height 16
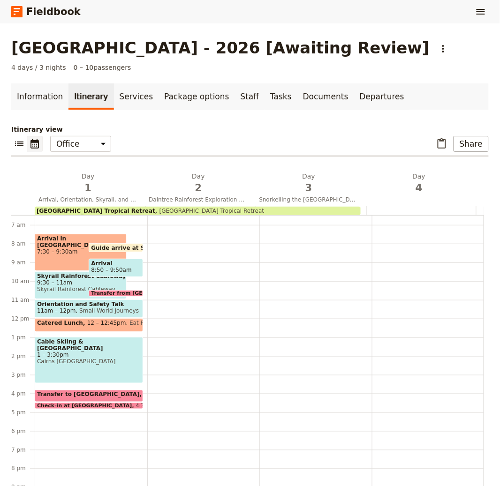
click at [444, 145] on div "​ Share" at bounding box center [461, 144] width 55 height 16
click at [438, 146] on icon "Paste itinerary item" at bounding box center [441, 143] width 11 height 11
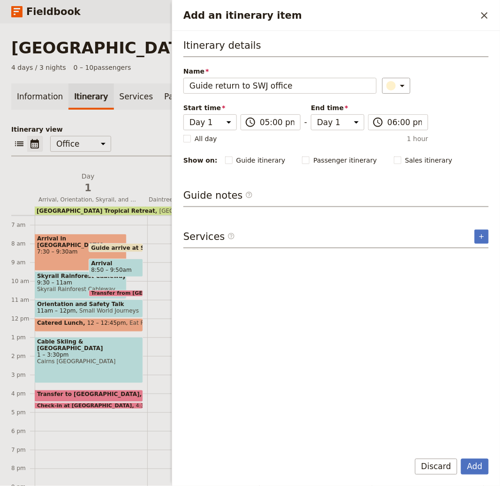
click at [461, 459] on button "Add" at bounding box center [475, 467] width 28 height 16
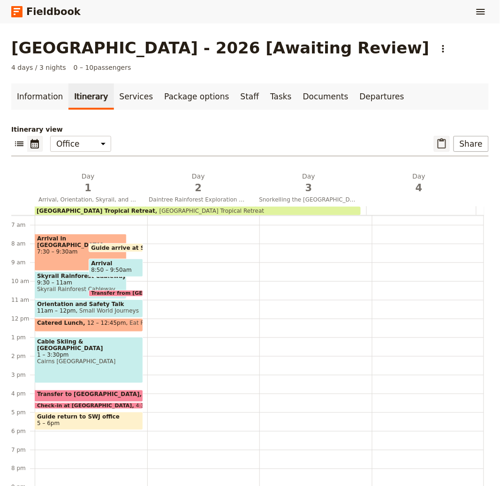
click at [436, 142] on icon "Paste itinerary item" at bounding box center [441, 143] width 11 height 11
select select "2"
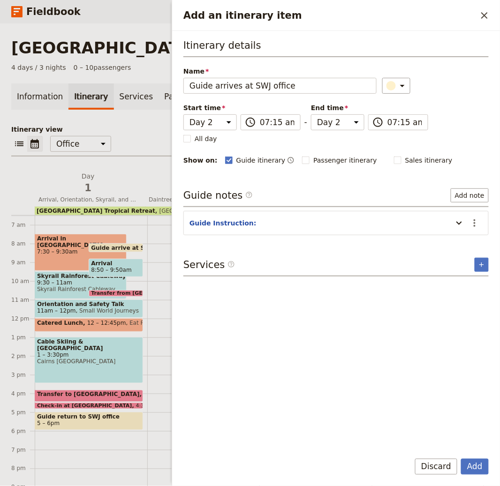
click at [461, 459] on button "Add" at bounding box center [475, 467] width 28 height 16
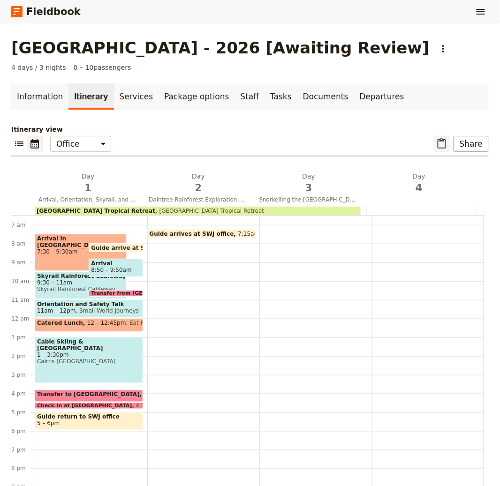
click at [436, 144] on icon "Paste itinerary item" at bounding box center [441, 143] width 11 height 11
select select "2"
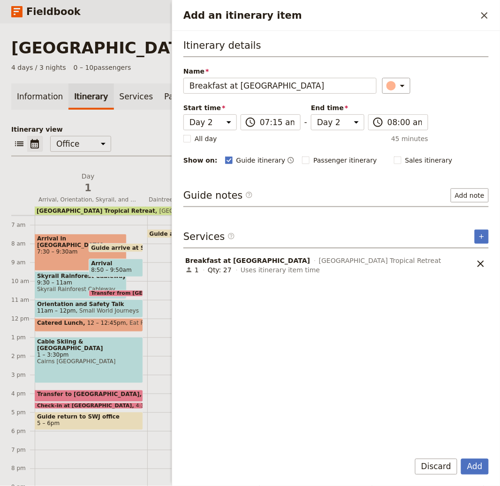
click at [461, 459] on button "Add" at bounding box center [475, 467] width 28 height 16
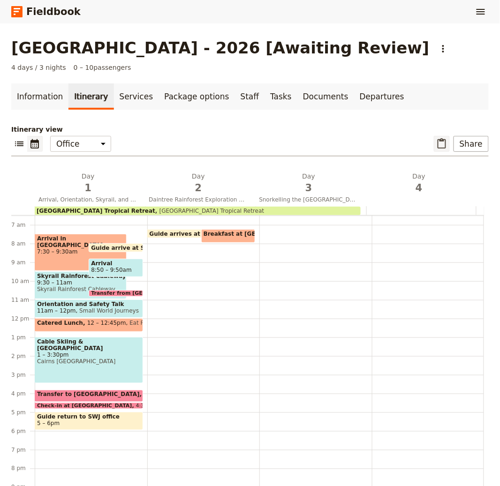
click at [436, 143] on icon "Paste itinerary item" at bounding box center [441, 143] width 11 height 11
select select "2"
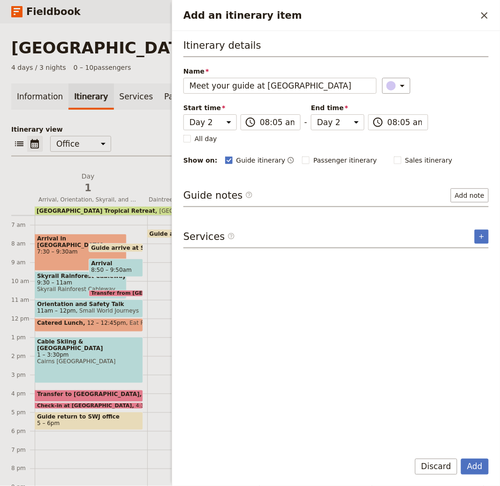
click at [461, 459] on button "Add" at bounding box center [475, 467] width 28 height 16
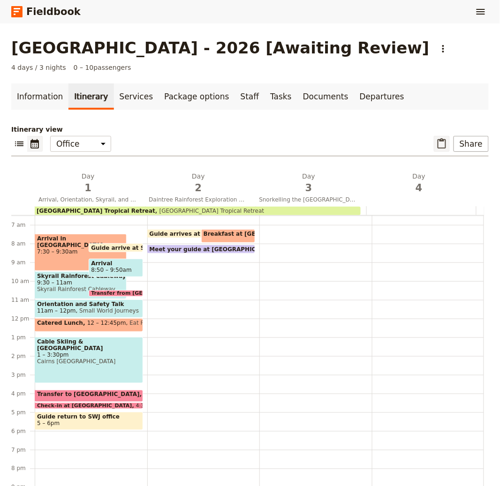
click at [436, 142] on icon "Paste itinerary item" at bounding box center [441, 143] width 11 height 11
click at [435, 142] on div "[GEOGRAPHIC_DATA] - 2026 [Awaiting Review] ​ 4 days / 3 nights 0 – 10 passenger…" at bounding box center [250, 254] width 500 height 463
select select "2"
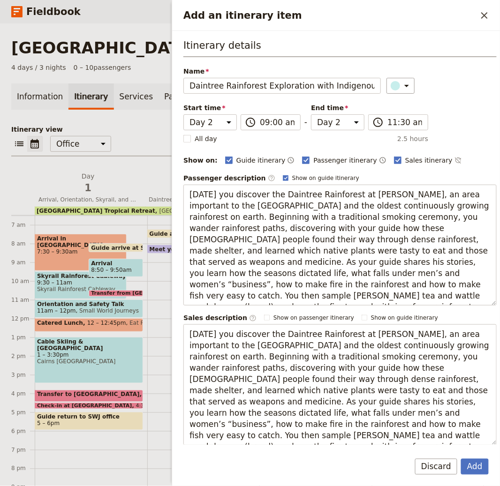
scroll to position [0, 17]
click at [461, 459] on button "Add" at bounding box center [475, 467] width 28 height 16
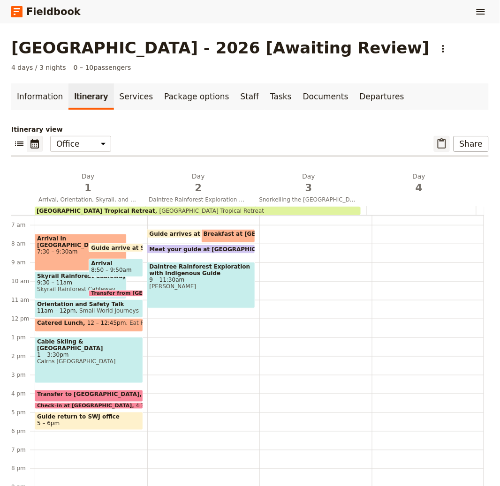
click at [434, 143] on button "​" at bounding box center [442, 144] width 16 height 16
select select "2"
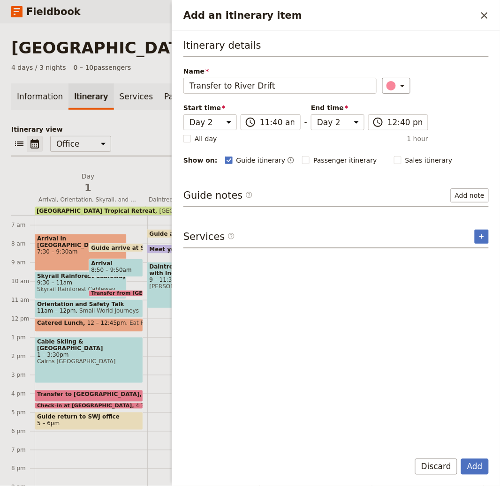
click at [461, 459] on button "Add" at bounding box center [475, 467] width 28 height 16
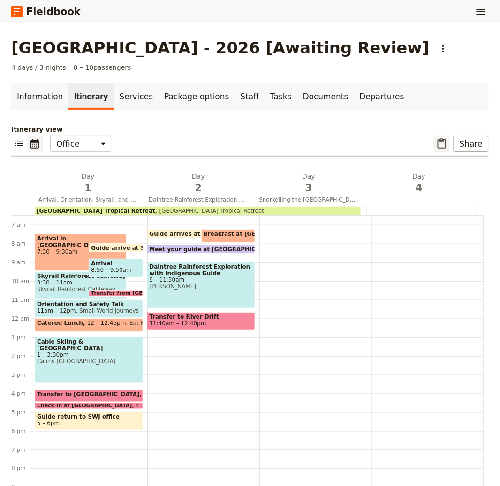
click at [438, 145] on icon "Paste itinerary item" at bounding box center [441, 143] width 11 height 11
select select "2"
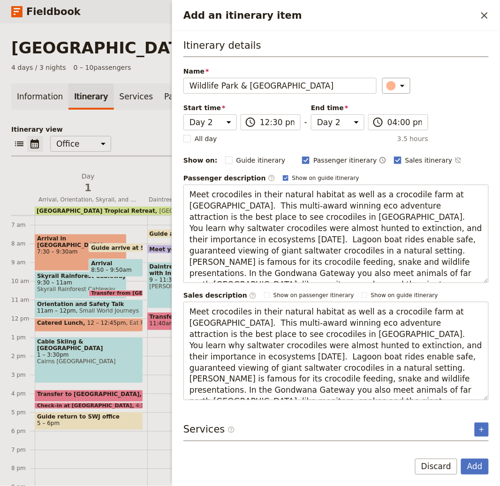
click at [461, 459] on button "Add" at bounding box center [475, 467] width 28 height 16
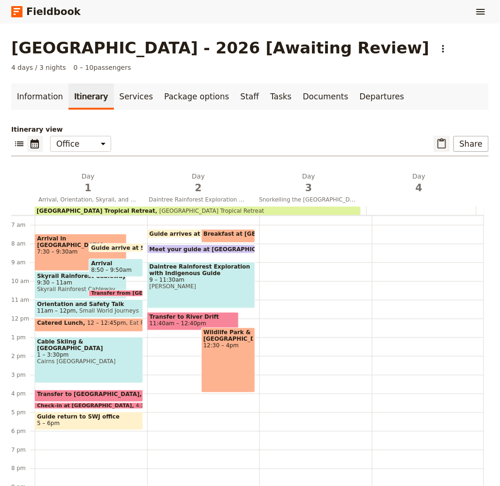
click at [436, 145] on icon "Paste itinerary item" at bounding box center [441, 143] width 11 height 11
select select "2"
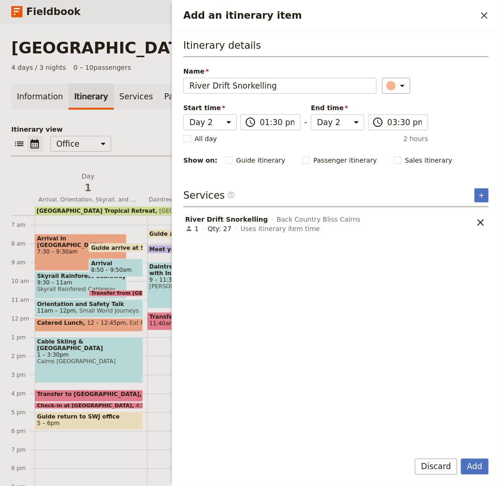
click at [461, 459] on button "Add" at bounding box center [475, 467] width 28 height 16
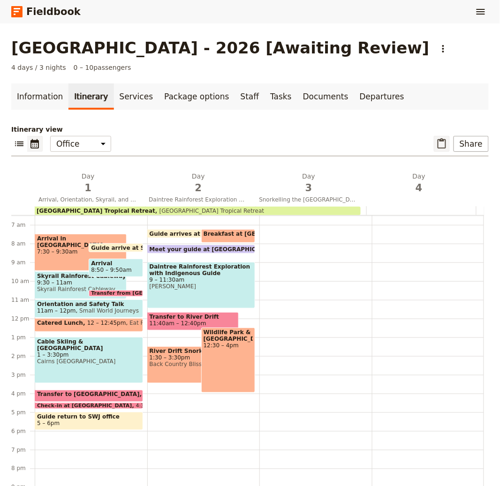
click at [440, 147] on icon "Paste itinerary item" at bounding box center [441, 143] width 11 height 11
select select "2"
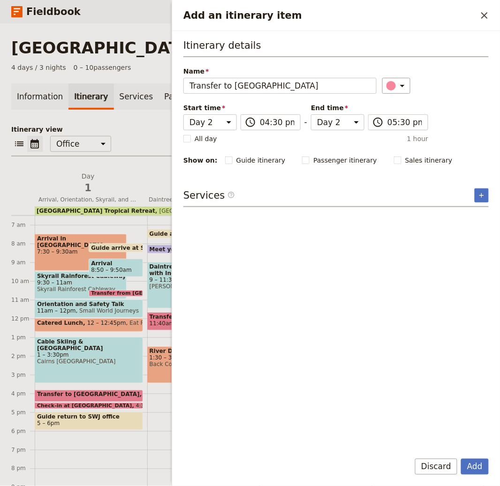
click at [461, 459] on button "Add" at bounding box center [475, 467] width 28 height 16
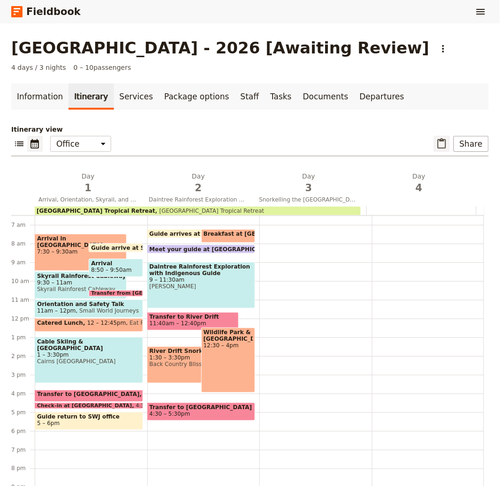
click at [437, 145] on icon "Paste itinerary item" at bounding box center [441, 143] width 11 height 11
select select "2"
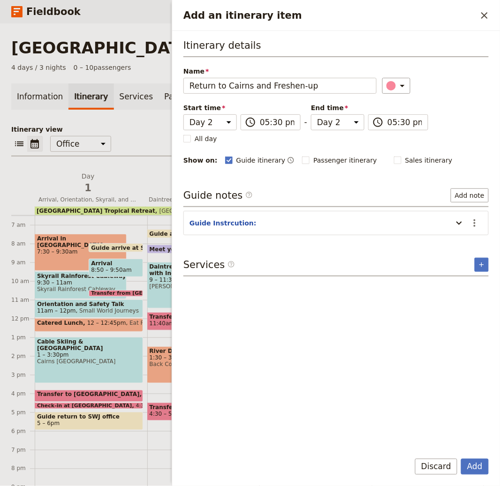
click at [461, 459] on button "Add" at bounding box center [475, 467] width 28 height 16
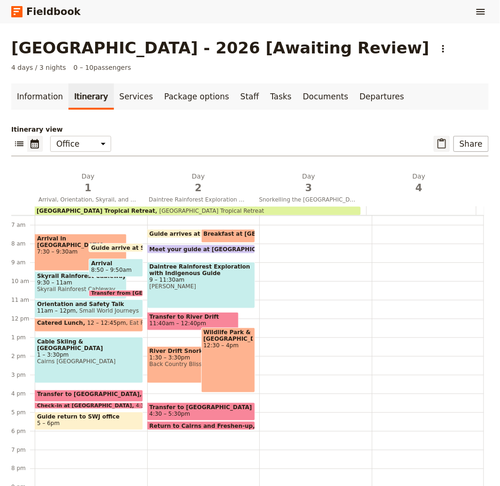
click at [438, 143] on icon "Paste itinerary item" at bounding box center [441, 143] width 11 height 11
select select "2"
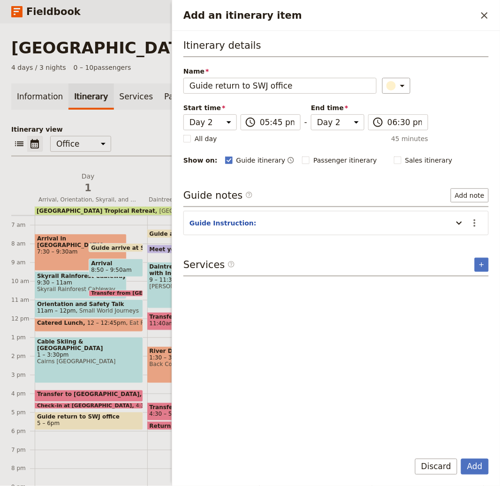
click at [461, 459] on button "Add" at bounding box center [475, 467] width 28 height 16
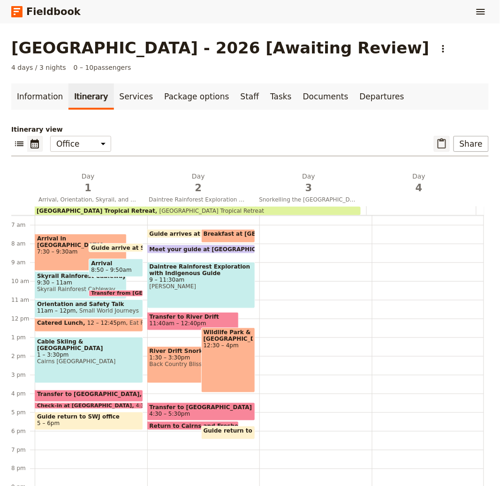
click at [436, 143] on icon "Paste itinerary item" at bounding box center [441, 143] width 11 height 11
select select "2"
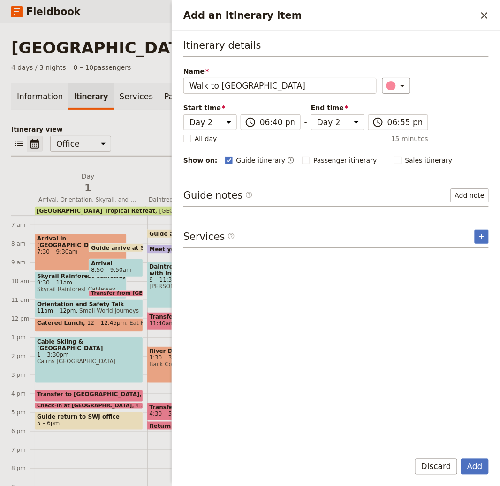
click at [461, 459] on button "Add" at bounding box center [475, 467] width 28 height 16
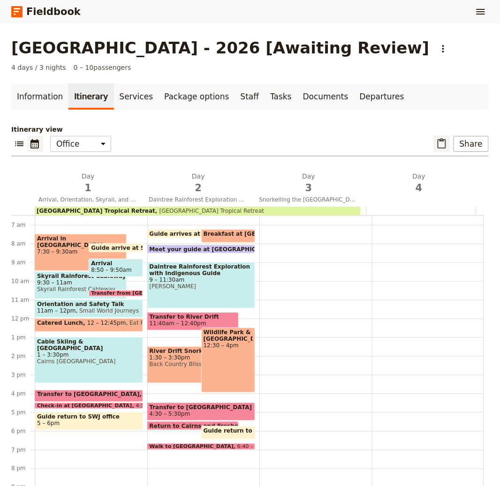
click at [436, 143] on icon "Paste itinerary item" at bounding box center [441, 143] width 11 height 11
select select "2"
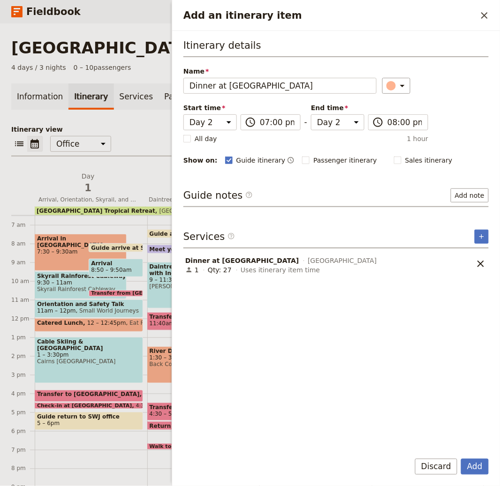
click at [461, 459] on button "Add" at bounding box center [475, 467] width 28 height 16
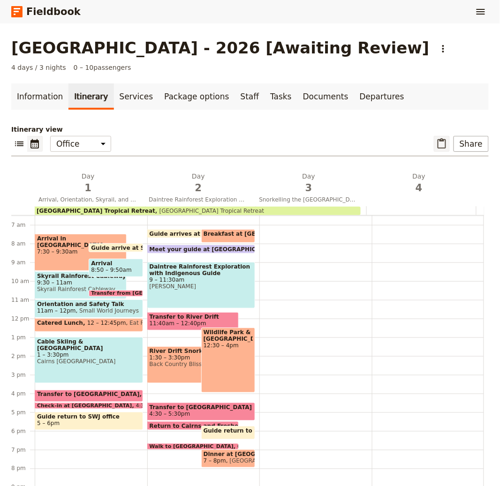
click at [436, 147] on icon "Paste itinerary item" at bounding box center [441, 143] width 11 height 11
select select "3"
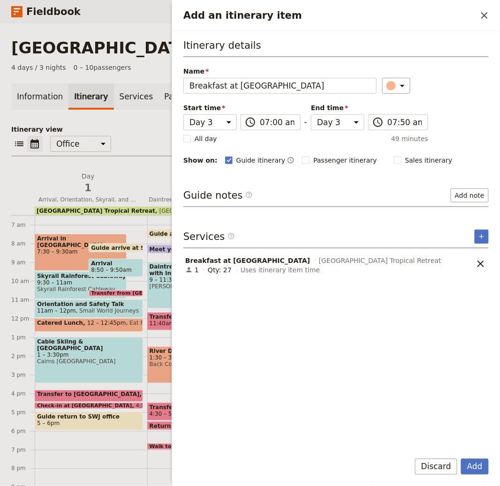
click at [461, 459] on button "Add" at bounding box center [475, 467] width 28 height 16
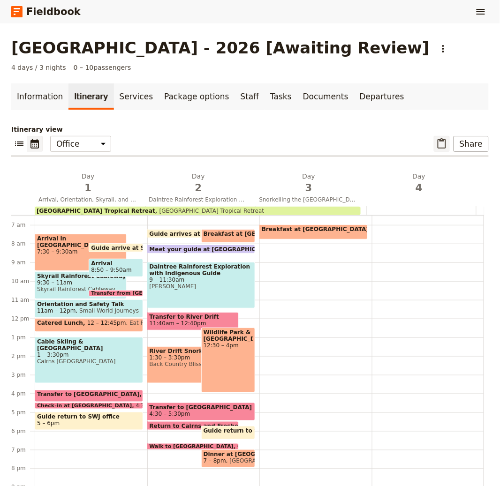
click at [436, 143] on icon "Paste itinerary item" at bounding box center [441, 143] width 11 height 11
select select "3"
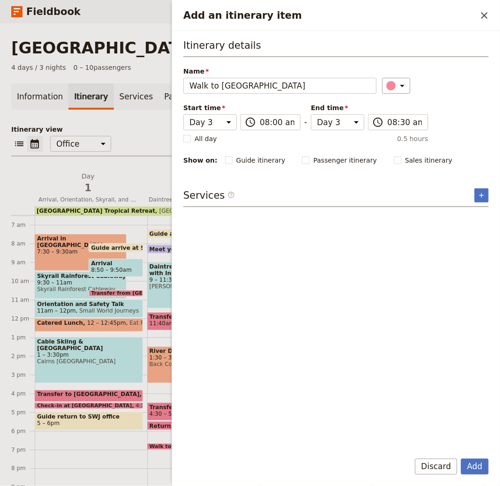
click at [461, 459] on button "Add" at bounding box center [475, 467] width 28 height 16
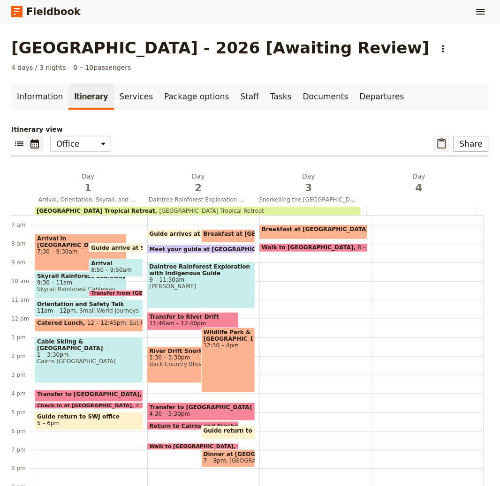
click at [436, 142] on icon "Paste itinerary item" at bounding box center [441, 143] width 11 height 11
select select "3"
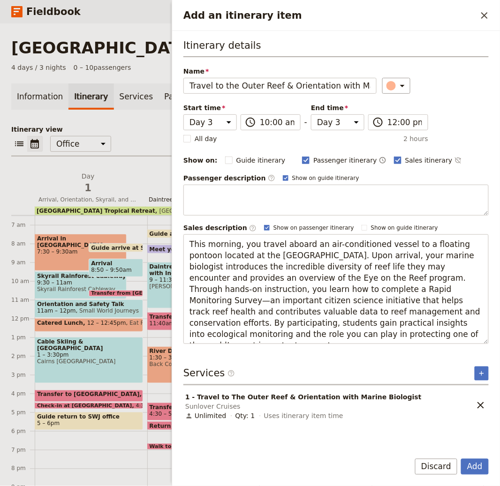
scroll to position [0, 33]
click at [461, 459] on button "Add" at bounding box center [475, 467] width 28 height 16
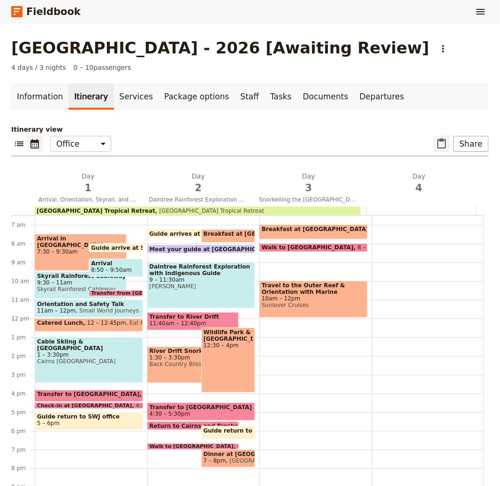
click at [436, 142] on icon "Paste itinerary item" at bounding box center [441, 143] width 11 height 11
select select "3"
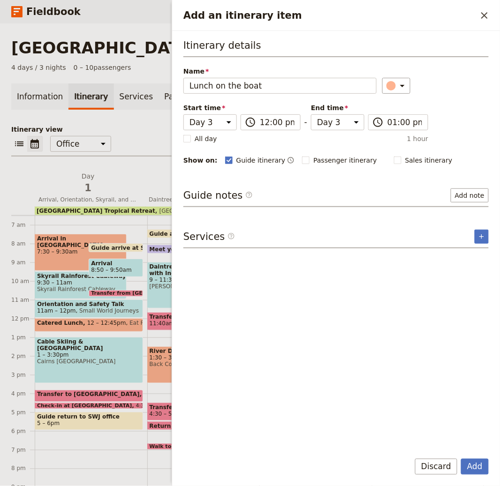
click at [461, 459] on button "Add" at bounding box center [475, 467] width 28 height 16
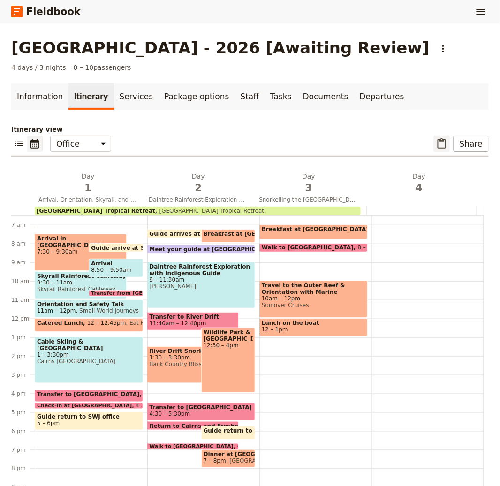
click at [436, 145] on icon "Paste itinerary item" at bounding box center [441, 143] width 11 height 11
select select "3"
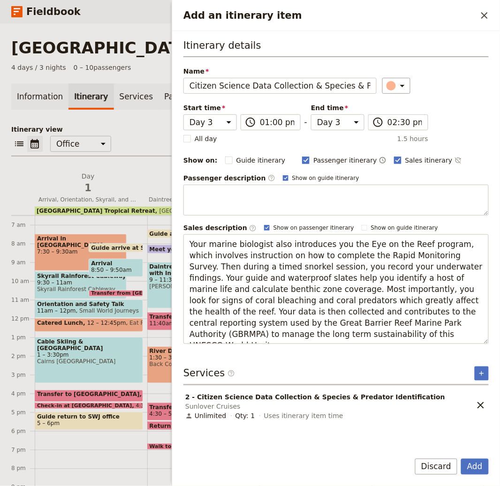
scroll to position [0, 60]
click at [461, 459] on button "Add" at bounding box center [475, 467] width 28 height 16
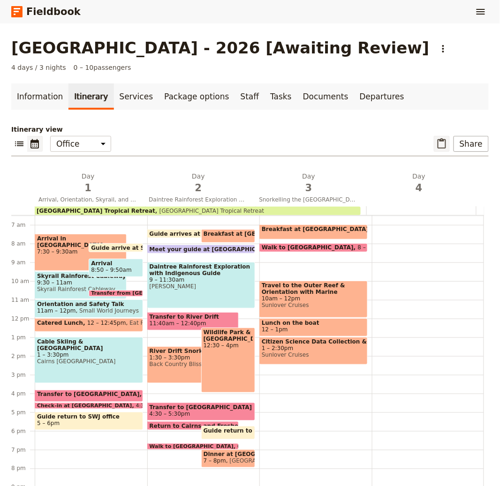
click at [436, 145] on icon "Paste itinerary item" at bounding box center [441, 143] width 11 height 11
click at [435, 145] on div "[GEOGRAPHIC_DATA] - 2026 [Awaiting Review] ​ 4 days / 3 nights 0 – 10 passenger…" at bounding box center [250, 254] width 500 height 463
select select "3"
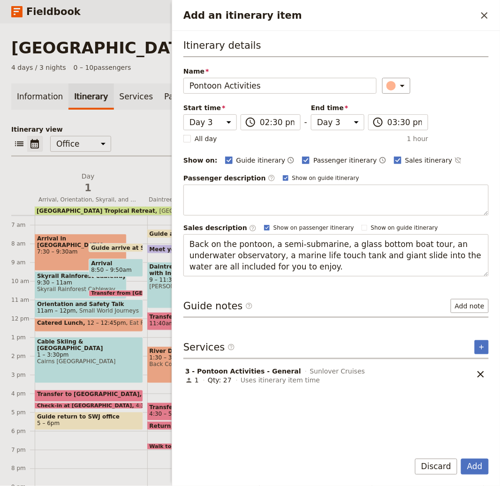
click at [461, 459] on button "Add" at bounding box center [475, 467] width 28 height 16
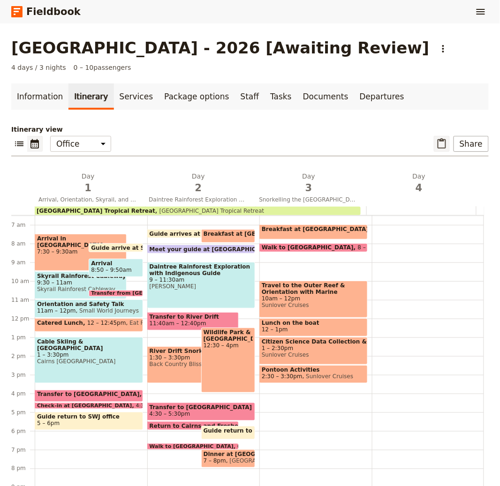
click at [436, 143] on icon "Paste itinerary item" at bounding box center [441, 143] width 11 height 11
select select "3"
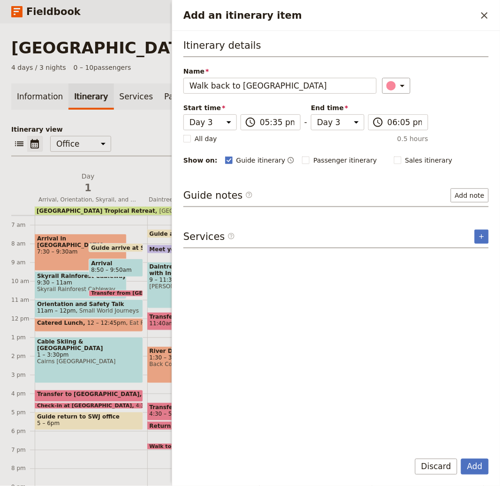
click at [461, 459] on button "Add" at bounding box center [475, 467] width 28 height 16
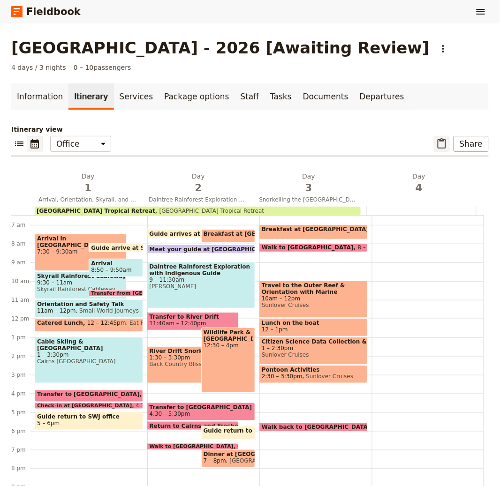
click at [436, 144] on icon "Paste itinerary item" at bounding box center [441, 143] width 11 height 11
select select "4"
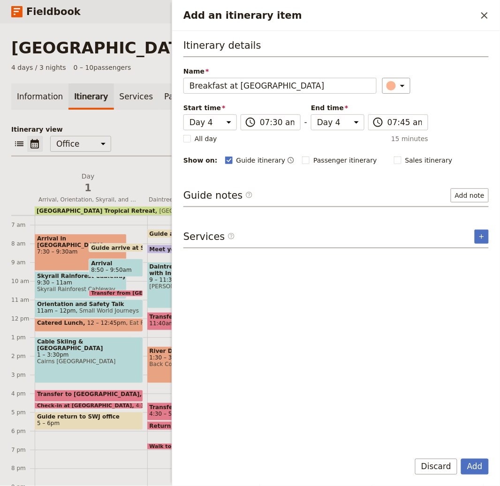
click at [461, 459] on button "Add" at bounding box center [475, 467] width 28 height 16
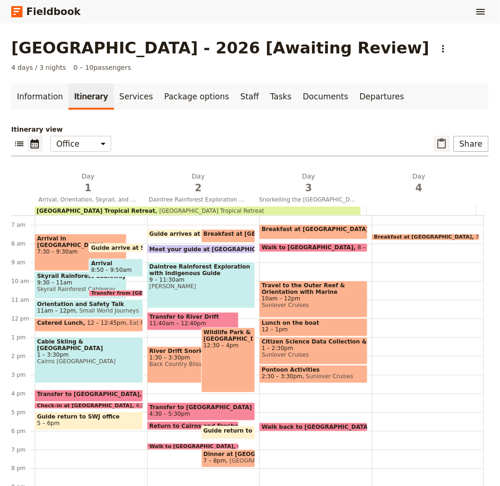
click at [438, 142] on icon "Paste itinerary item" at bounding box center [442, 143] width 8 height 10
select select "4"
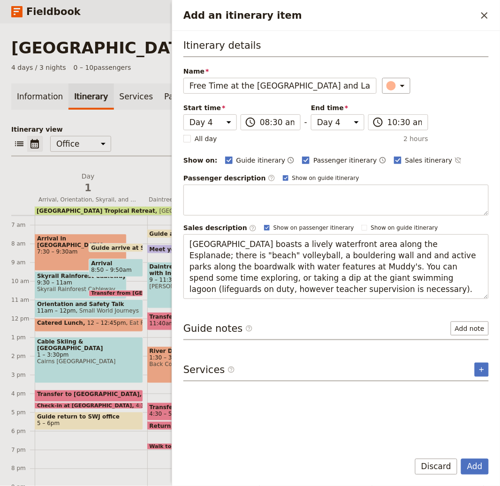
click at [461, 459] on button "Add" at bounding box center [475, 467] width 28 height 16
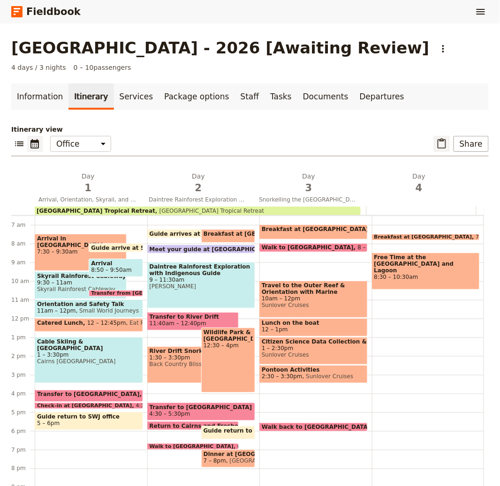
click at [438, 145] on icon "Paste itinerary item" at bounding box center [442, 143] width 8 height 10
select select "4"
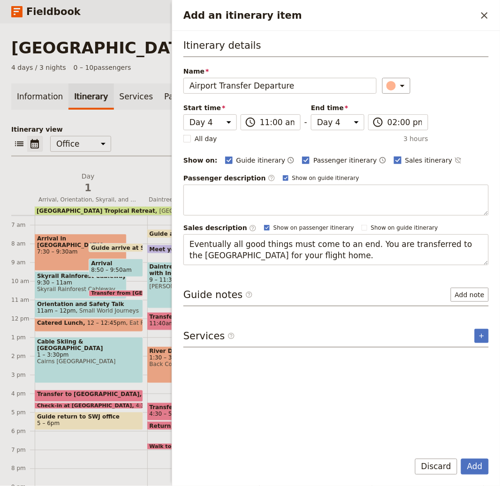
click at [461, 459] on button "Add" at bounding box center [475, 467] width 28 height 16
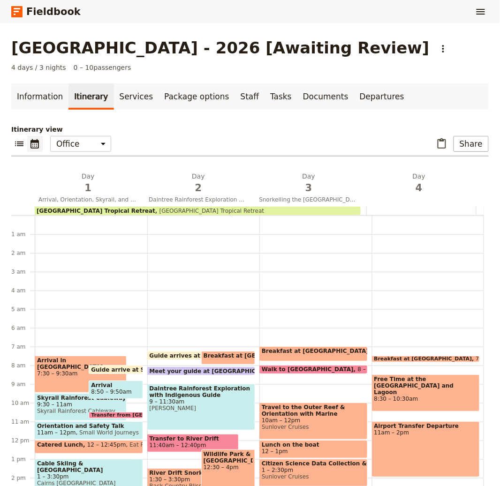
scroll to position [94, 0]
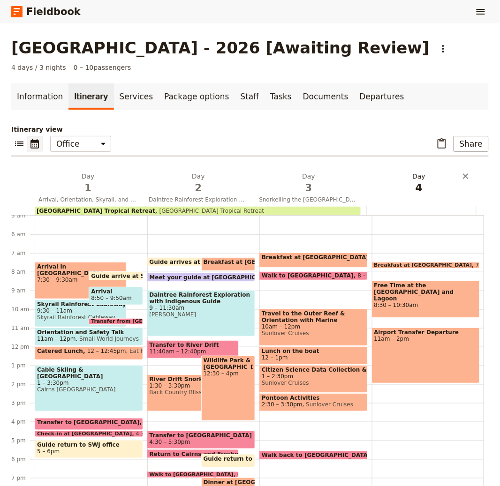
click at [415, 185] on span "4" at bounding box center [419, 188] width 99 height 14
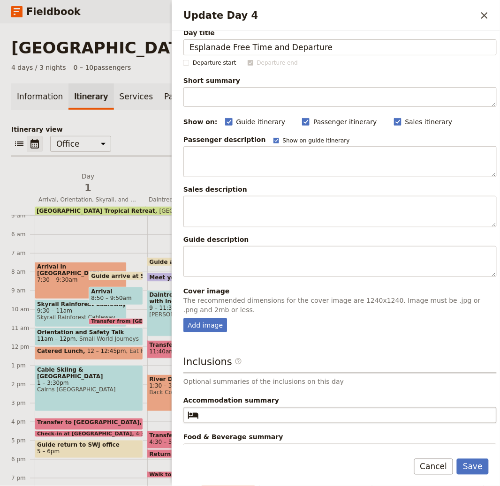
scroll to position [25, 0]
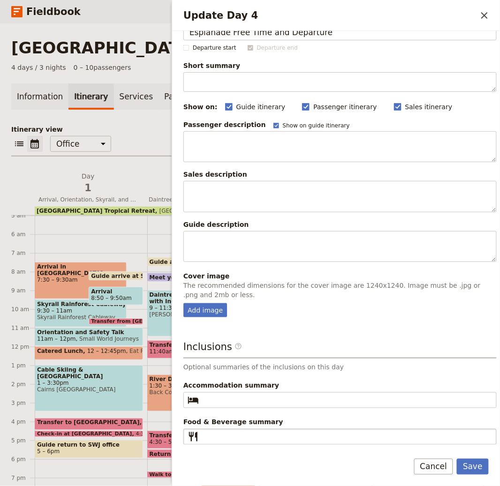
type input "Esplanade Free Time and Departure"
click at [204, 435] on input "Food & Beverage summary ​" at bounding box center [347, 436] width 288 height 11
paste input "Breakfast"
type input "Breakfast"
click at [208, 314] on div "Add image" at bounding box center [205, 310] width 44 height 14
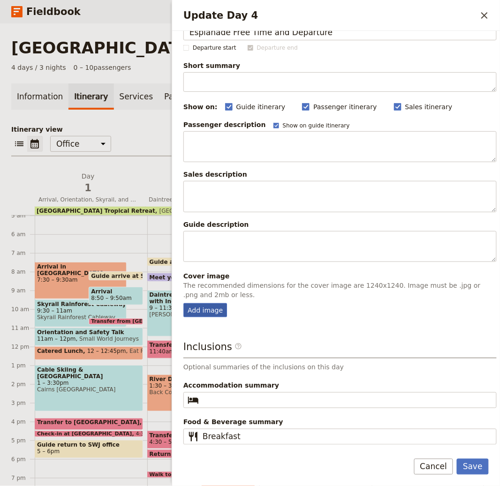
click at [183, 303] on input "Add image" at bounding box center [183, 303] width 0 height 0
type input "C:\fakepath\68a55cbb3c335b2476cdd0bb.jpeg"
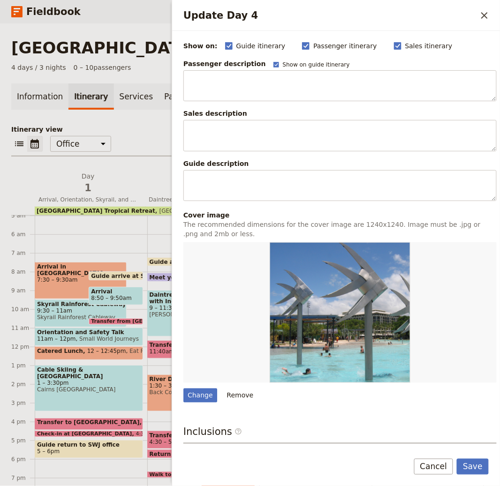
scroll to position [172, 0]
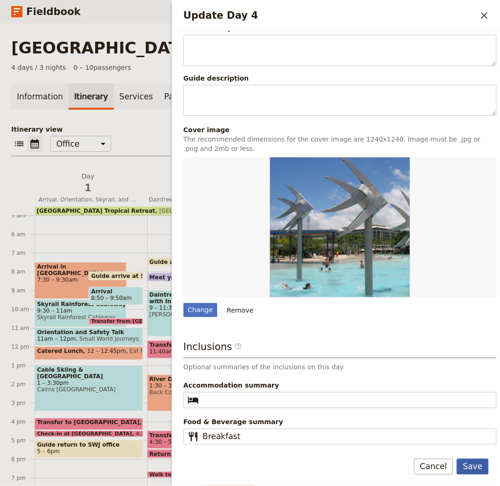
click at [481, 470] on button "Save" at bounding box center [473, 467] width 32 height 16
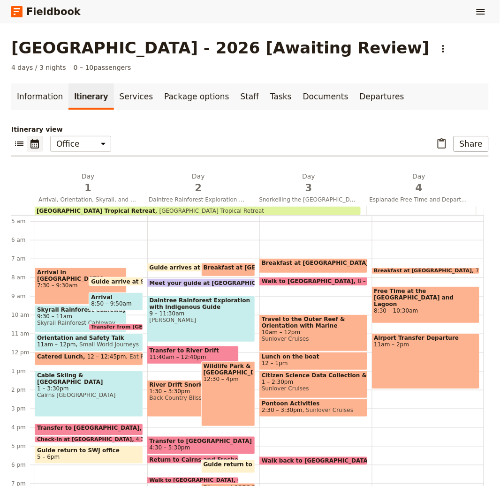
scroll to position [87, 0]
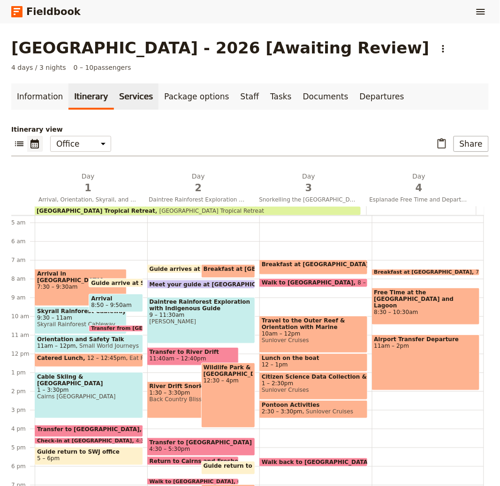
click at [136, 100] on link "Services" at bounding box center [136, 96] width 45 height 26
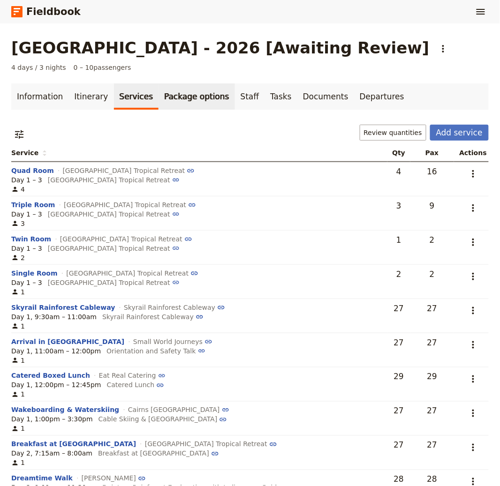
click at [208, 95] on link "Package options" at bounding box center [197, 96] width 76 height 26
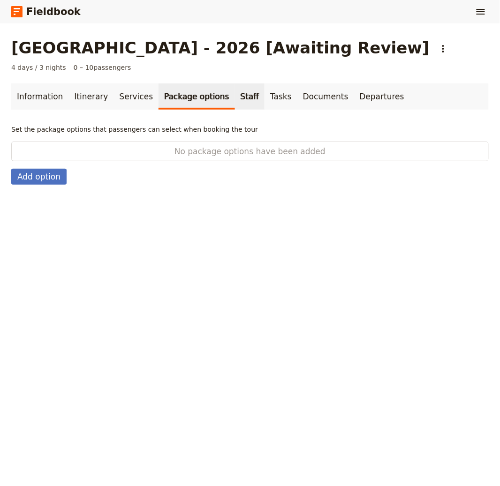
click at [238, 95] on link "Staff" at bounding box center [250, 96] width 30 height 26
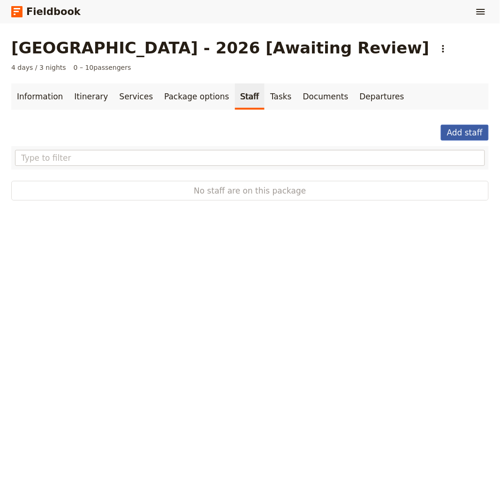
click at [456, 135] on button "Add staff" at bounding box center [465, 133] width 48 height 16
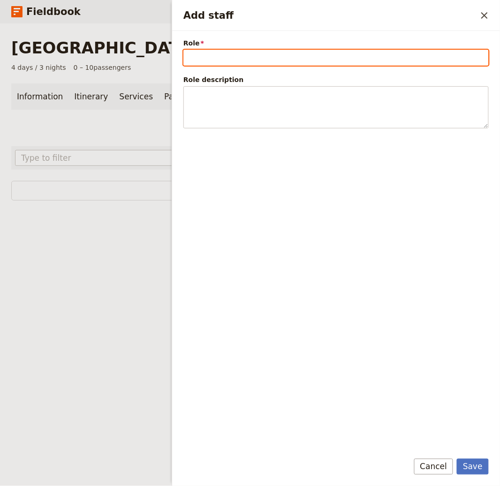
click at [210, 57] on input "Role" at bounding box center [335, 58] width 305 height 16
paste input "Land Guide - Group A"
type input "Land Guide - Group A"
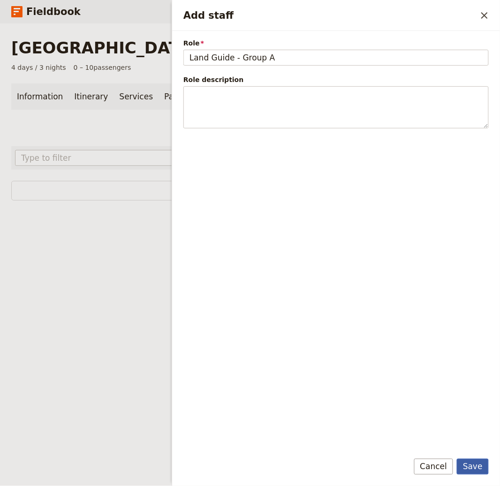
click at [466, 469] on button "Save" at bounding box center [473, 467] width 32 height 16
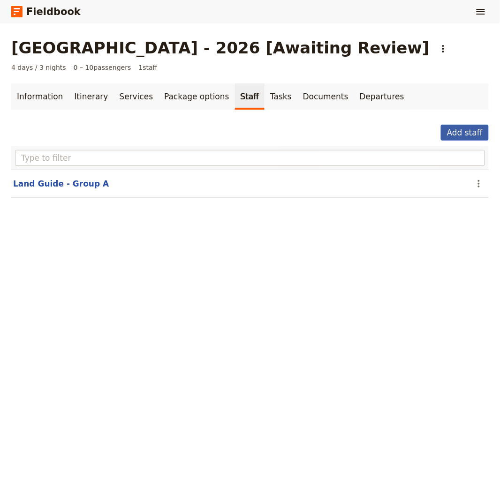
click at [448, 133] on button "Add staff" at bounding box center [465, 133] width 48 height 16
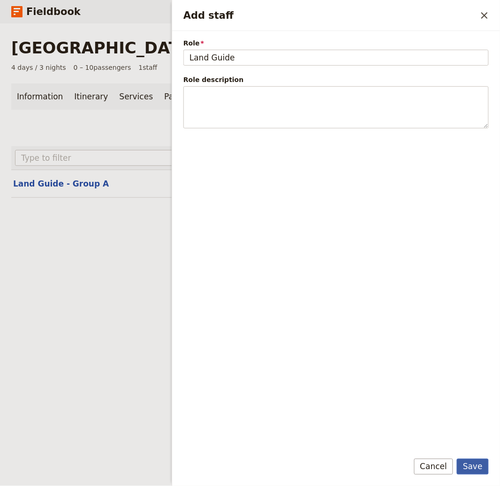
type input "Land Guide"
click at [478, 469] on button "Save" at bounding box center [473, 467] width 32 height 16
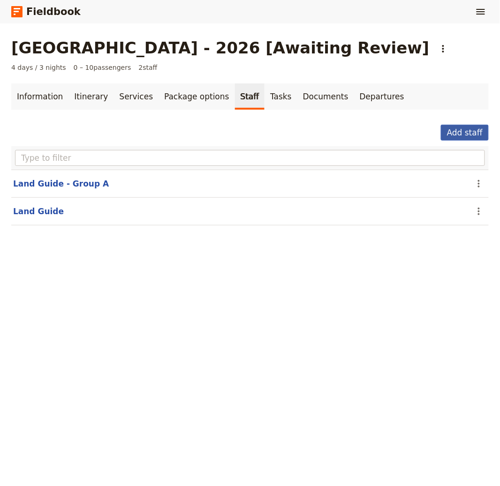
click at [461, 130] on button "Add staff" at bounding box center [465, 133] width 48 height 16
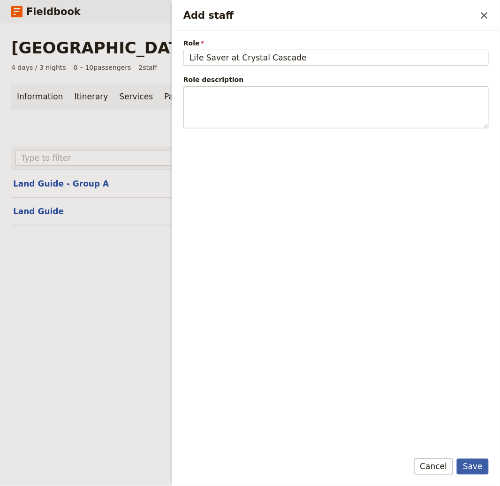
type input "Life Saver at Crystal Cascade"
click at [468, 468] on button "Save" at bounding box center [473, 467] width 32 height 16
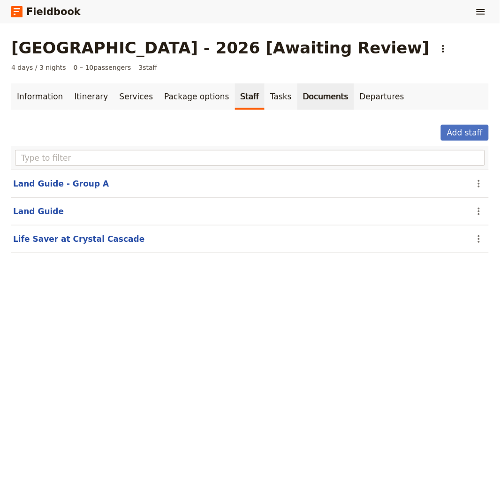
click at [299, 98] on link "Documents" at bounding box center [325, 96] width 57 height 26
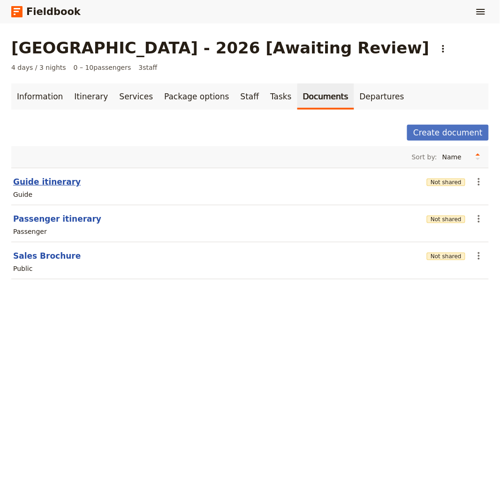
click at [13, 183] on section "Guide itinerary Not shared ​ Guide" at bounding box center [249, 187] width 477 height 38
click at [63, 255] on button "Sales Brochure" at bounding box center [47, 255] width 68 height 11
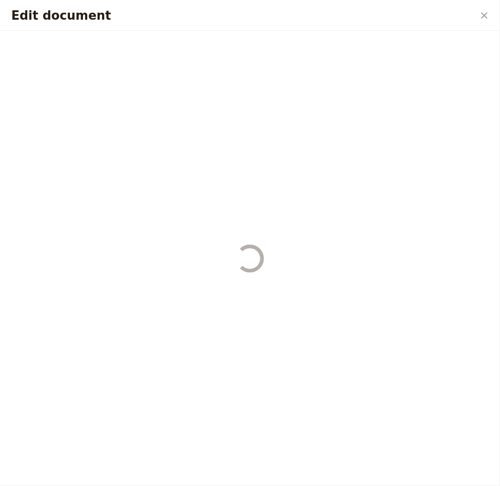
select select "DEFAULT"
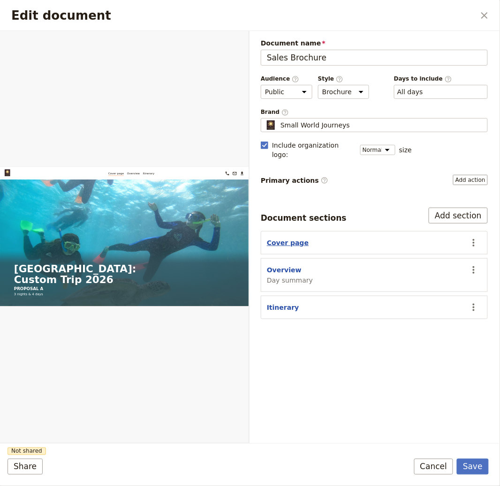
click at [291, 238] on button "Cover page" at bounding box center [288, 242] width 42 height 9
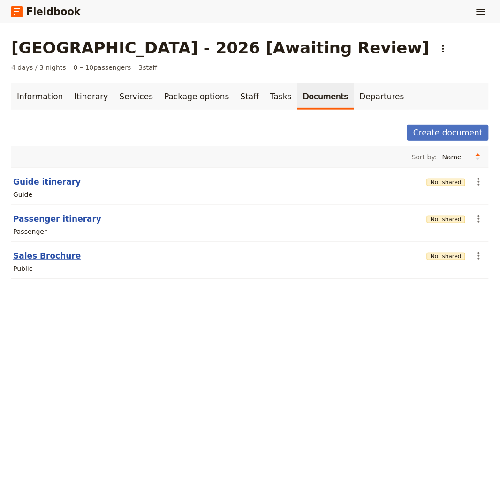
click at [44, 256] on button "Sales Brochure" at bounding box center [47, 255] width 68 height 11
select select "DEFAULT"
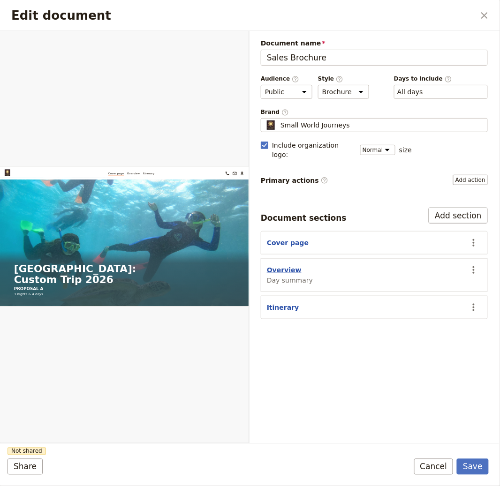
click at [284, 265] on button "Overview" at bounding box center [284, 269] width 35 height 9
select select "DAY_SUMMARY"
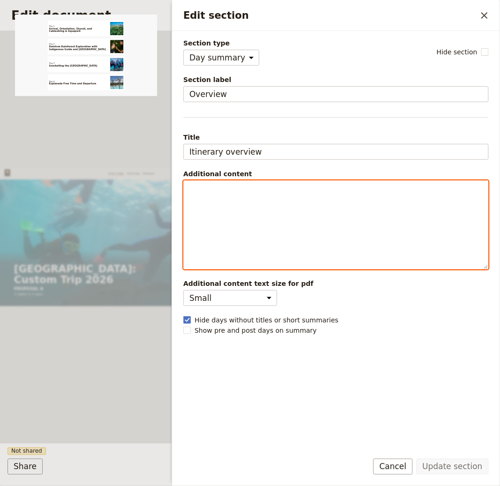
click at [305, 237] on div "Edit section" at bounding box center [336, 225] width 304 height 88
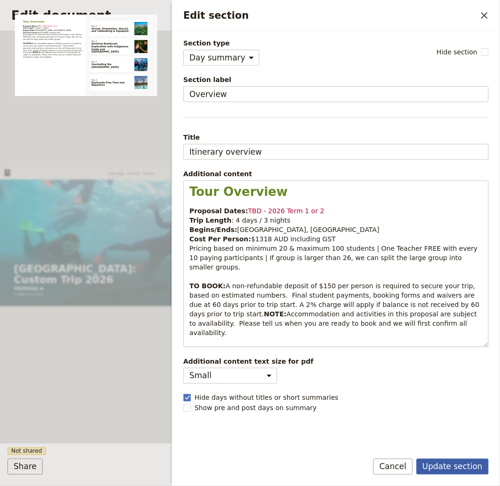
click at [453, 461] on button "Update section" at bounding box center [452, 467] width 72 height 16
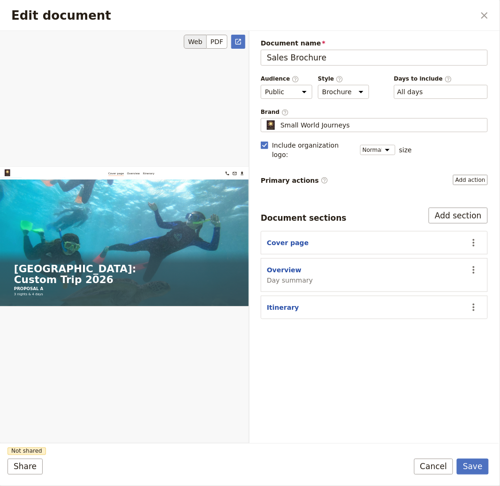
click at [25, 35] on div "Web PDF ​" at bounding box center [124, 42] width 241 height 14
click at [454, 208] on button "Add section" at bounding box center [458, 216] width 59 height 16
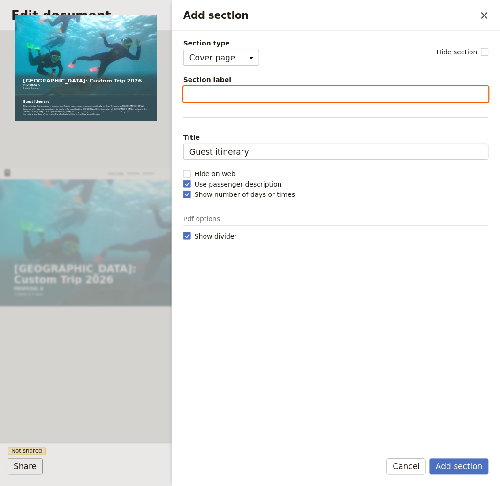
click at [228, 94] on input "Section label" at bounding box center [335, 94] width 305 height 16
paste input "Inclusions & Exclusions"
type input "Inclusions & Exclusions"
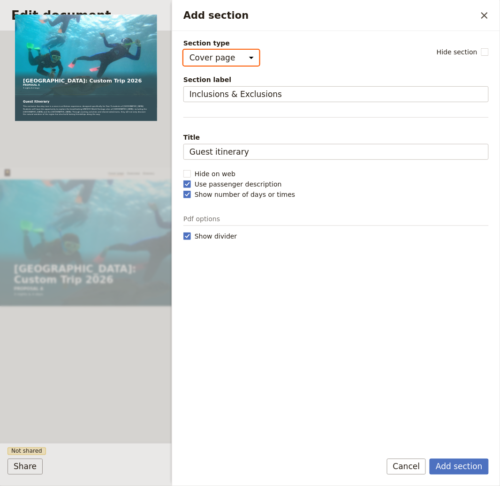
click at [240, 58] on select "Cover page Day summary Itinerary Custom" at bounding box center [221, 58] width 76 height 16
select select "CUSTOM"
click at [183, 50] on select "Cover page Day summary Itinerary Custom" at bounding box center [221, 58] width 76 height 16
select select "default"
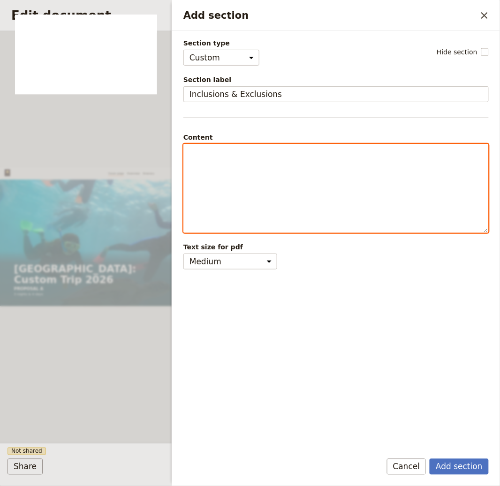
click at [189, 153] on p "Add section" at bounding box center [335, 152] width 293 height 9
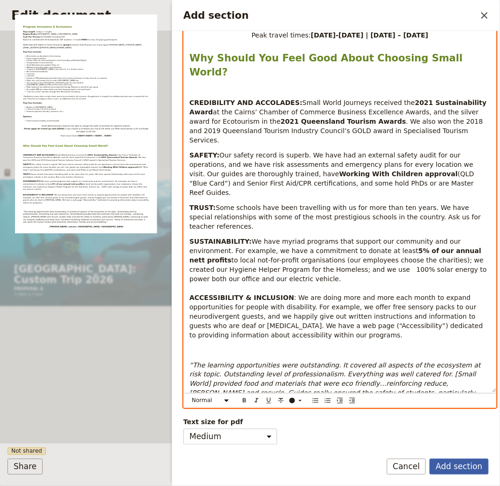
scroll to position [507, 0]
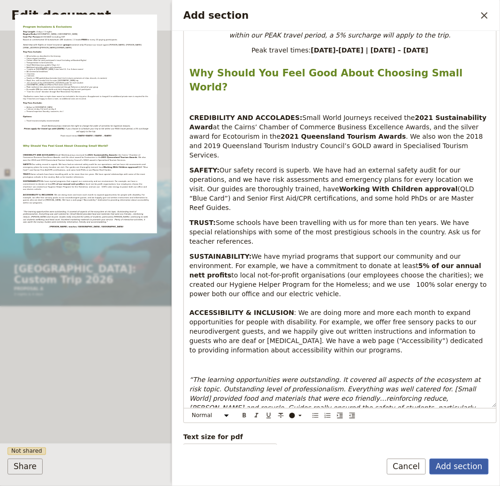
click at [474, 468] on button "Add section" at bounding box center [459, 467] width 59 height 16
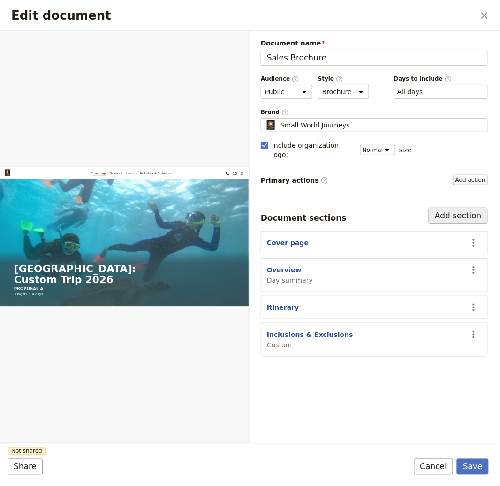
click at [467, 209] on button "Add section" at bounding box center [458, 216] width 59 height 16
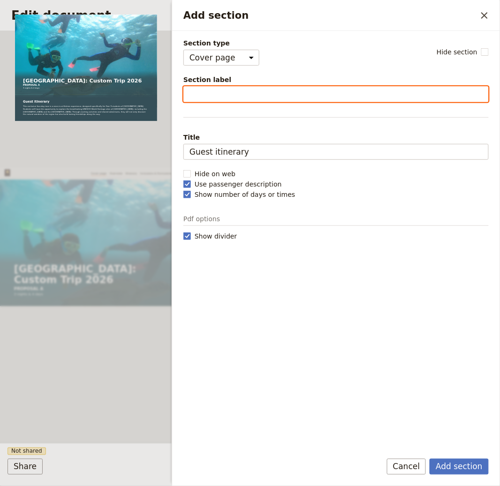
click at [280, 91] on input "Section label" at bounding box center [335, 94] width 305 height 16
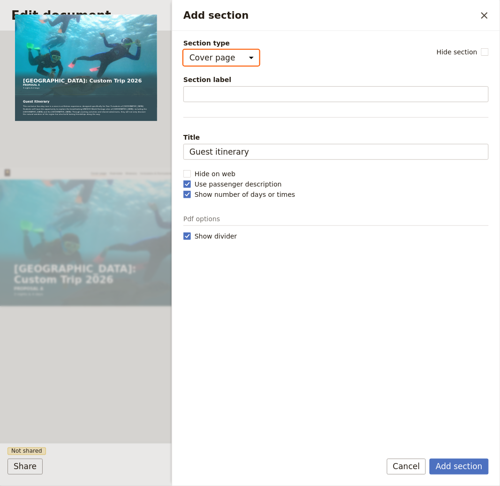
click at [235, 57] on select "Cover page Day summary Itinerary Custom" at bounding box center [221, 58] width 76 height 16
select select "CUSTOM"
click at [183, 50] on select "Cover page Day summary Itinerary Custom" at bounding box center [221, 58] width 76 height 16
select select "default"
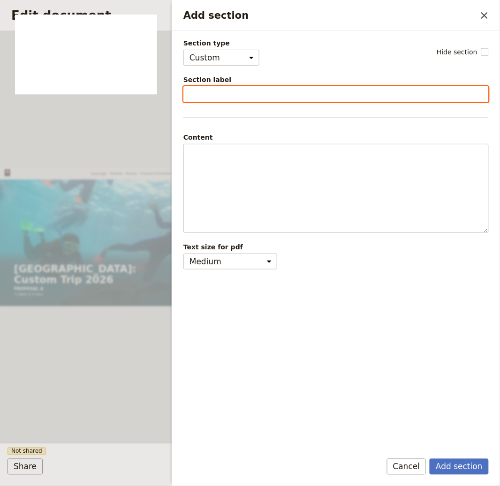
click at [209, 92] on input "Section label" at bounding box center [335, 94] width 305 height 16
paste input "SMALL WORLD JOURNEYS TERMS & CONDITIONS"
type input "SMALL WORLD JOURNEYS TERMS & CONDITIONS"
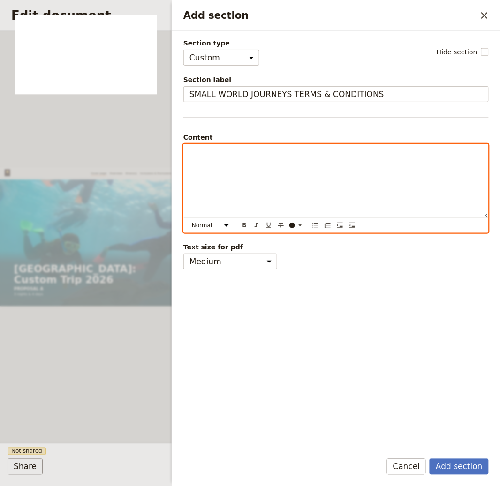
click at [242, 166] on div "Add section" at bounding box center [336, 180] width 304 height 73
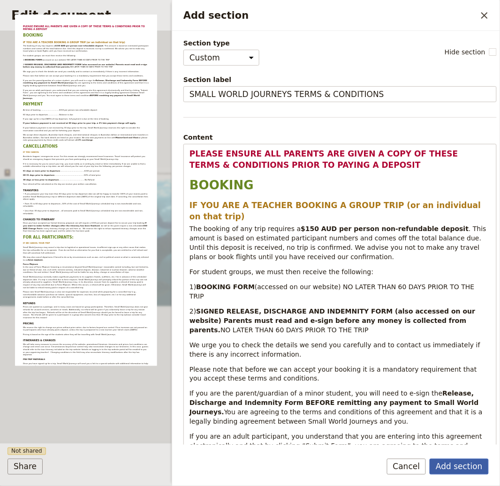
click at [467, 466] on button "Add section" at bounding box center [459, 467] width 59 height 16
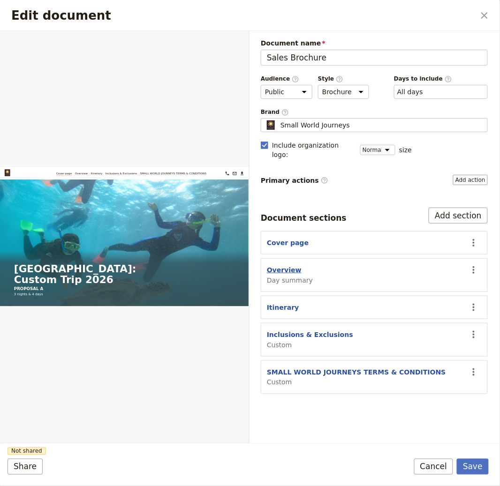
click at [288, 265] on button "Overview" at bounding box center [284, 269] width 35 height 9
select select "DAY_SUMMARY"
click at [474, 468] on button "Save" at bounding box center [473, 467] width 32 height 16
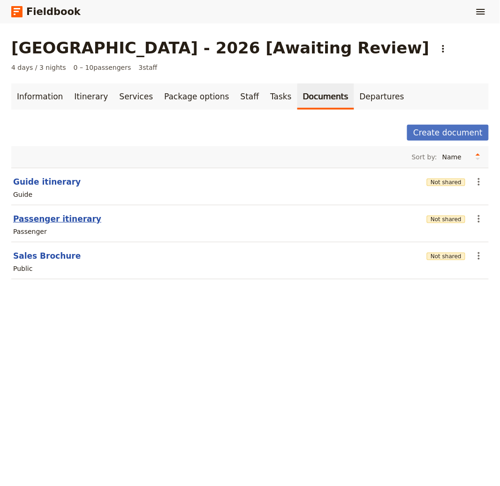
click at [53, 218] on button "Passenger itinerary" at bounding box center [57, 218] width 88 height 11
select select "PASSENGER"
select select "RUN_SHEET"
select select "DEFAULT"
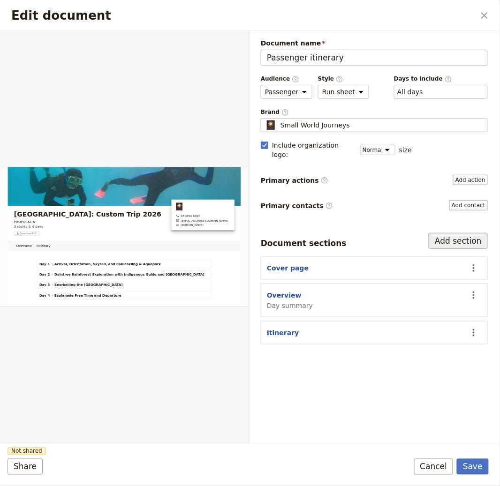
click at [467, 233] on button "Add section" at bounding box center [458, 241] width 59 height 16
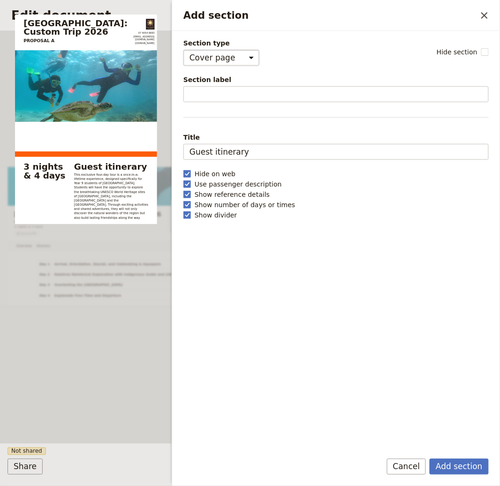
click at [217, 57] on select "Cover page Day summary Itinerary Custom" at bounding box center [221, 58] width 76 height 16
select select "CUSTOM"
click at [183, 50] on select "Cover page Day summary Itinerary Custom" at bounding box center [221, 58] width 76 height 16
select select "default"
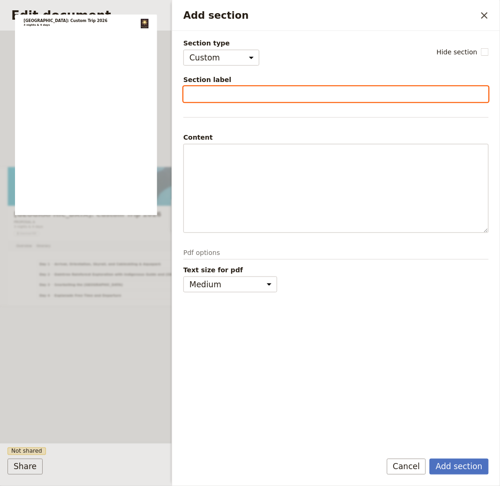
click at [222, 95] on input "Section label" at bounding box center [335, 94] width 305 height 16
type input "Additional Information"
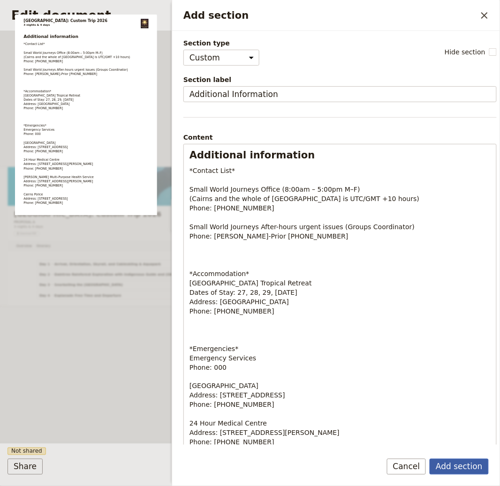
click at [444, 463] on button "Add section" at bounding box center [459, 467] width 59 height 16
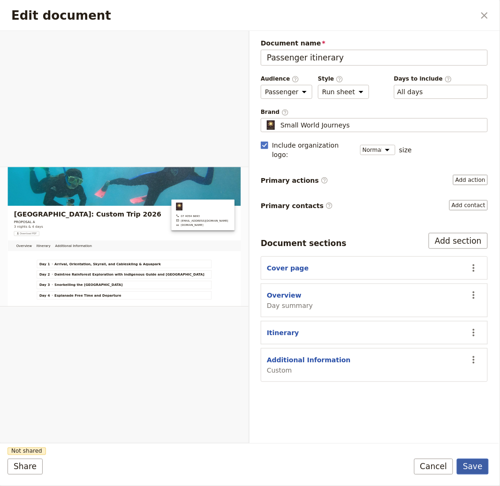
click at [470, 462] on button "Save" at bounding box center [473, 467] width 32 height 16
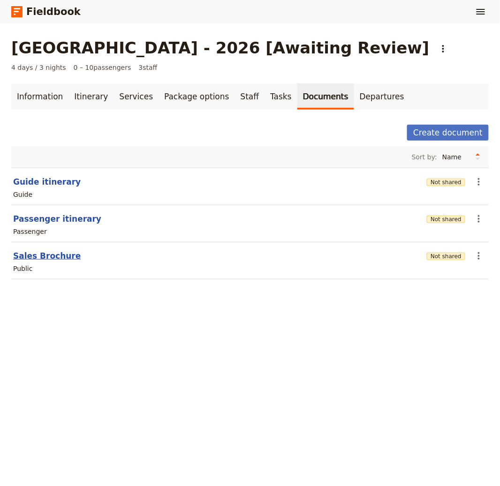
click at [59, 259] on button "Sales Brochure" at bounding box center [47, 255] width 68 height 11
select select "DEFAULT"
click at [40, 219] on button "Passenger itinerary" at bounding box center [57, 218] width 88 height 11
select select "PASSENGER"
select select "RUN_SHEET"
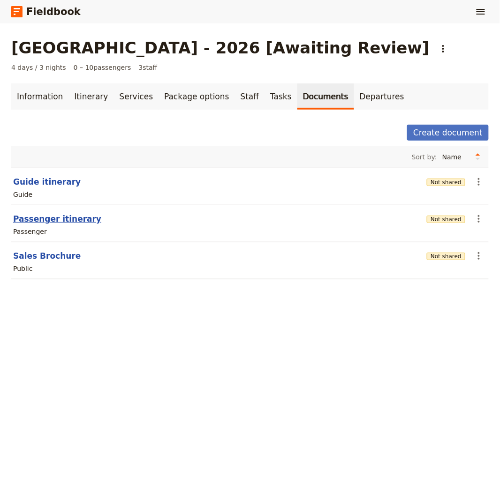
select select "DEFAULT"
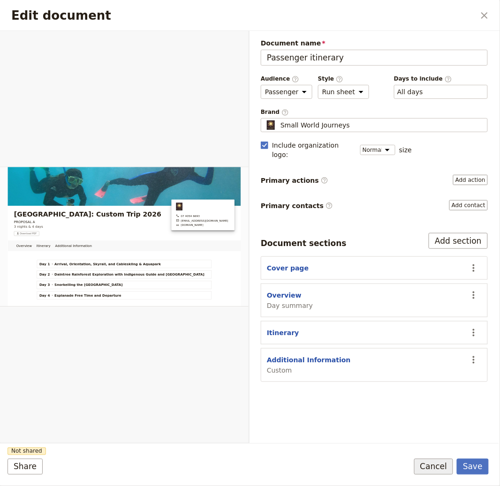
click at [436, 465] on button "Cancel" at bounding box center [433, 467] width 39 height 16
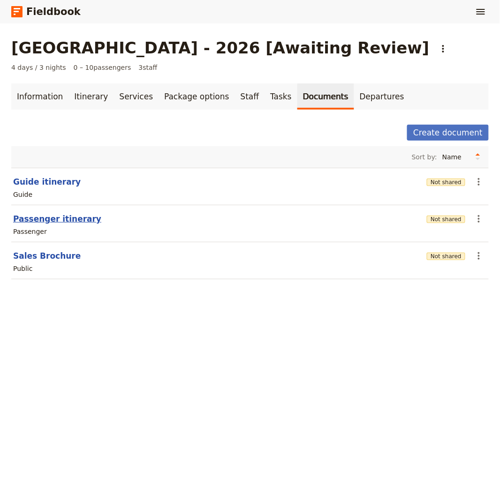
click at [54, 217] on button "Passenger itinerary" at bounding box center [57, 218] width 88 height 11
select select "PASSENGER"
select select "RUN_SHEET"
select select "DEFAULT"
click at [50, 258] on button "Sales Brochure" at bounding box center [47, 255] width 68 height 11
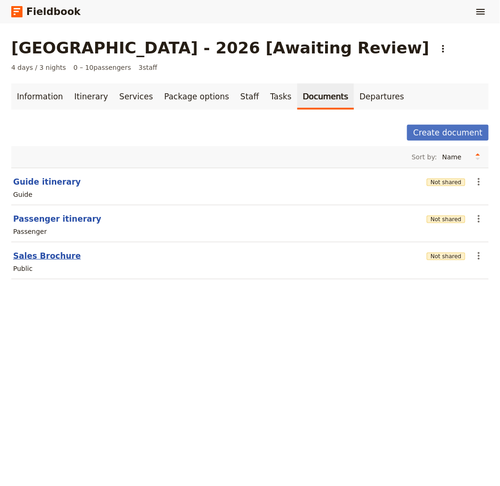
select select "DEFAULT"
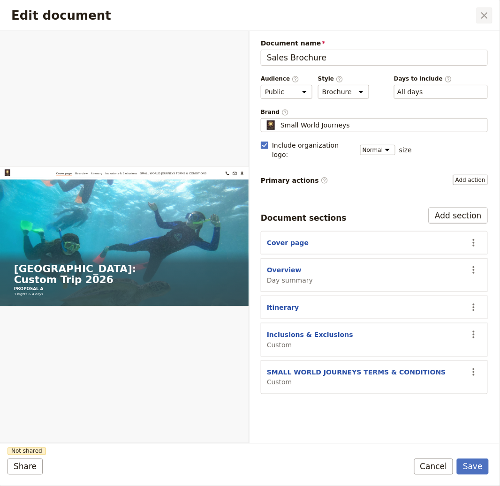
click at [488, 15] on icon "Close dialog" at bounding box center [484, 15] width 11 height 11
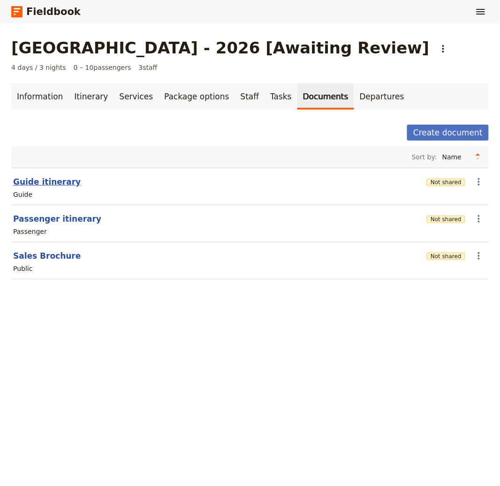
click at [38, 180] on button "Guide itinerary" at bounding box center [47, 181] width 68 height 11
select select "STAFF"
select select "RUN_SHEET"
select select "DEFAULT"
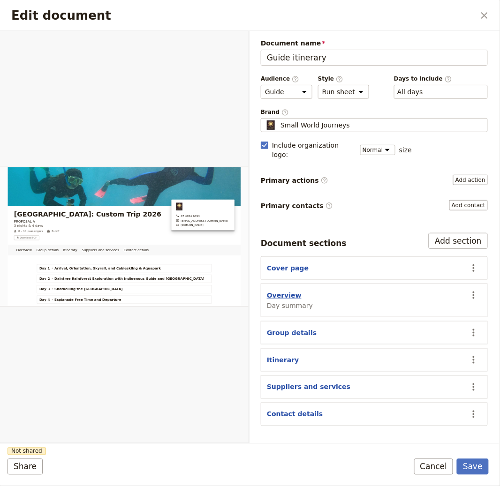
click at [283, 291] on button "Overview" at bounding box center [284, 295] width 35 height 9
select select "DAY_SUMMARY"
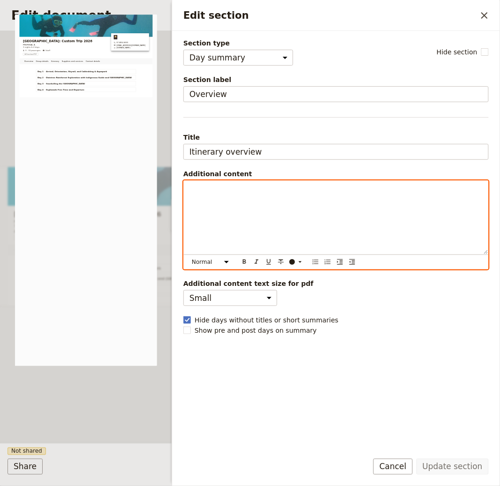
click at [236, 208] on div "Edit section" at bounding box center [336, 217] width 304 height 73
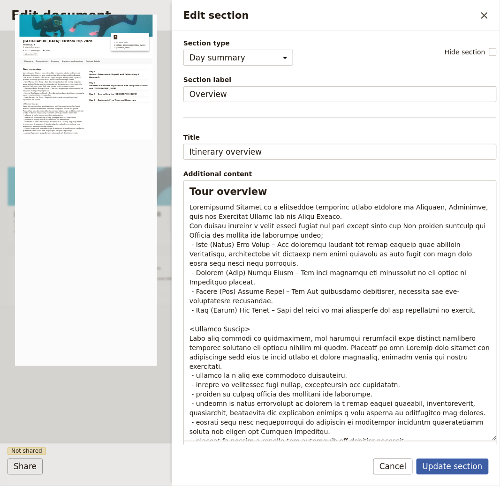
click at [452, 470] on button "Update section" at bounding box center [452, 467] width 72 height 16
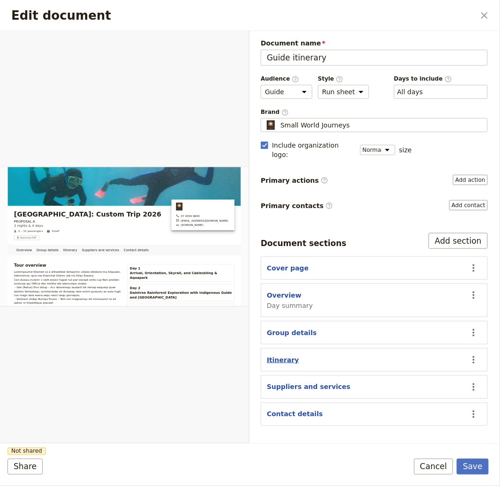
click at [278, 355] on button "Itinerary" at bounding box center [283, 359] width 32 height 9
select select "ITINERARY"
click at [279, 348] on section "Itinerary ​" at bounding box center [374, 359] width 227 height 23
click at [278, 355] on button "Itinerary" at bounding box center [283, 359] width 32 height 9
select select "ITINERARY"
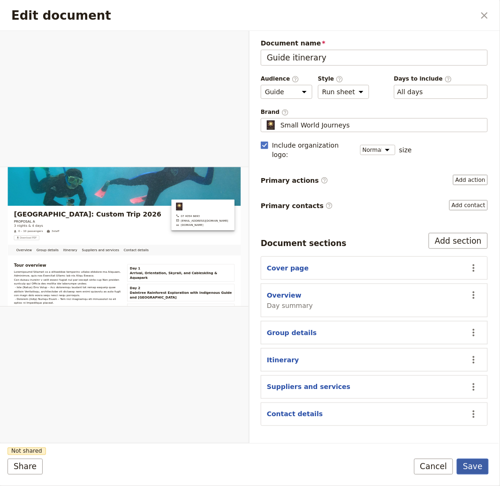
click at [482, 463] on button "Save" at bounding box center [473, 467] width 32 height 16
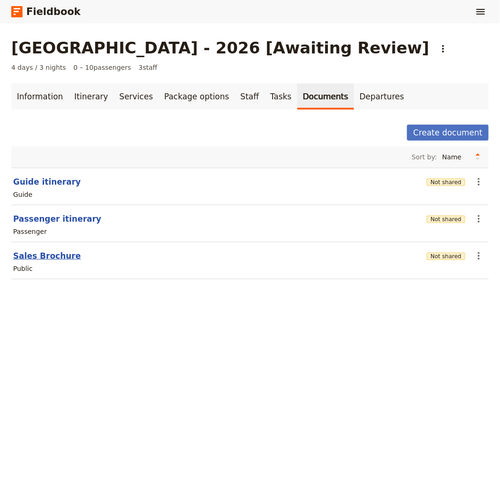
click at [36, 254] on button "Sales Brochure" at bounding box center [47, 255] width 68 height 11
select select "DEFAULT"
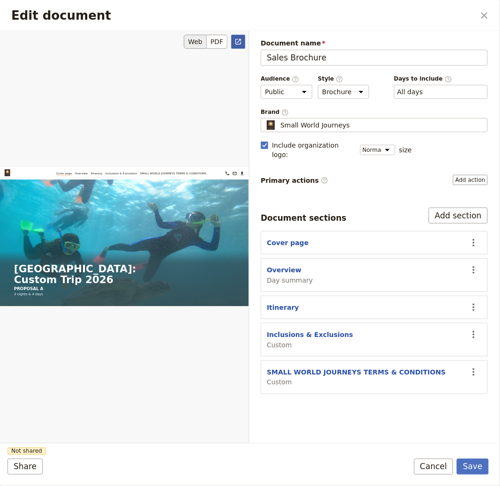
click at [236, 38] on icon "Open full preview" at bounding box center [238, 42] width 8 height 8
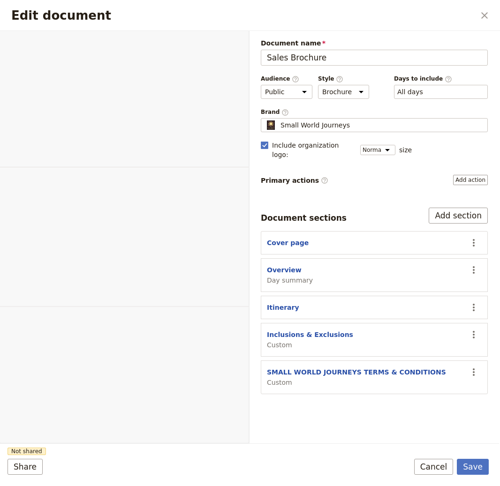
select select "DEFAULT"
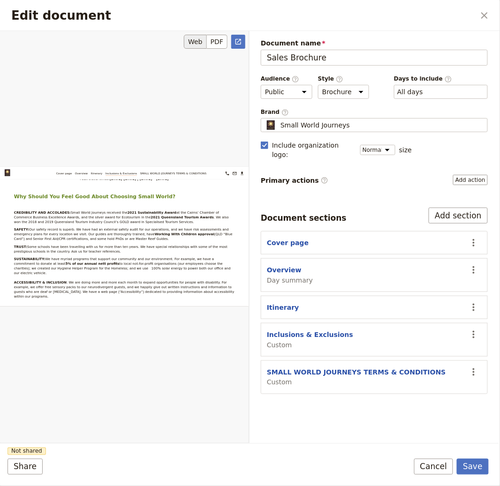
scroll to position [6444, 0]
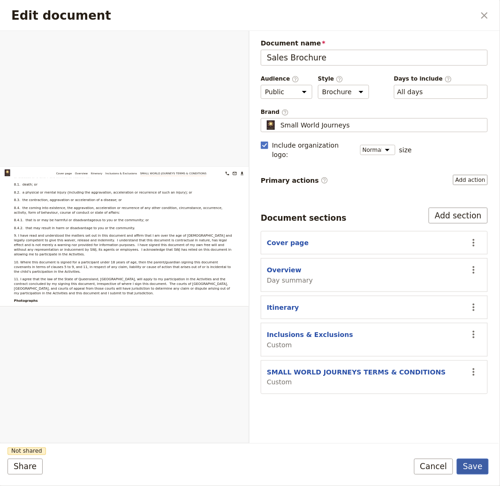
click at [478, 473] on button "Save" at bounding box center [473, 467] width 32 height 16
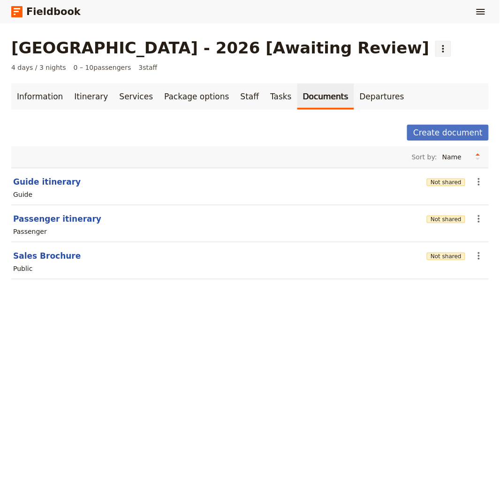
click at [442, 50] on button "​" at bounding box center [443, 49] width 16 height 16
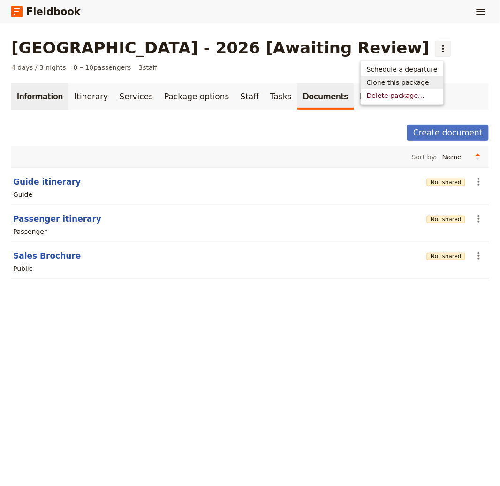
click at [36, 101] on link "Information" at bounding box center [39, 96] width 57 height 26
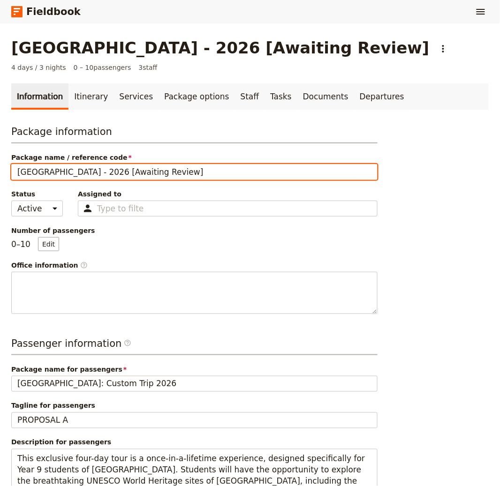
drag, startPoint x: 162, startPoint y: 174, endPoint x: 300, endPoint y: 178, distance: 138.4
click at [300, 178] on input "[GEOGRAPHIC_DATA] - 2026 [Awaiting Review]" at bounding box center [194, 172] width 366 height 16
type input "[GEOGRAPHIC_DATA] - 2026"
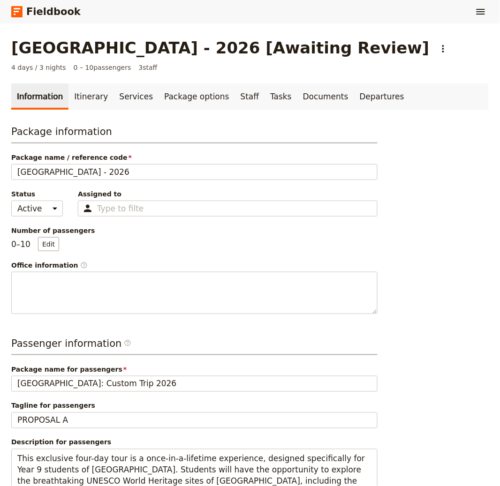
click at [465, 294] on div "Package information Package name / reference code Mornington Secondary College …" at bounding box center [249, 422] width 477 height 594
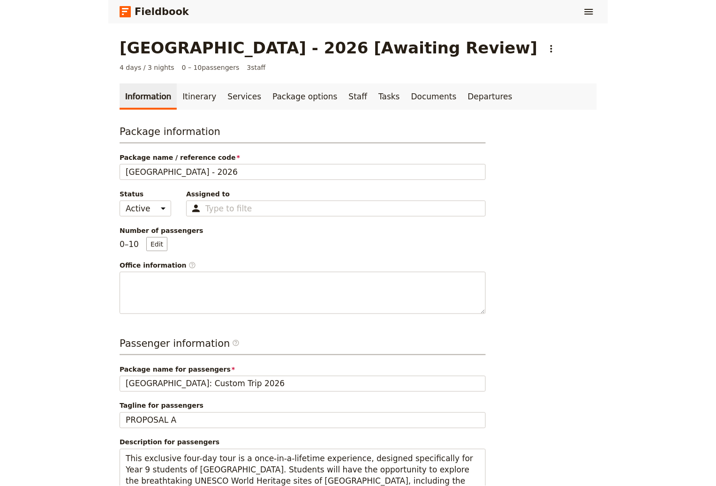
scroll to position [302, 0]
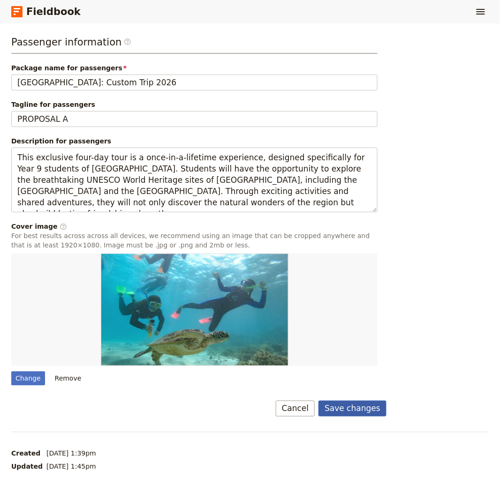
click at [344, 409] on button "Save changes" at bounding box center [352, 409] width 68 height 16
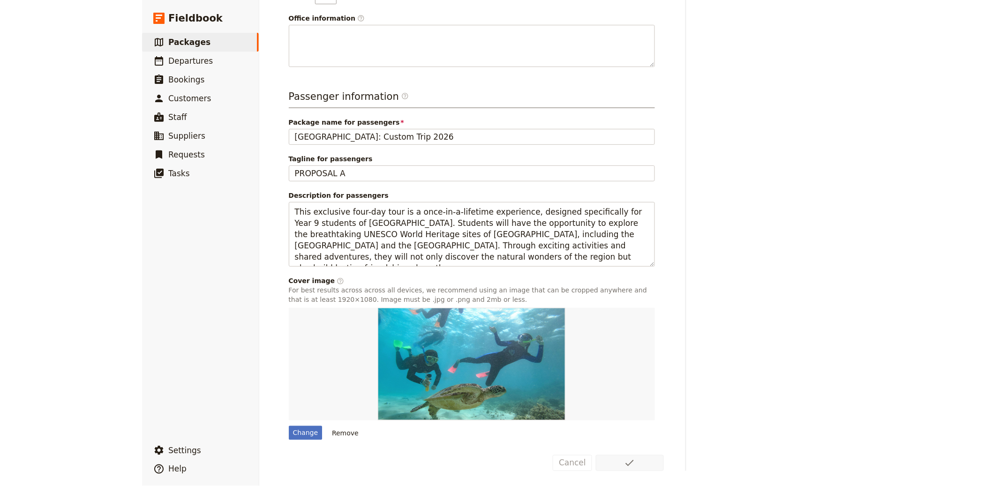
scroll to position [223, 0]
